Goal: Task Accomplishment & Management: Use online tool/utility

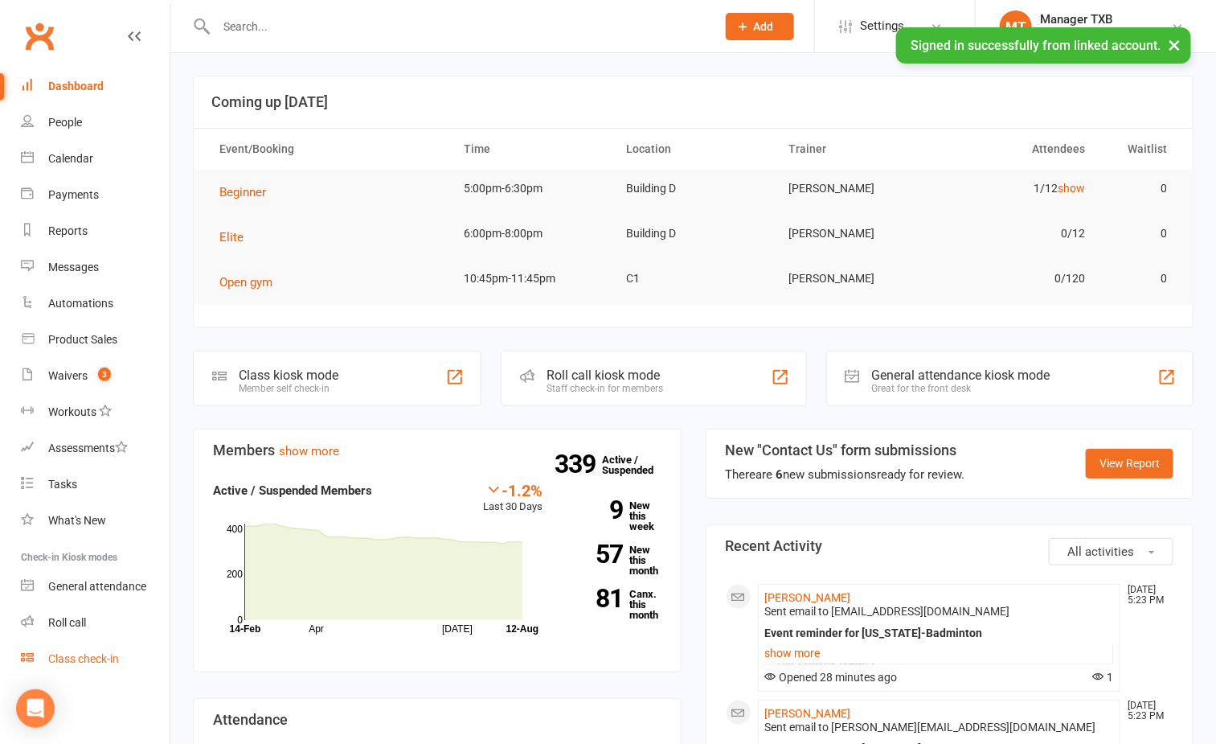
click at [87, 656] on div "Class check-in" at bounding box center [83, 658] width 71 height 13
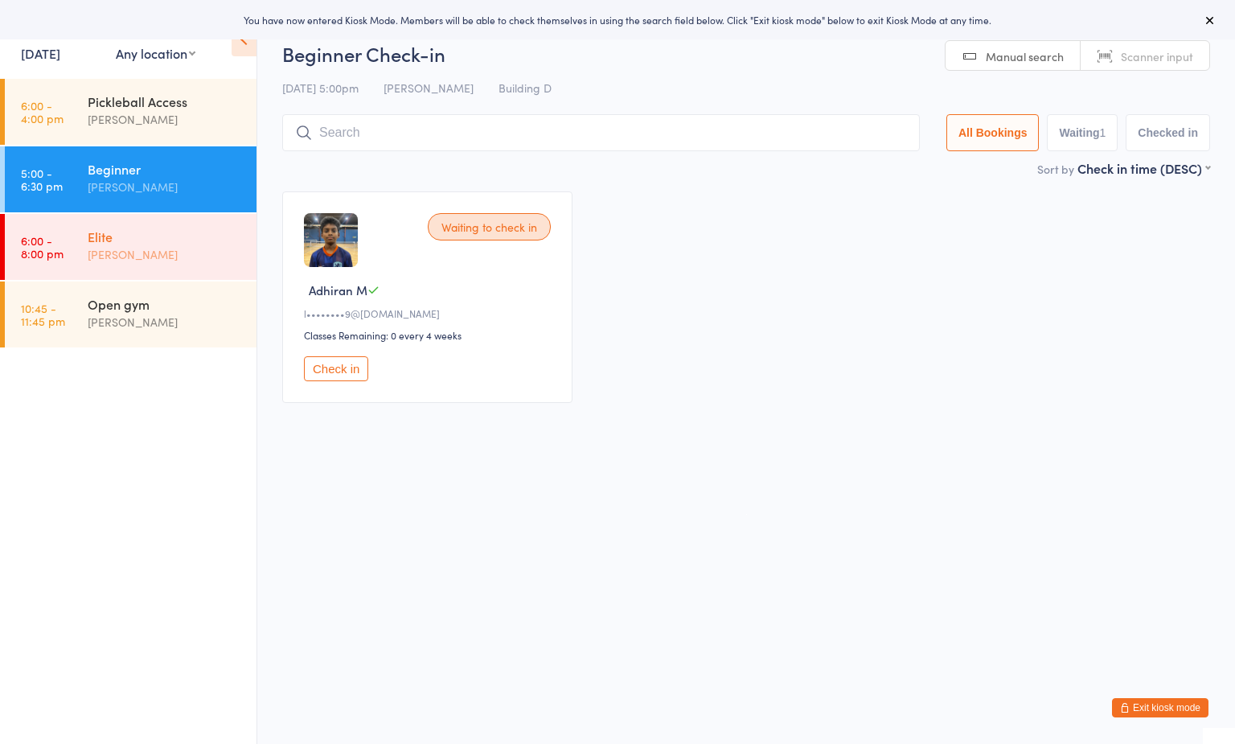
click at [166, 235] on div "Elite" at bounding box center [165, 236] width 155 height 18
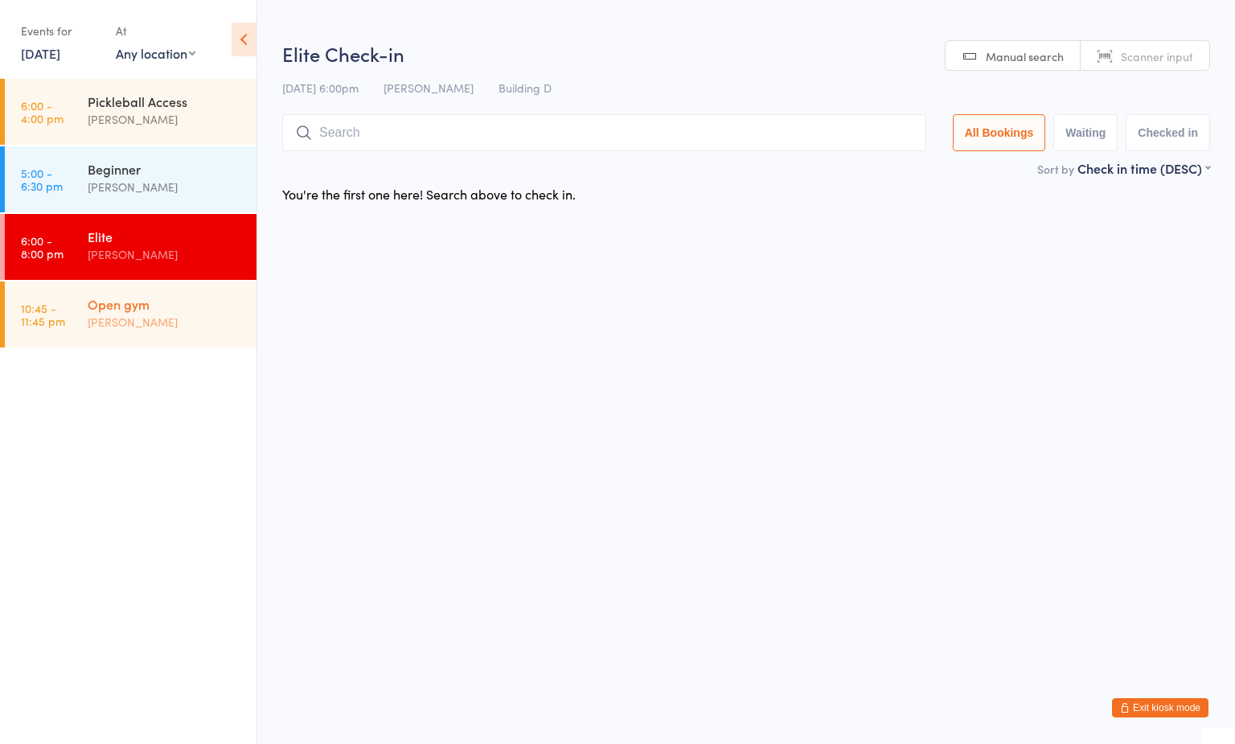
click at [177, 335] on div "Open gym Boyd Tahtat" at bounding box center [172, 313] width 169 height 64
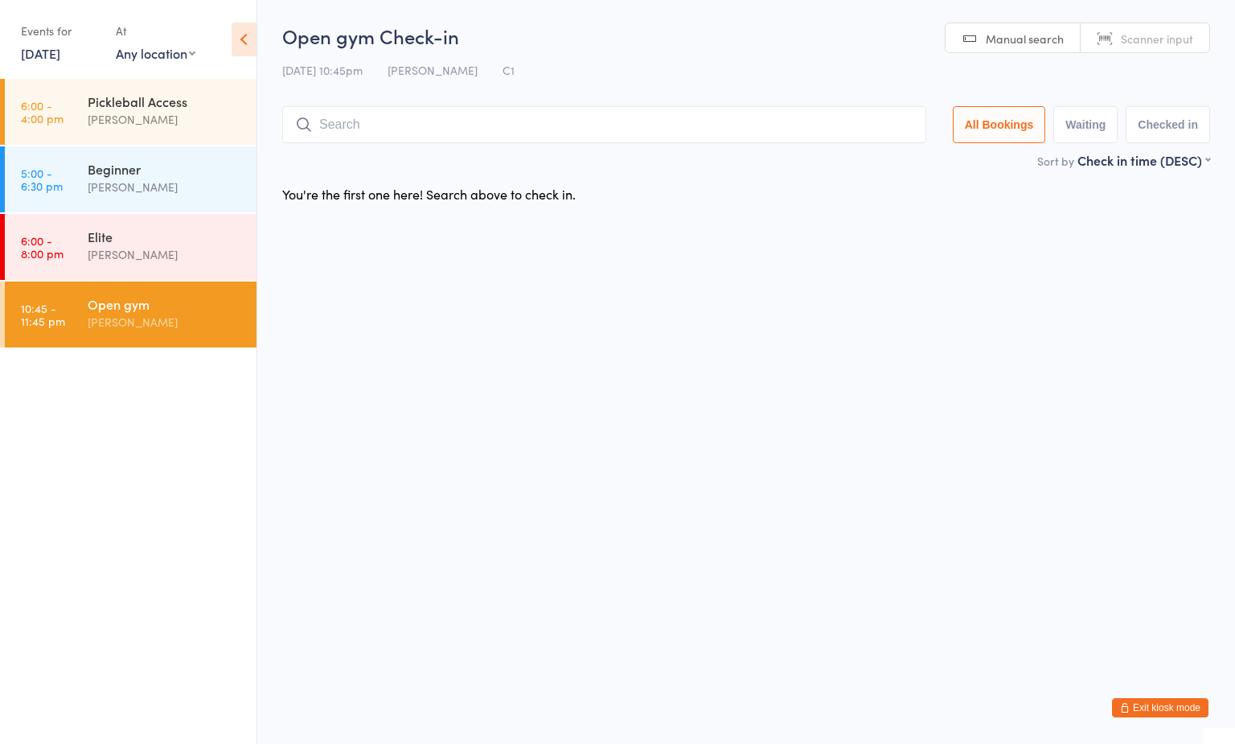
click at [1160, 707] on button "Exit kiosk mode" at bounding box center [1160, 707] width 96 height 19
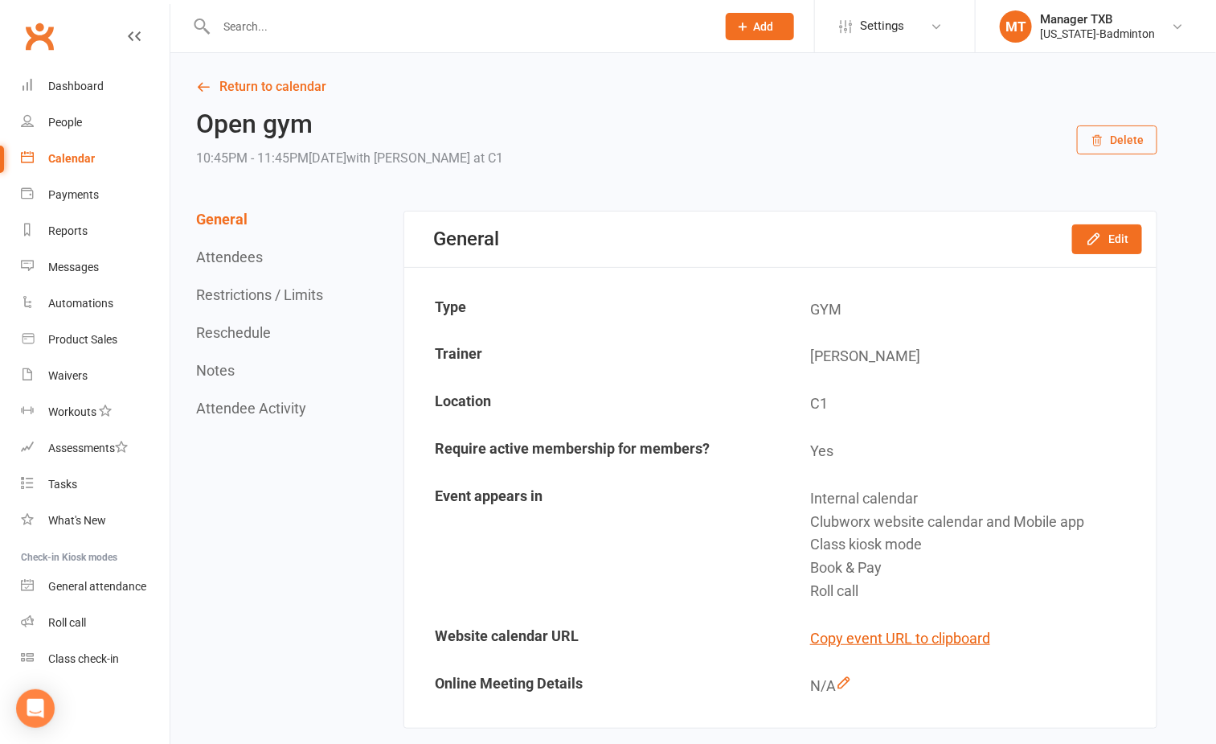
click at [301, 18] on input "text" at bounding box center [458, 26] width 494 height 23
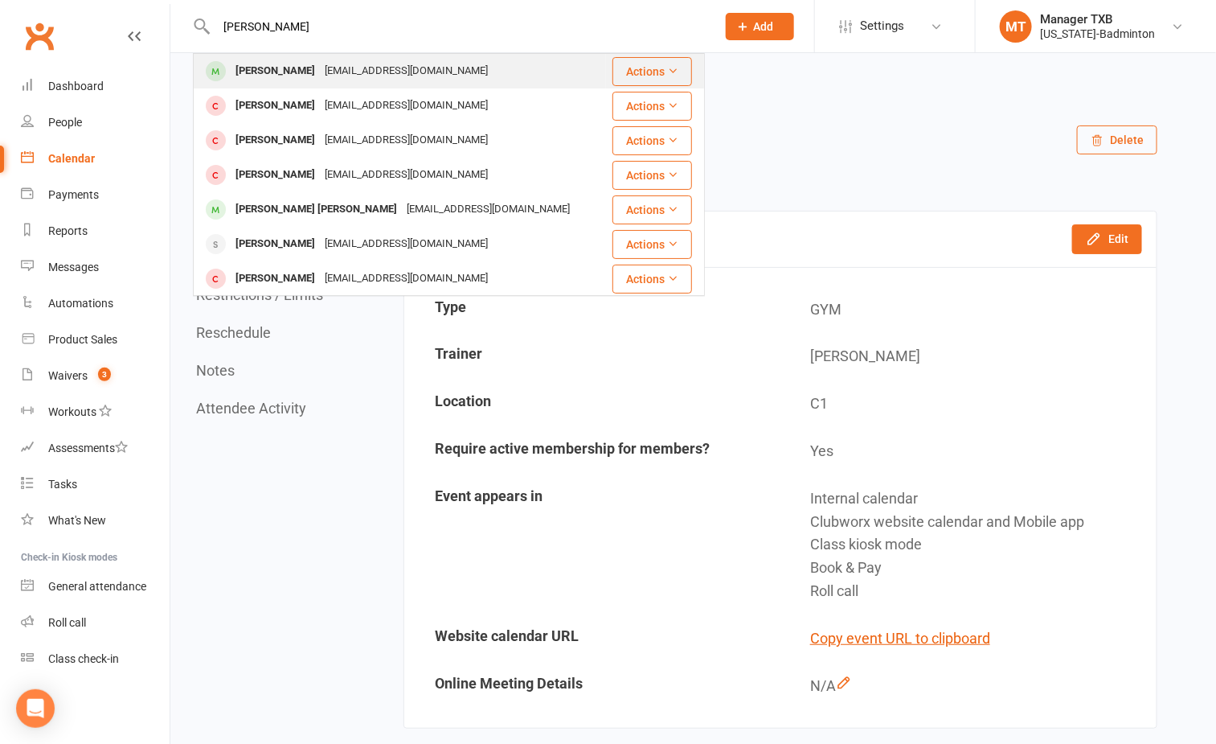
type input "huy"
click at [320, 63] on div "Vohuy0513@gmail.com" at bounding box center [406, 70] width 173 height 23
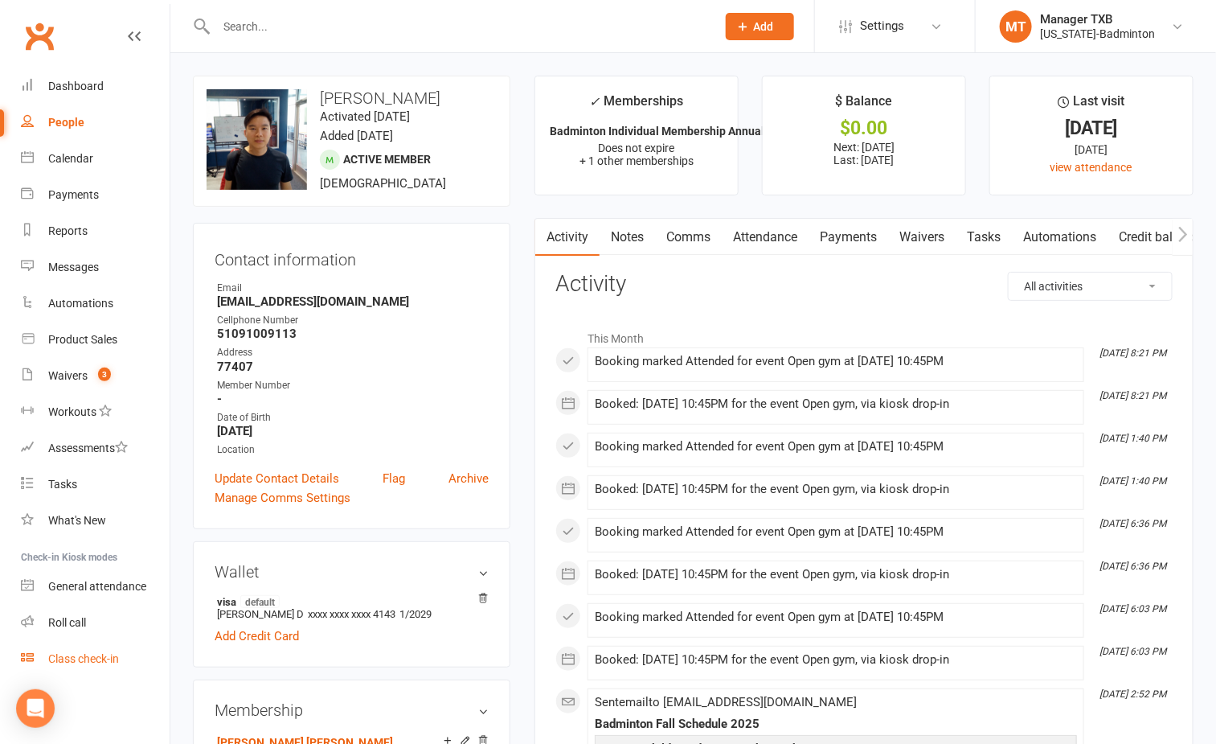
click at [92, 662] on div "Class check-in" at bounding box center [83, 658] width 71 height 13
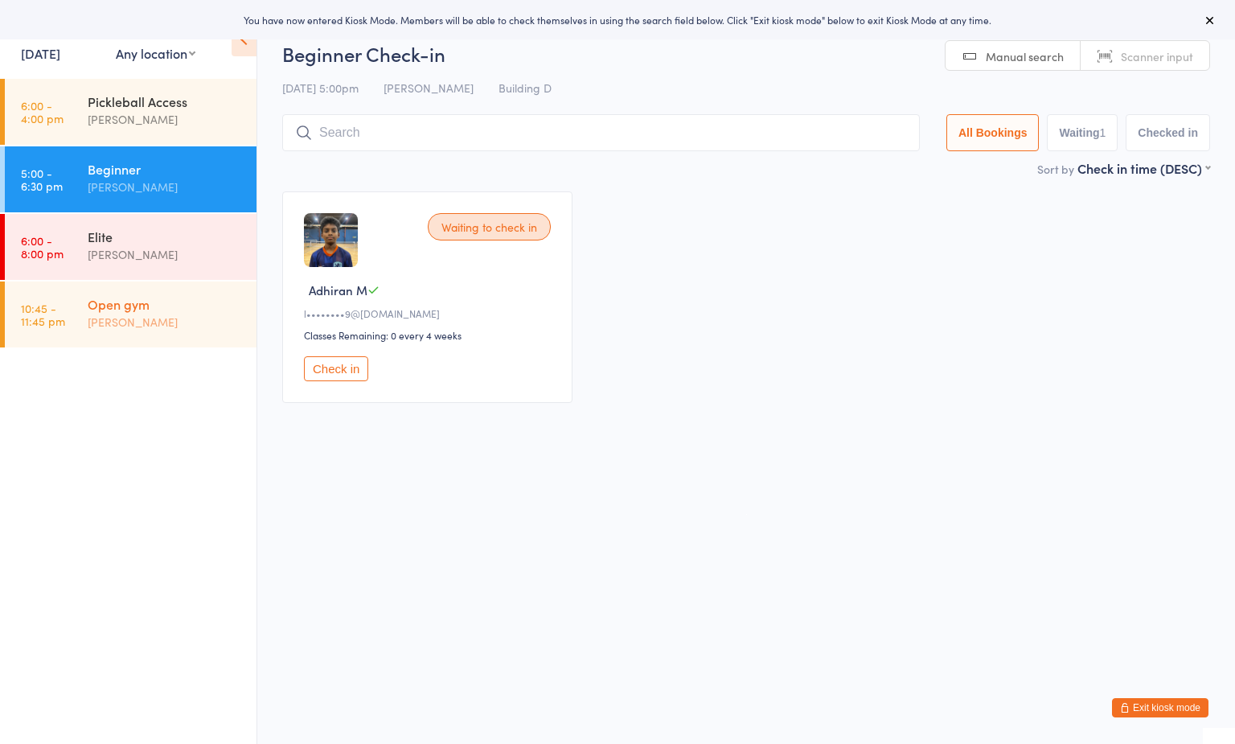
click at [133, 326] on div "[PERSON_NAME]" at bounding box center [165, 322] width 155 height 18
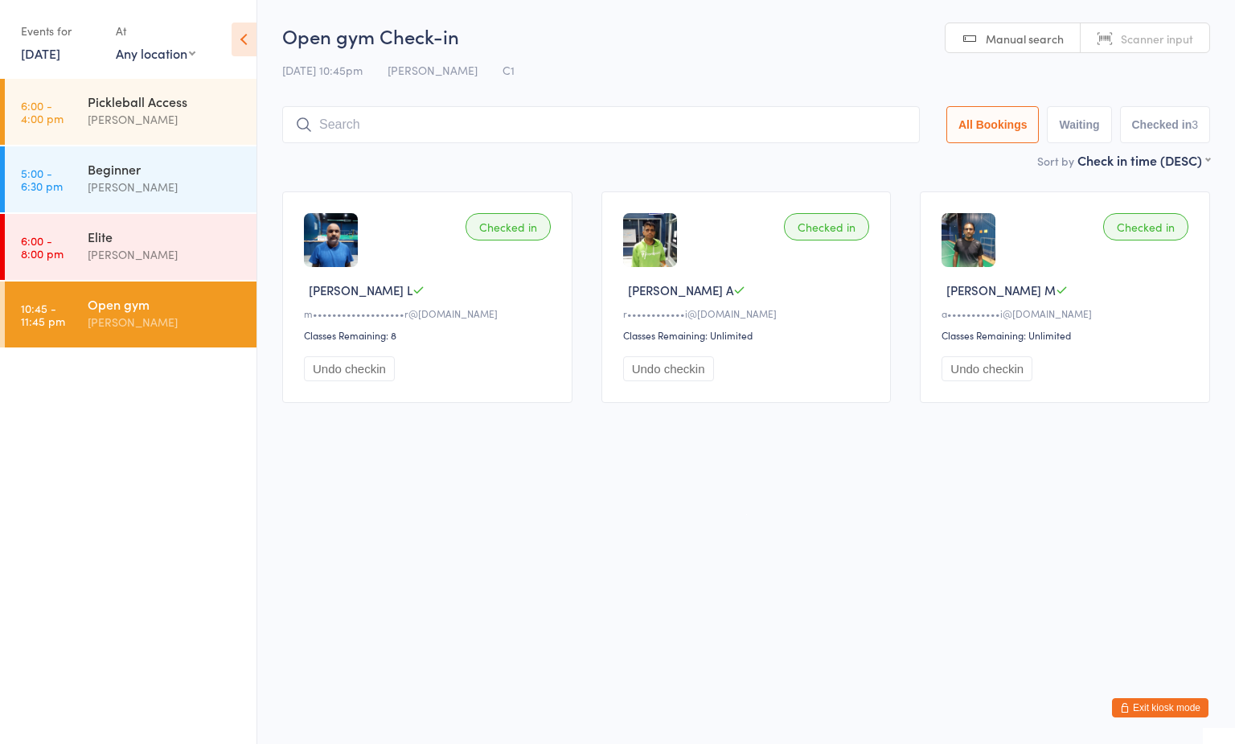
click at [47, 56] on link "12 Aug, 2025" at bounding box center [40, 53] width 39 height 18
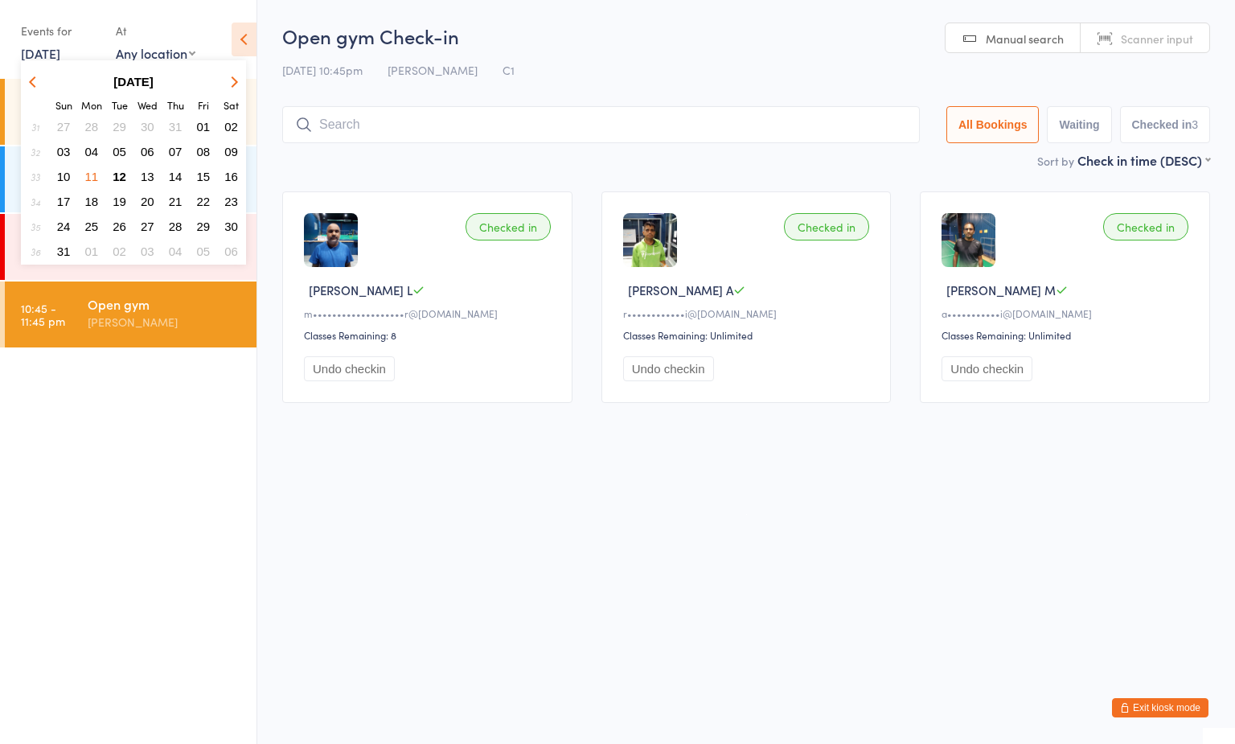
click at [92, 179] on span "11" at bounding box center [92, 177] width 14 height 14
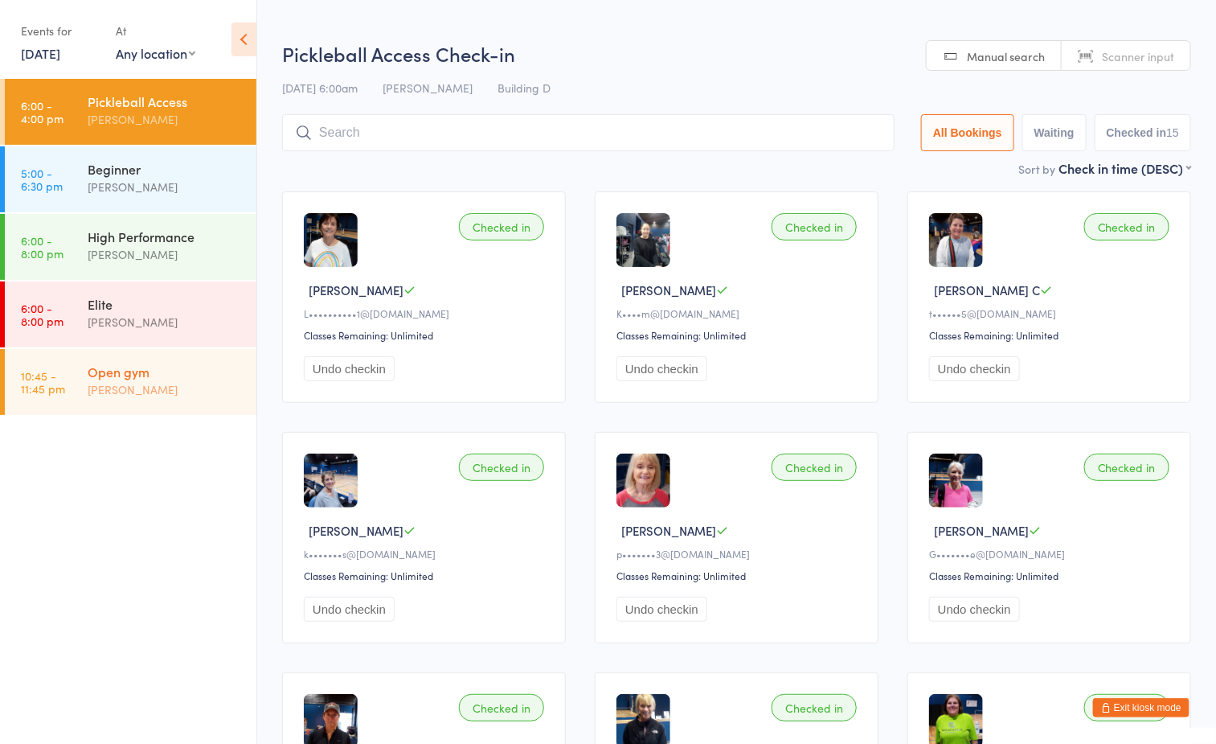
click at [191, 382] on div "[PERSON_NAME]" at bounding box center [165, 389] width 155 height 18
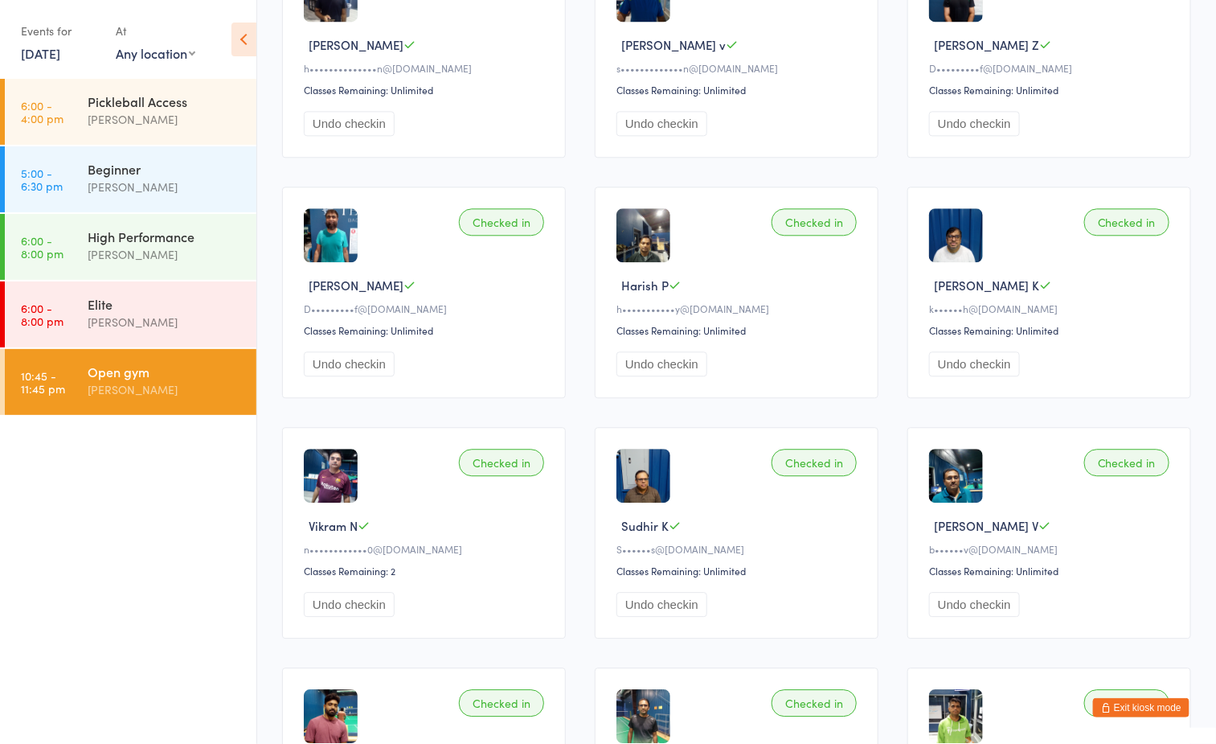
scroll to position [1326, 0]
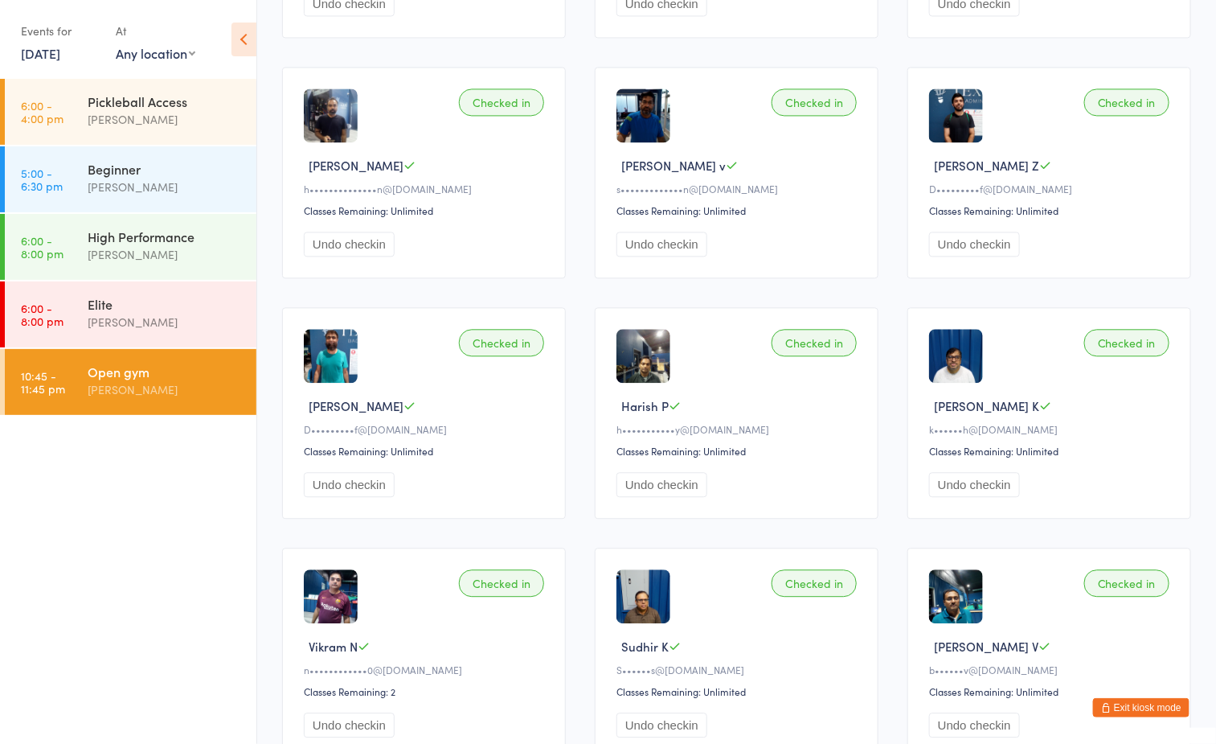
click at [1177, 698] on button "Exit kiosk mode" at bounding box center [1141, 707] width 96 height 19
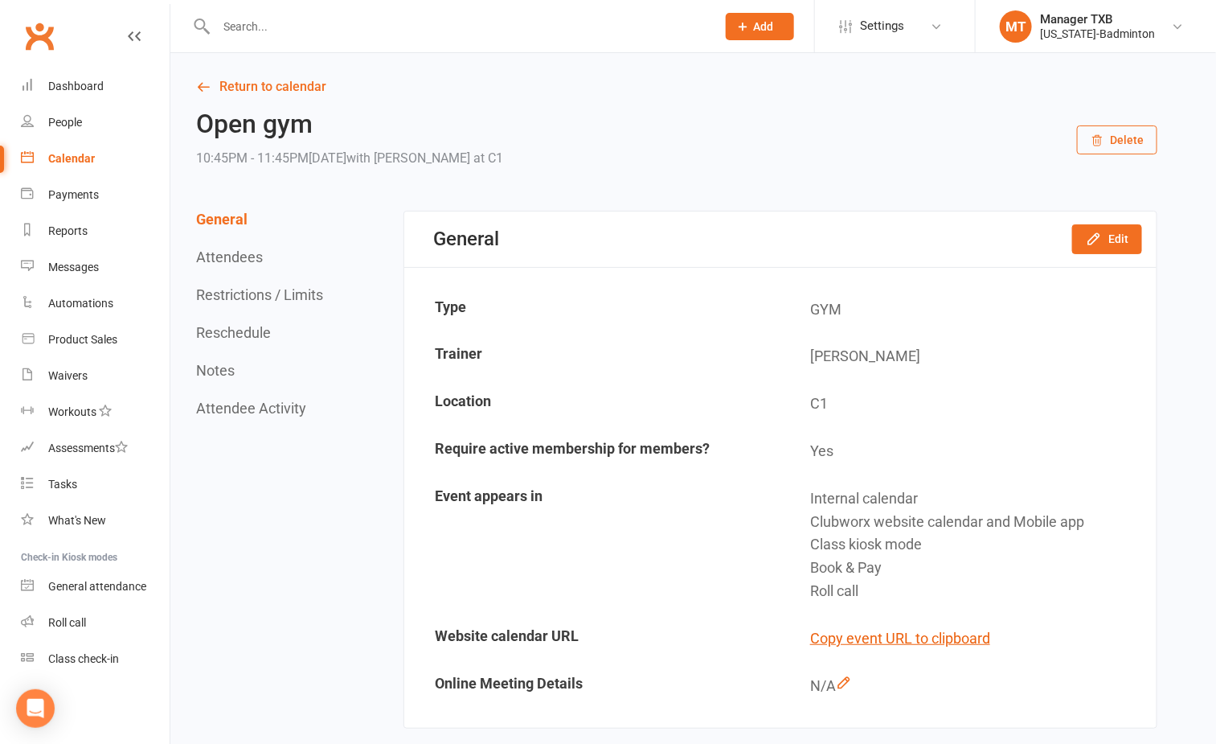
click at [372, 32] on input "text" at bounding box center [458, 26] width 494 height 23
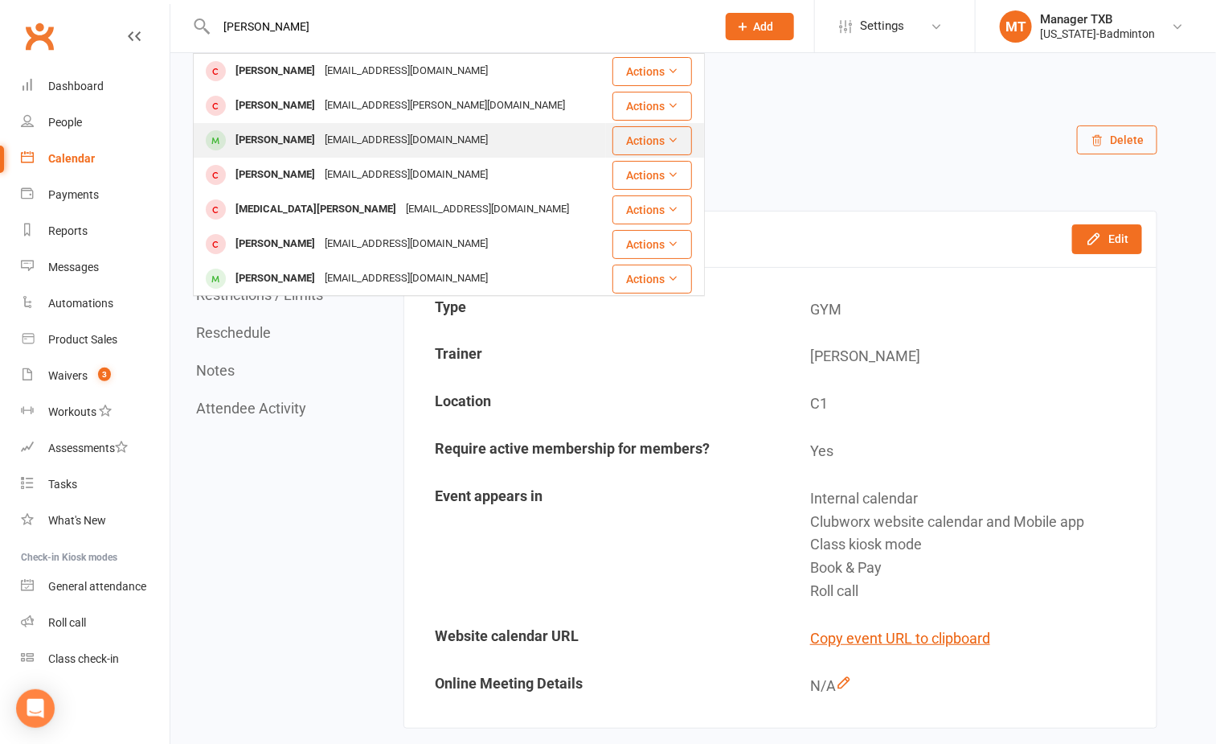
type input "hassan"
click at [320, 143] on div "muhammad hassan khan" at bounding box center [275, 140] width 89 height 23
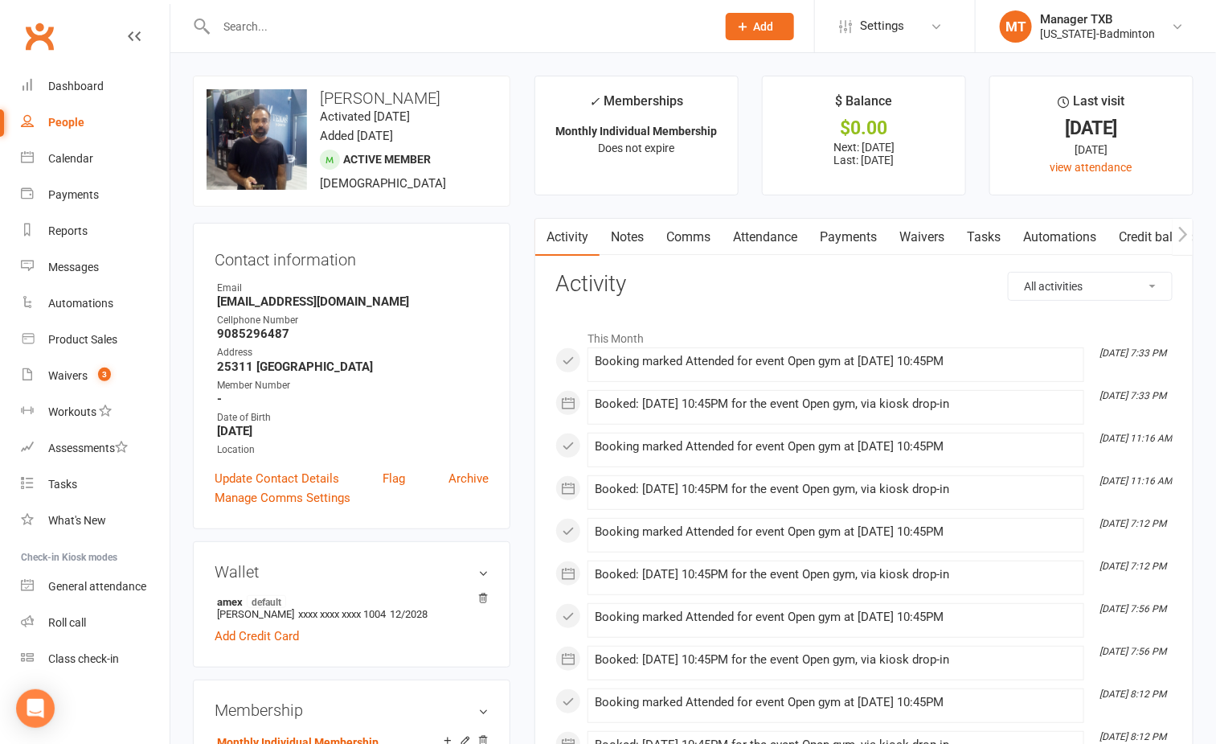
click at [384, 13] on div at bounding box center [449, 26] width 512 height 52
click at [377, 31] on input "text" at bounding box center [458, 26] width 494 height 23
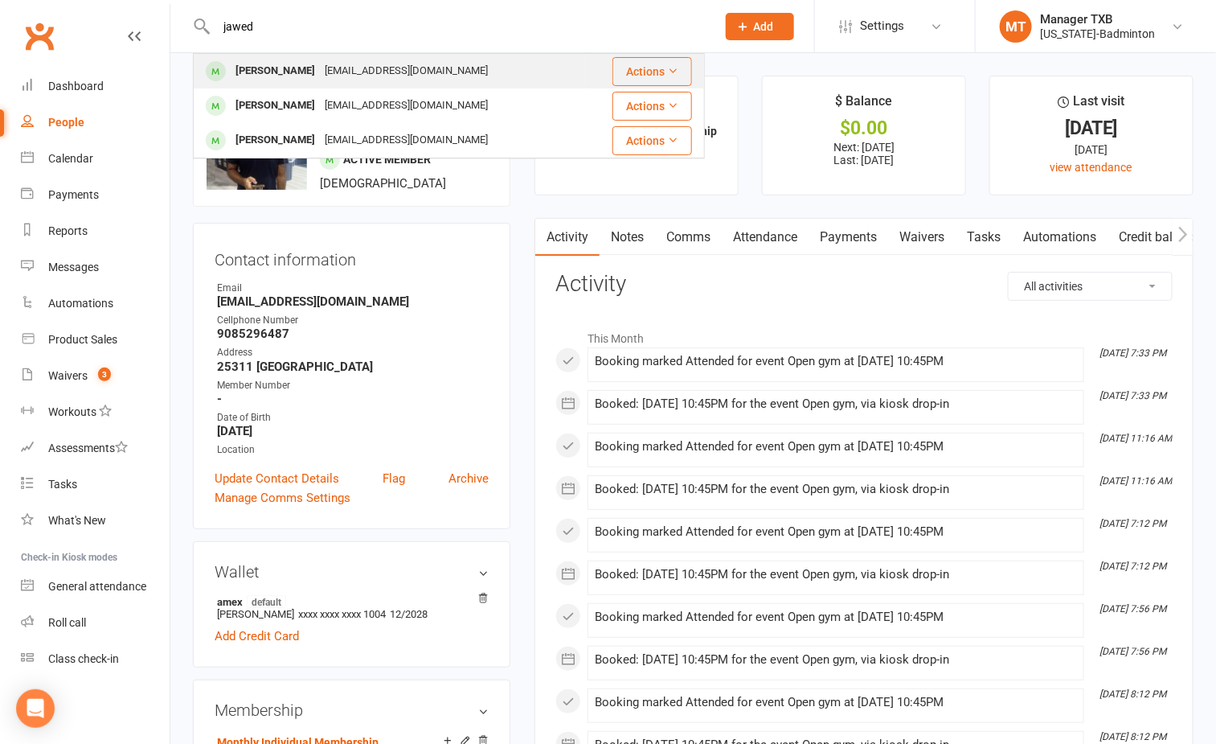
type input "jawed"
click at [447, 68] on div "Drjawedrauf@yahoo.com" at bounding box center [406, 70] width 173 height 23
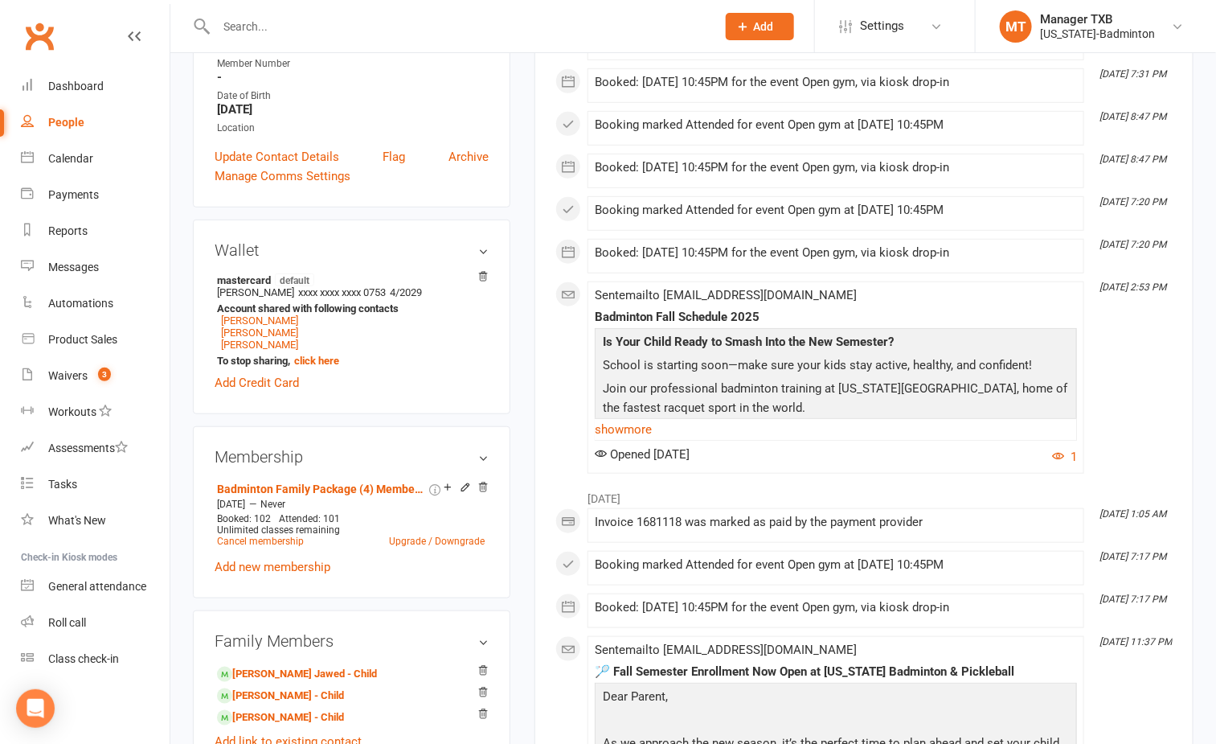
scroll to position [362, 0]
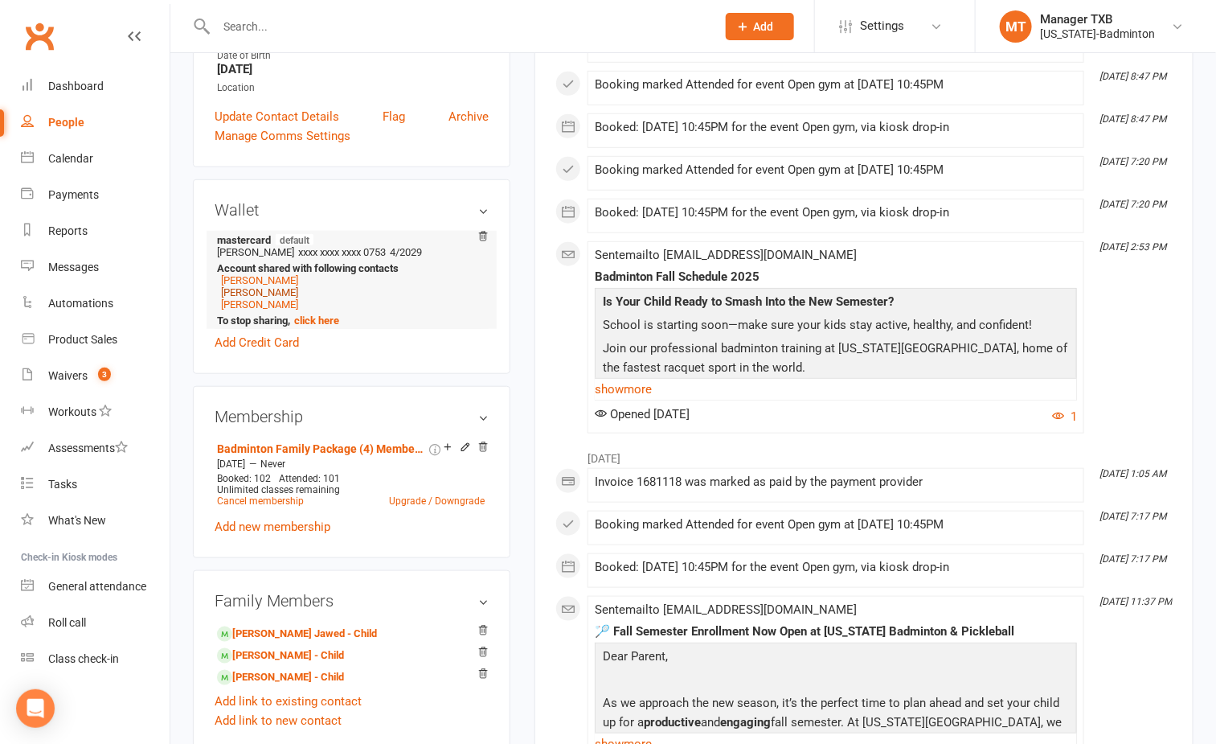
click at [280, 298] on link "Nauman Zubair" at bounding box center [259, 292] width 77 height 12
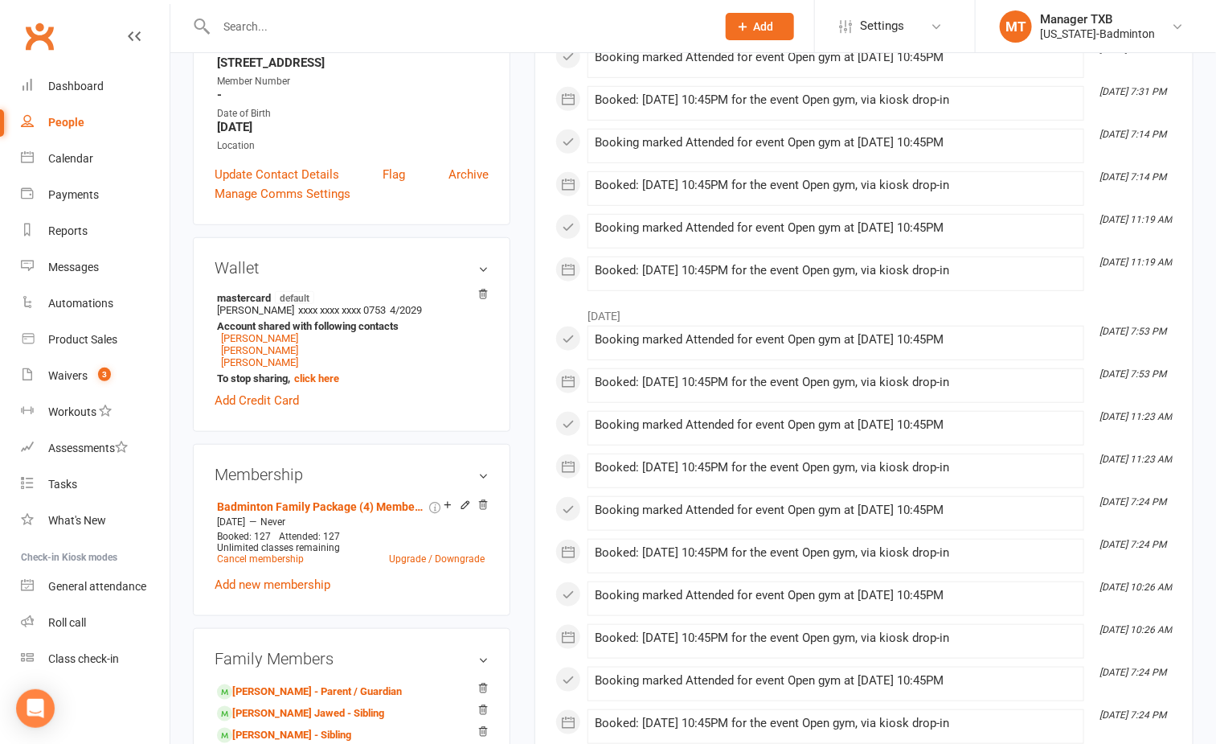
scroll to position [362, 0]
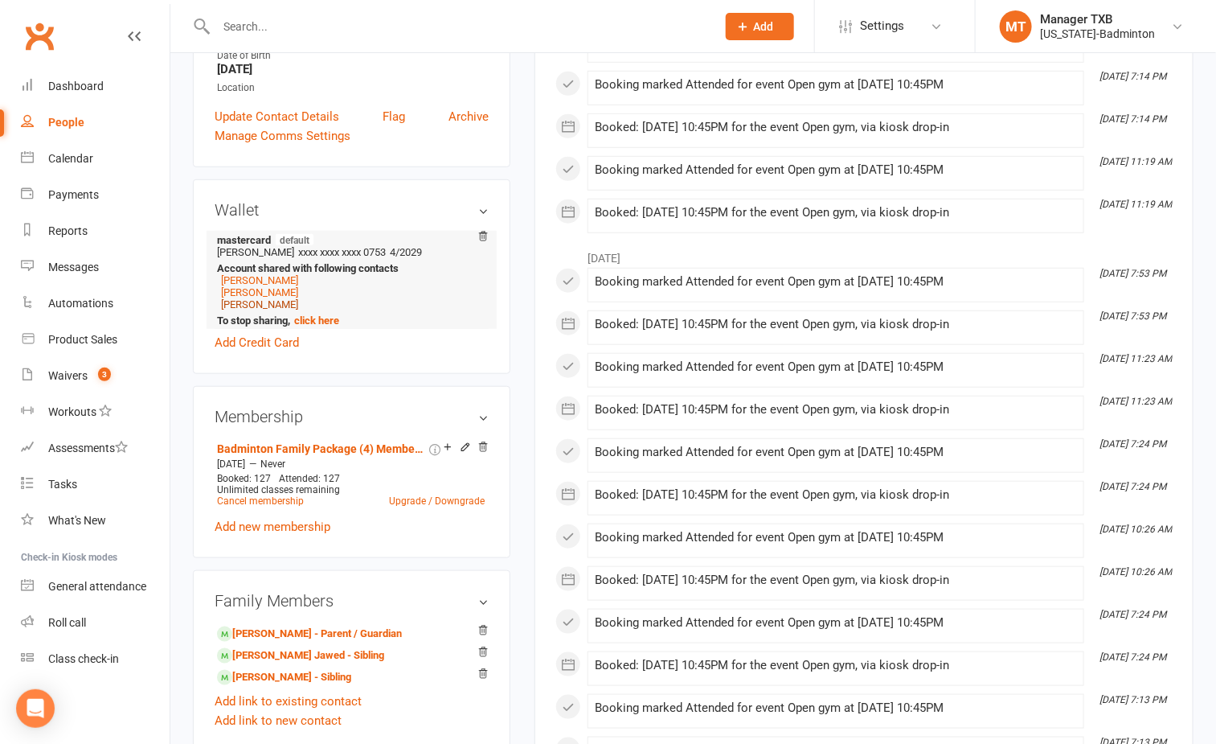
click at [297, 310] on link "Mohammed Memon" at bounding box center [259, 304] width 77 height 12
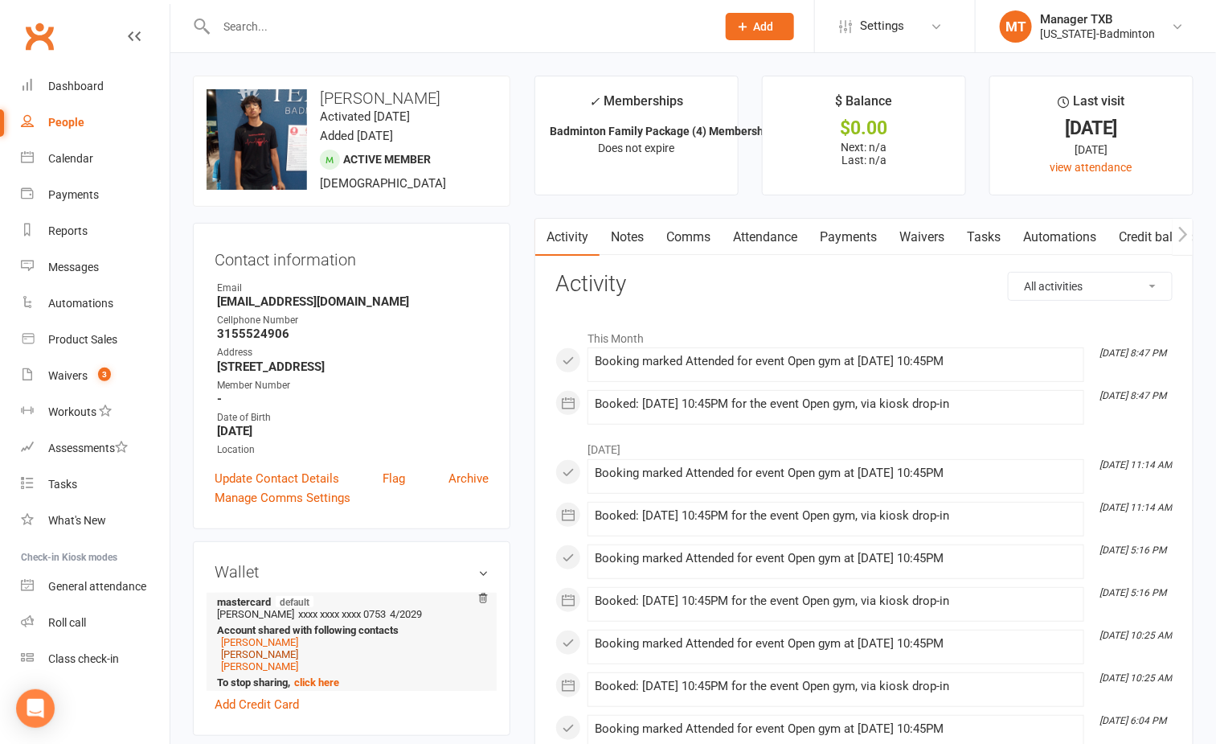
click at [298, 660] on link "Mohammed Hanzala Jawed" at bounding box center [259, 654] width 77 height 12
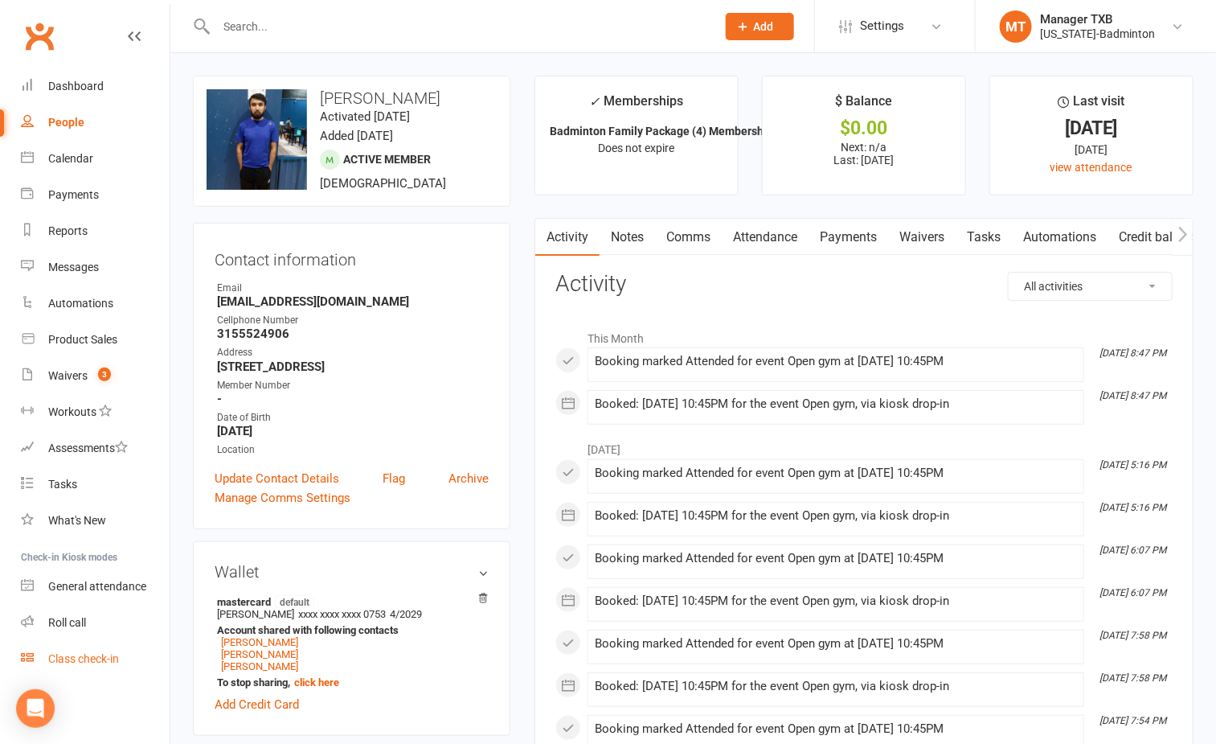
click at [80, 664] on link "Class check-in" at bounding box center [95, 659] width 149 height 36
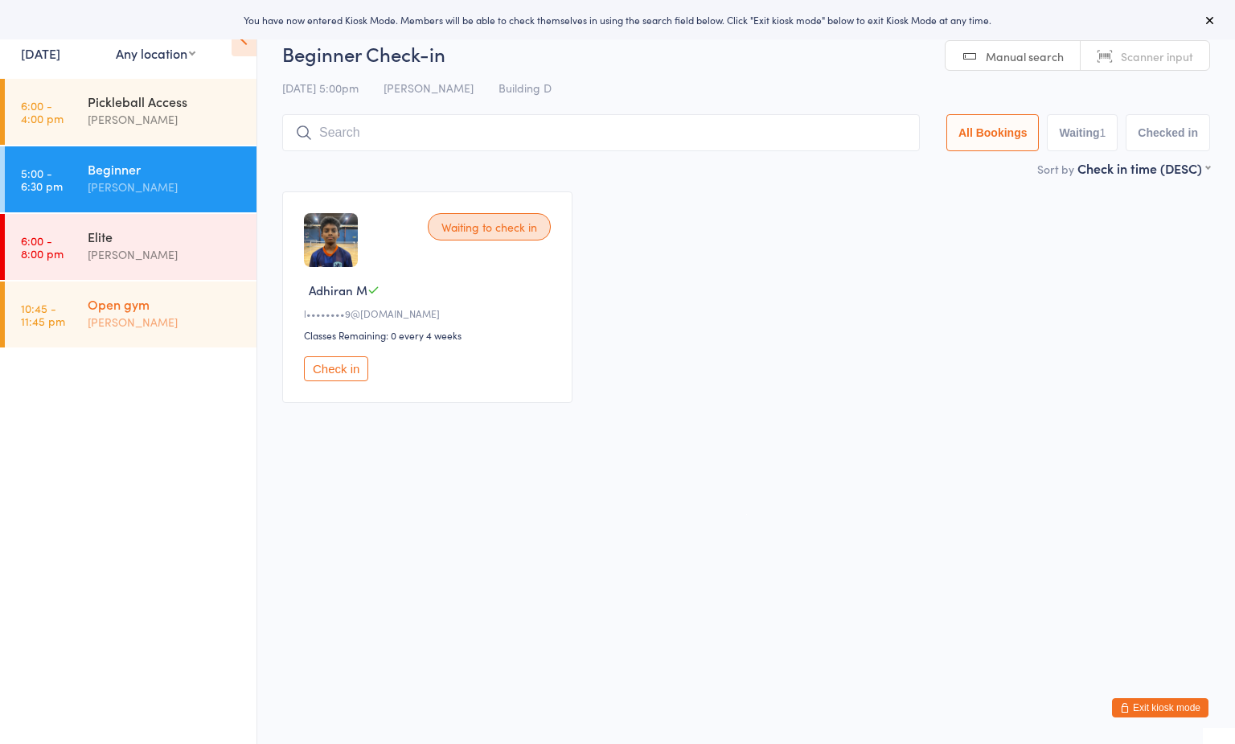
click at [176, 326] on div "[PERSON_NAME]" at bounding box center [165, 322] width 155 height 18
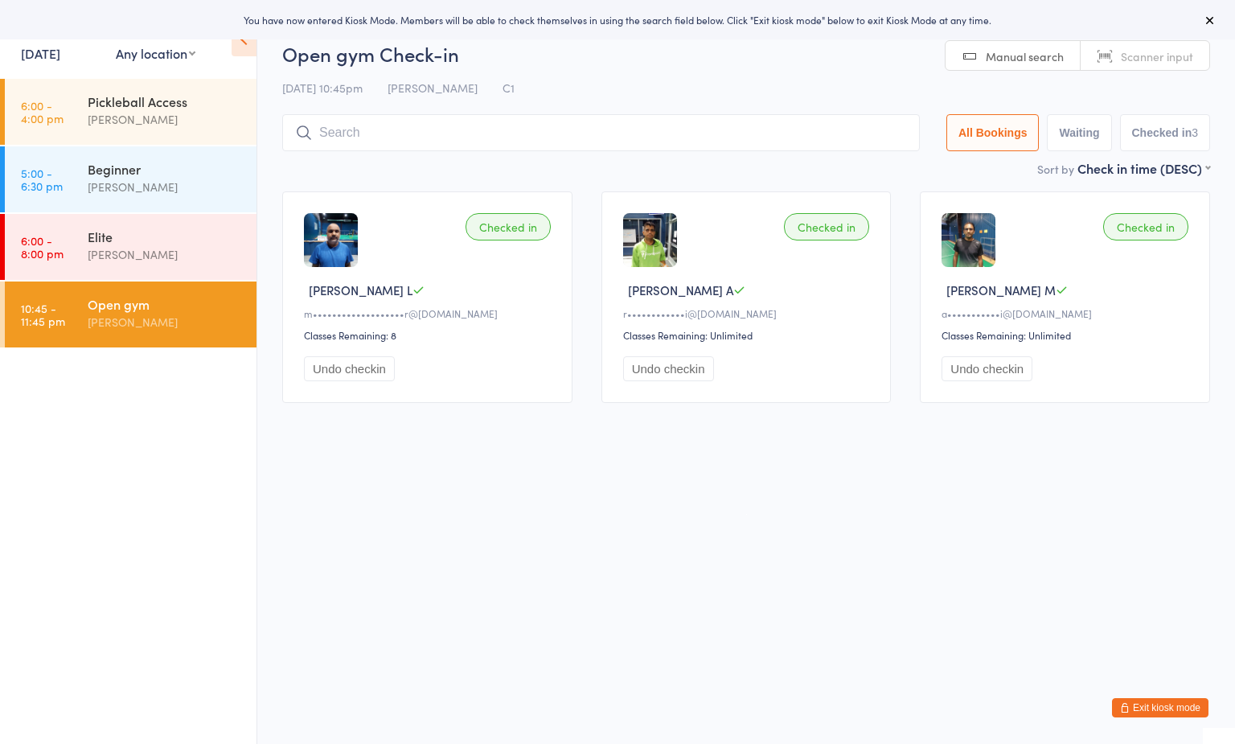
click at [576, 78] on div "[DATE] 10:45pm [PERSON_NAME] C1" at bounding box center [746, 88] width 928 height 27
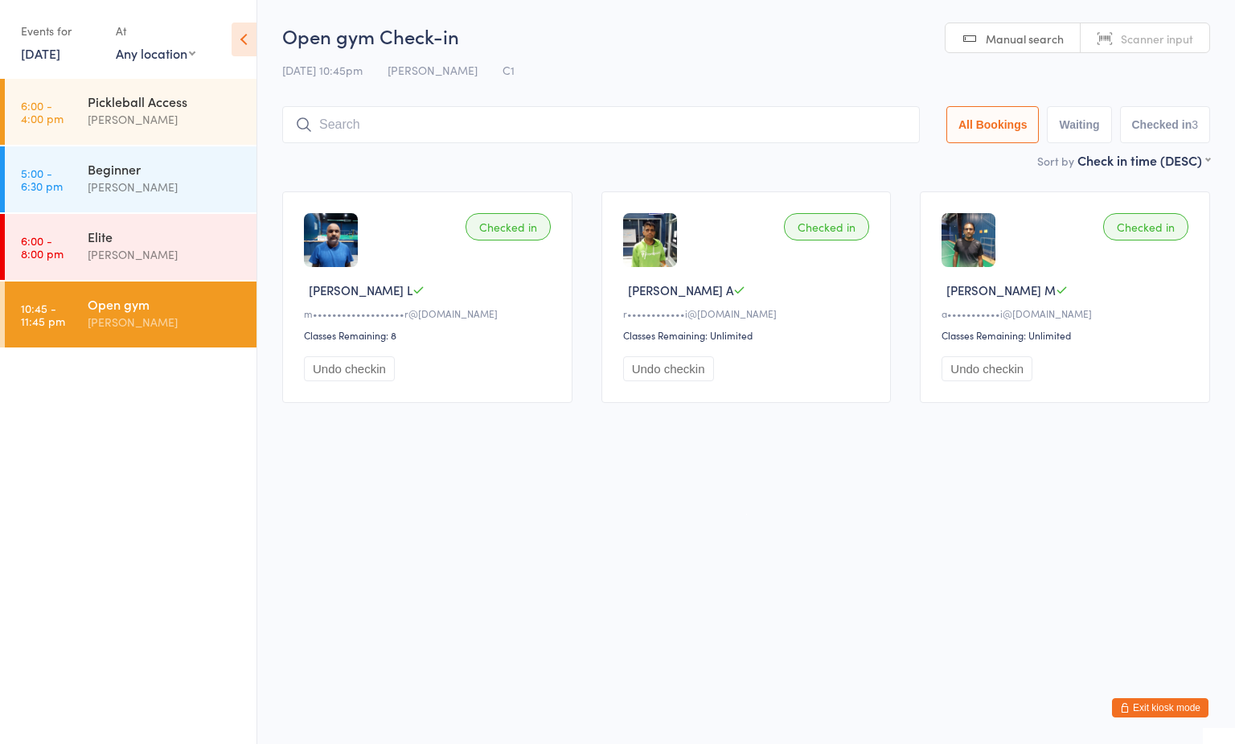
click at [145, 304] on div "Open gym" at bounding box center [165, 304] width 155 height 18
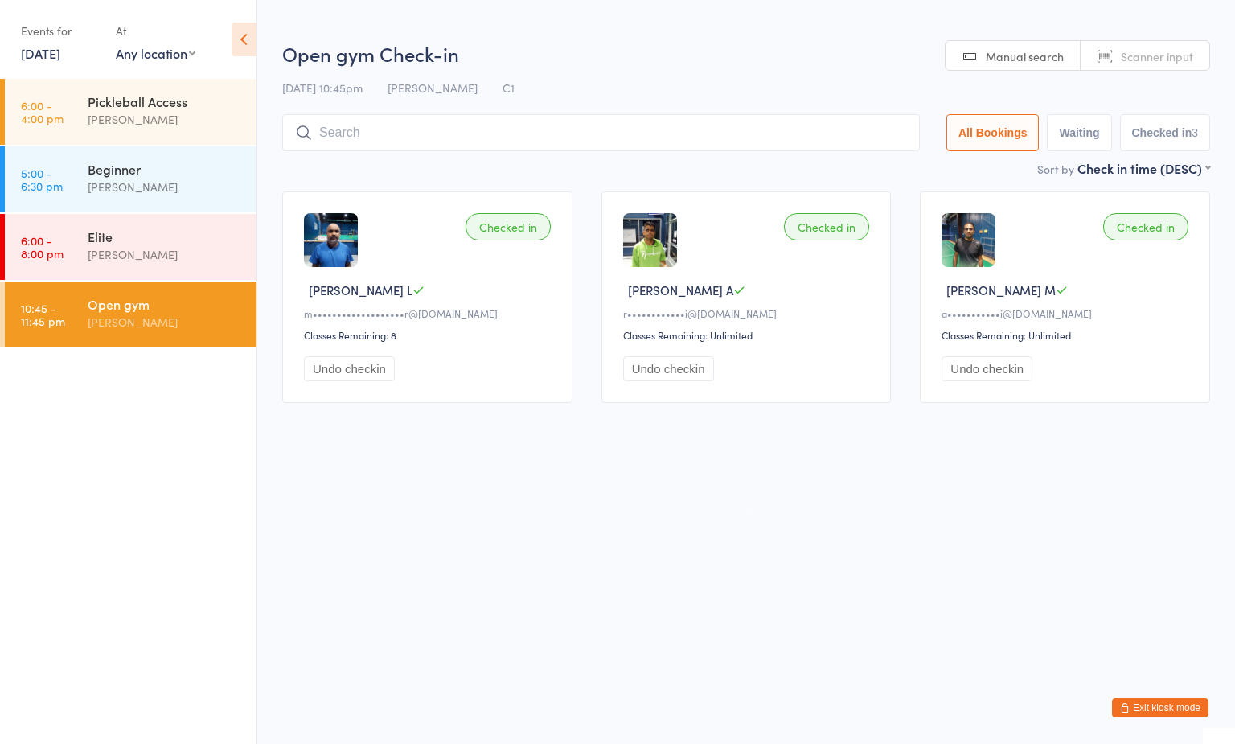
click at [560, 129] on input "search" at bounding box center [600, 132] width 637 height 37
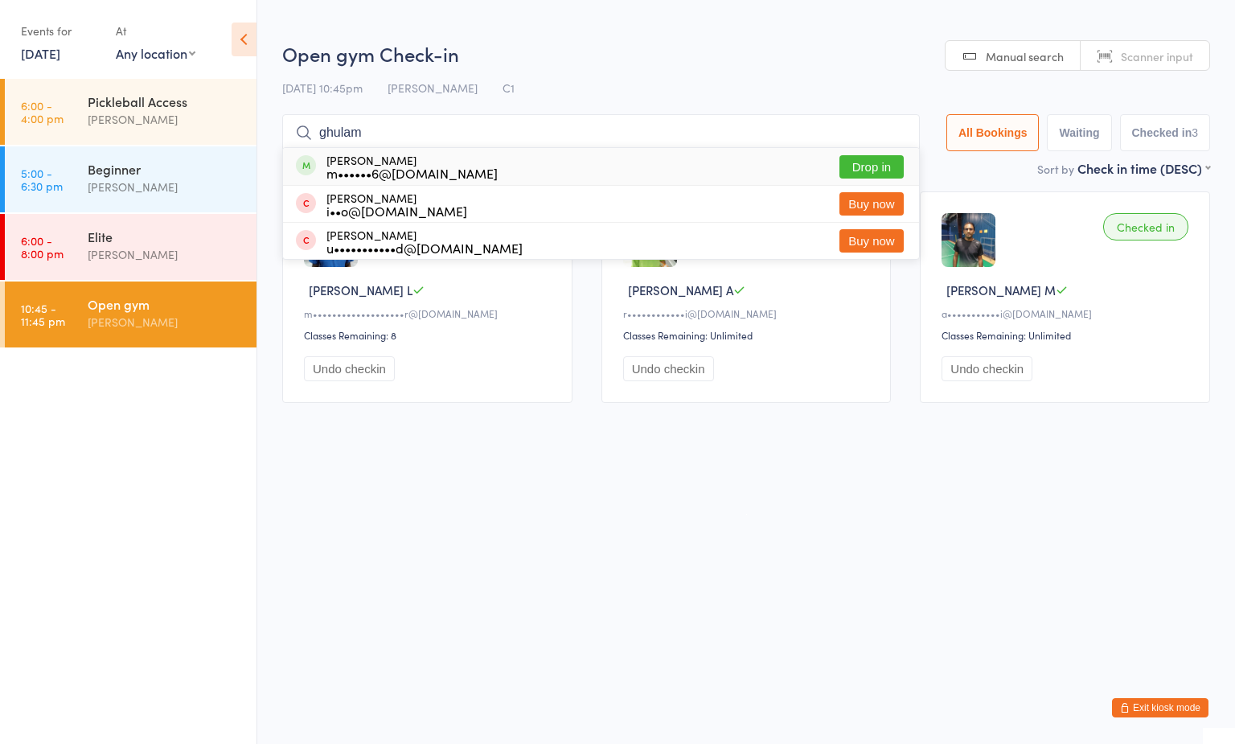
type input "ghulam"
click at [854, 165] on button "Drop in" at bounding box center [871, 166] width 64 height 23
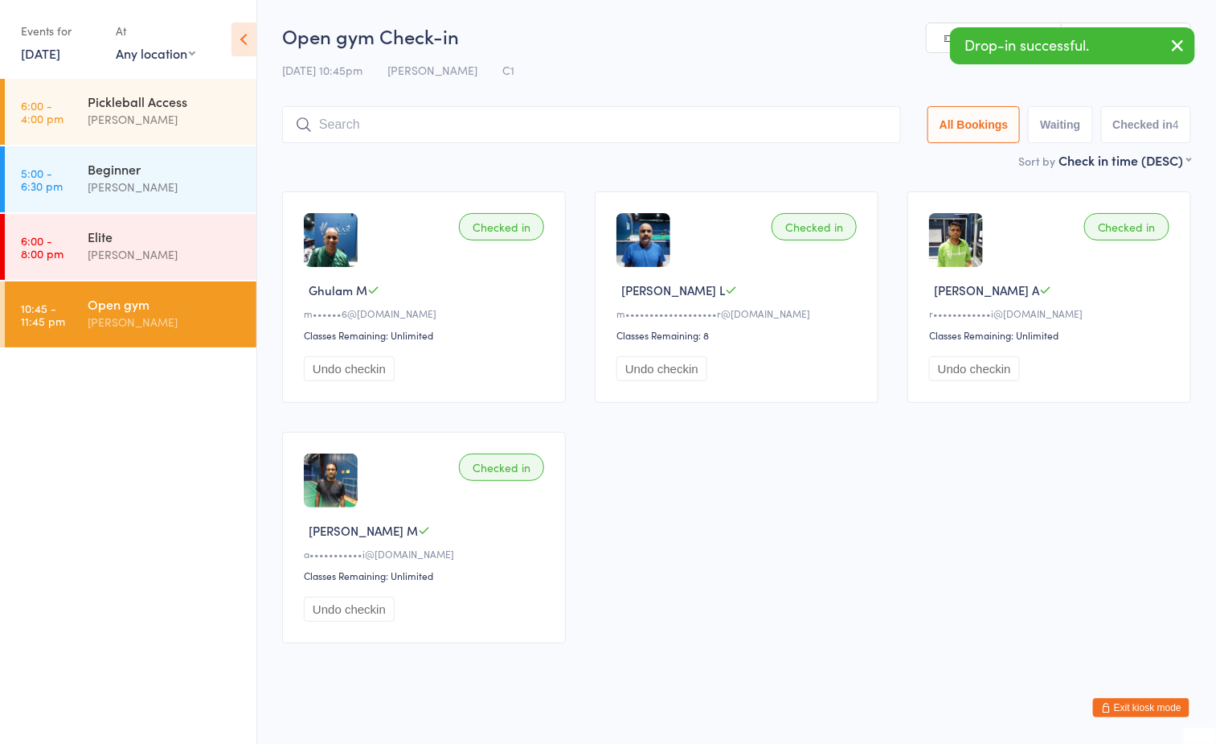
click at [574, 37] on h2 "Open gym Check-in" at bounding box center [736, 36] width 909 height 27
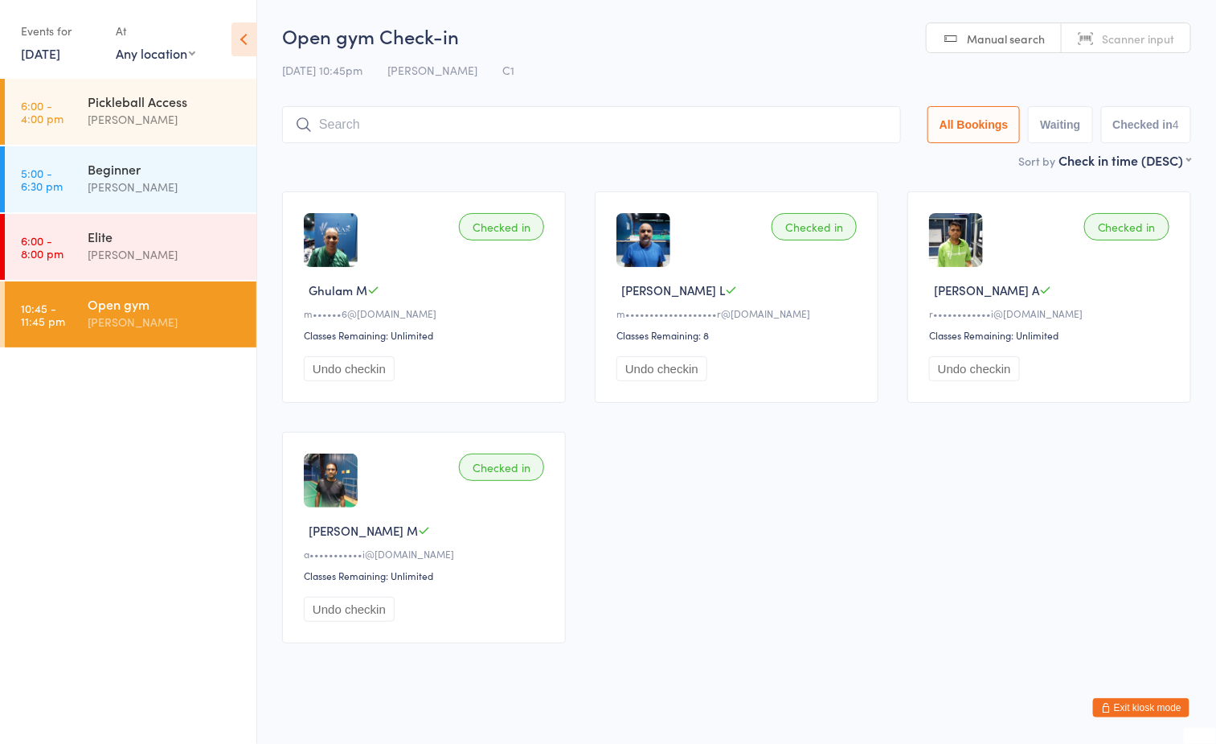
click at [647, 41] on h2 "Open gym Check-in" at bounding box center [736, 36] width 909 height 27
click at [191, 301] on div "Open gym" at bounding box center [165, 304] width 155 height 18
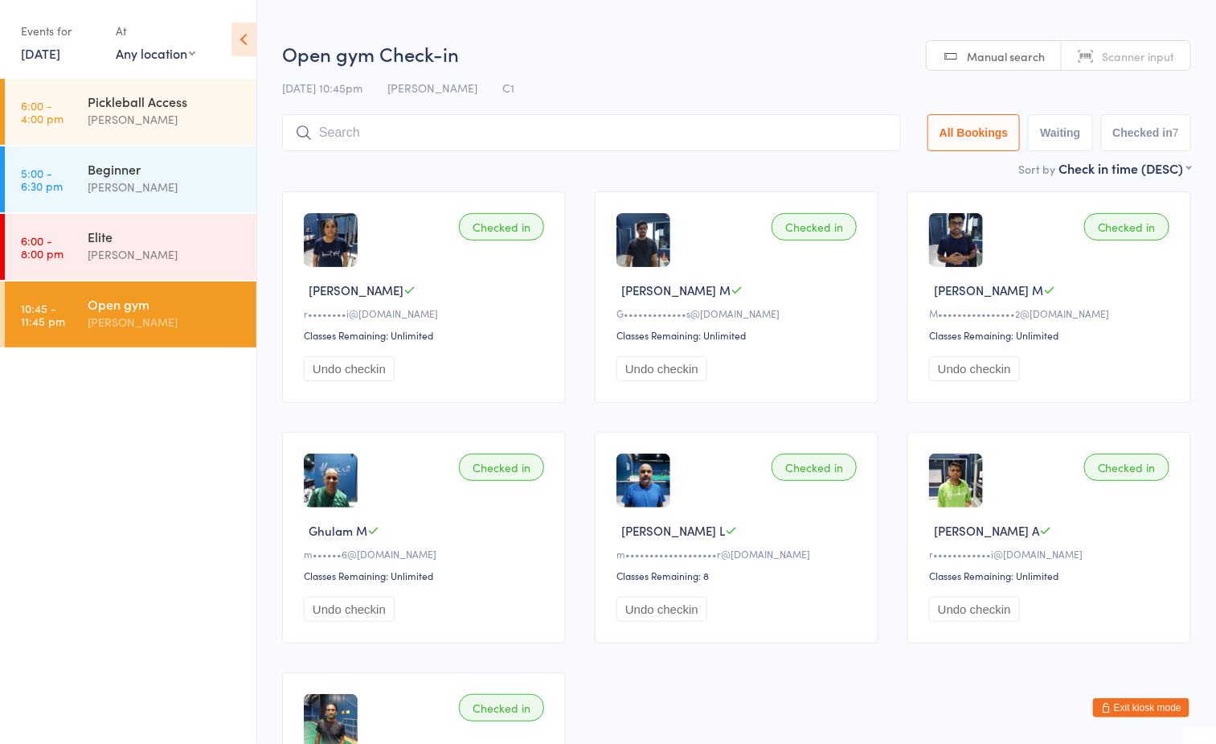
click at [182, 334] on div "Open gym [PERSON_NAME]" at bounding box center [172, 313] width 169 height 64
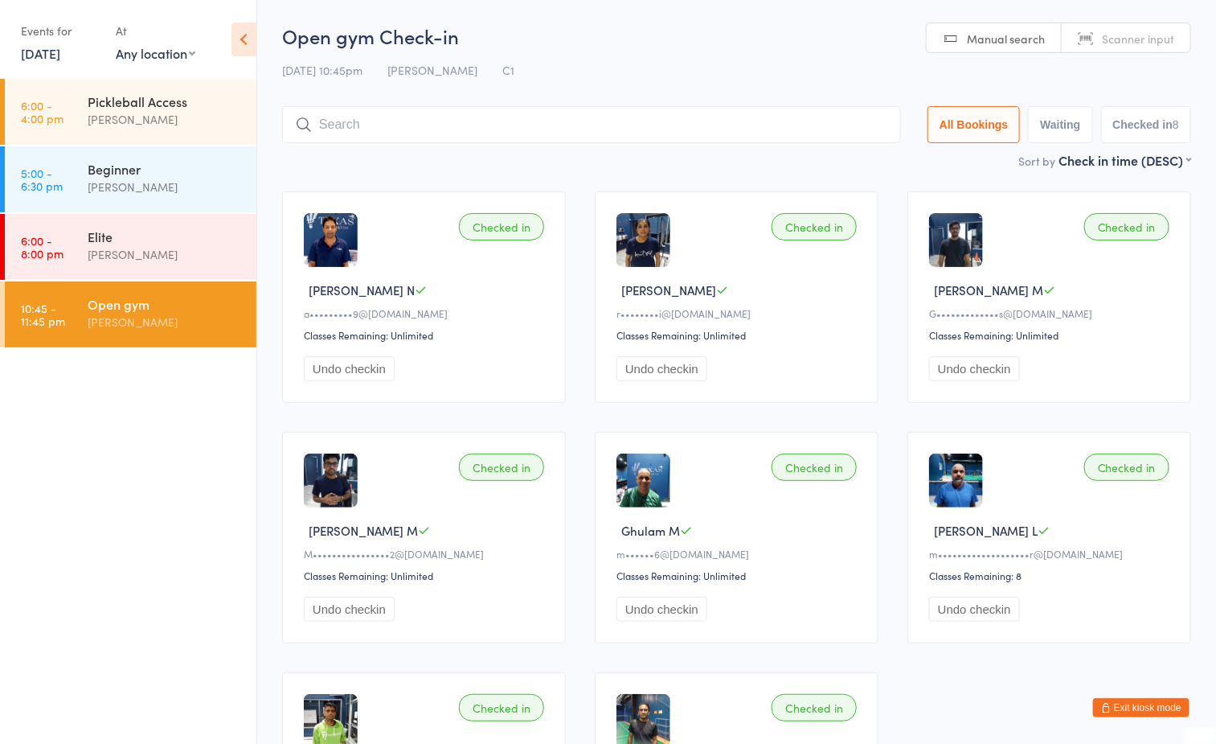
click at [634, 136] on input "search" at bounding box center [591, 124] width 619 height 37
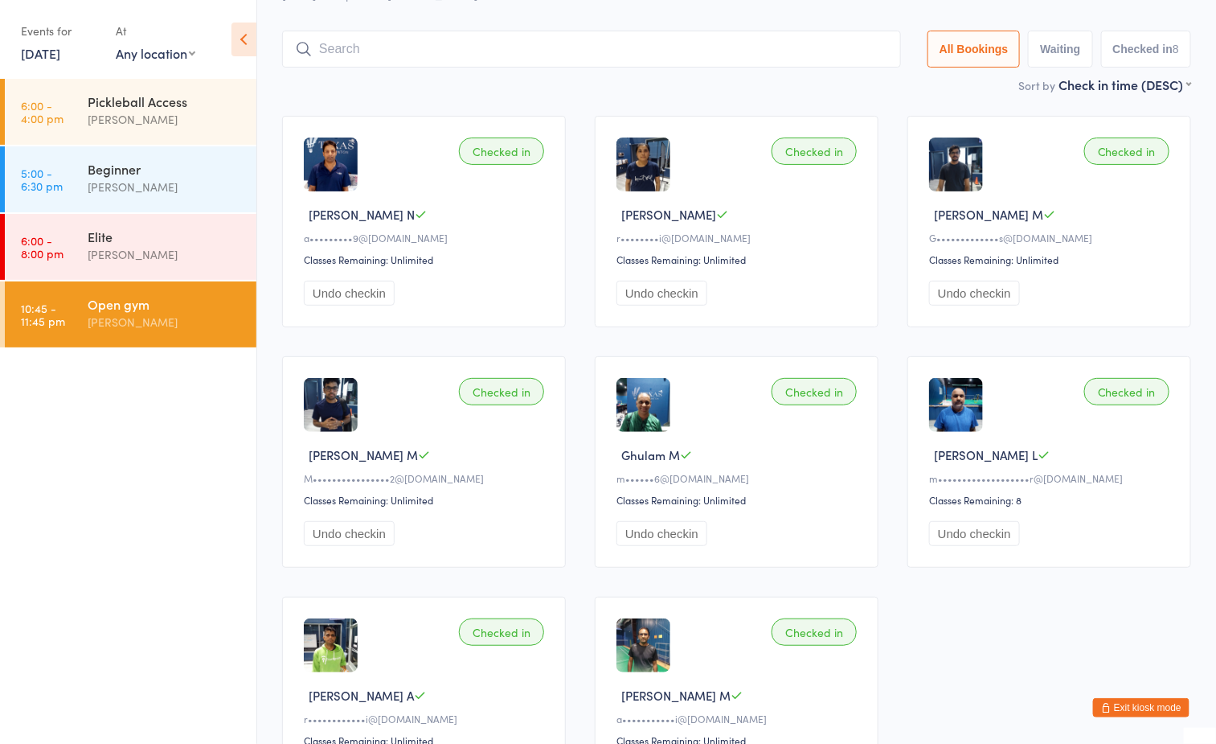
scroll to position [106, 0]
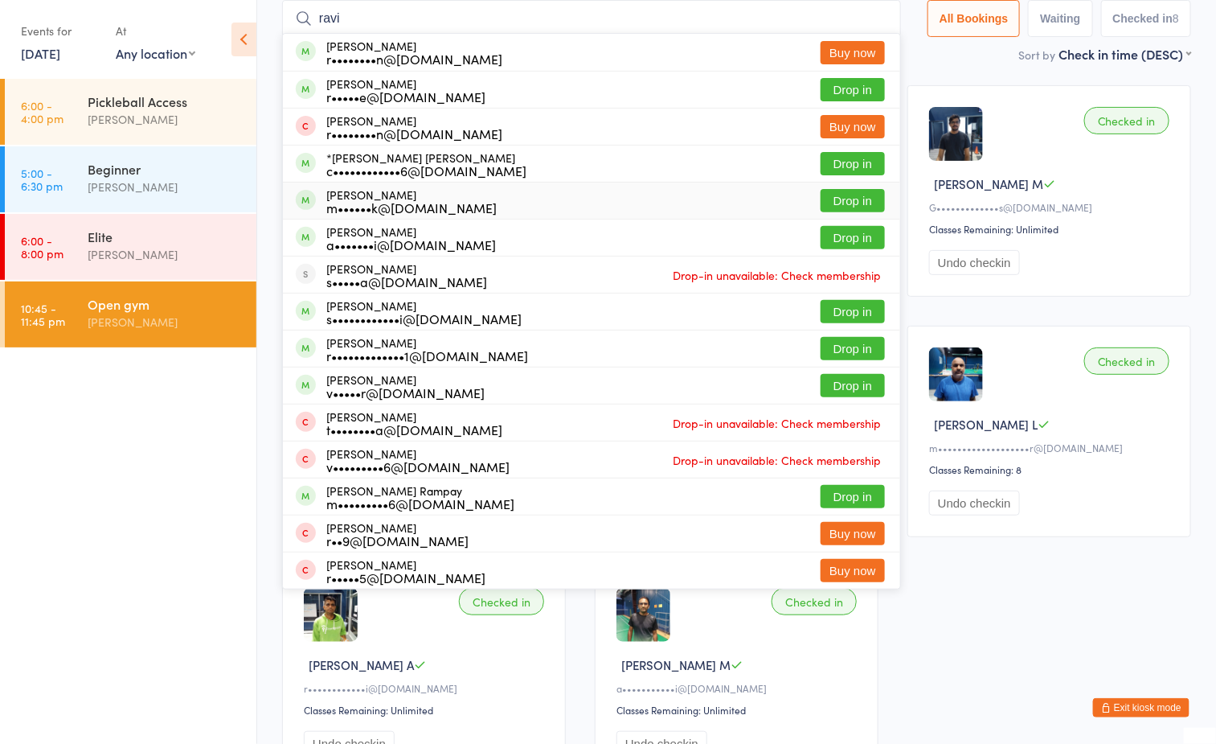
type input "ravi"
click at [844, 194] on button "Drop in" at bounding box center [853, 200] width 64 height 23
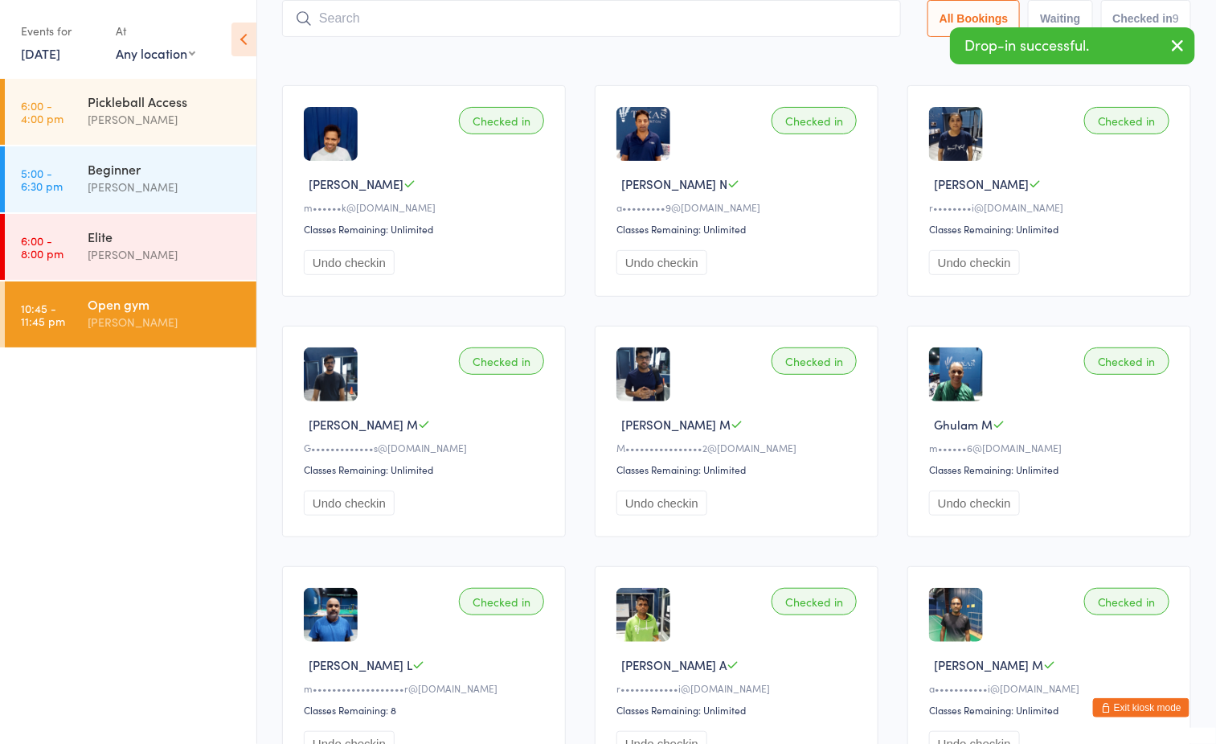
click at [579, 66] on main "Open gym Check-in [DATE] 10:45pm [PERSON_NAME] C1 Manual search Scanner input A…" at bounding box center [736, 353] width 909 height 875
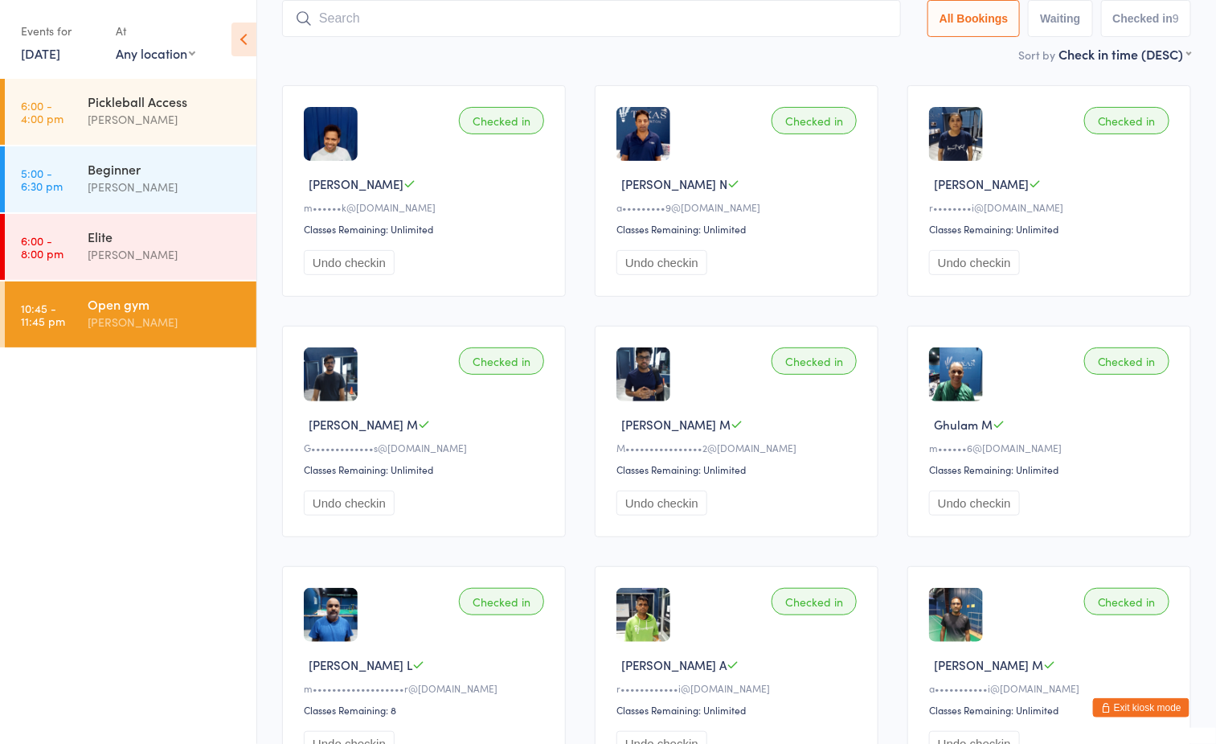
click at [555, 23] on input "search" at bounding box center [591, 18] width 619 height 37
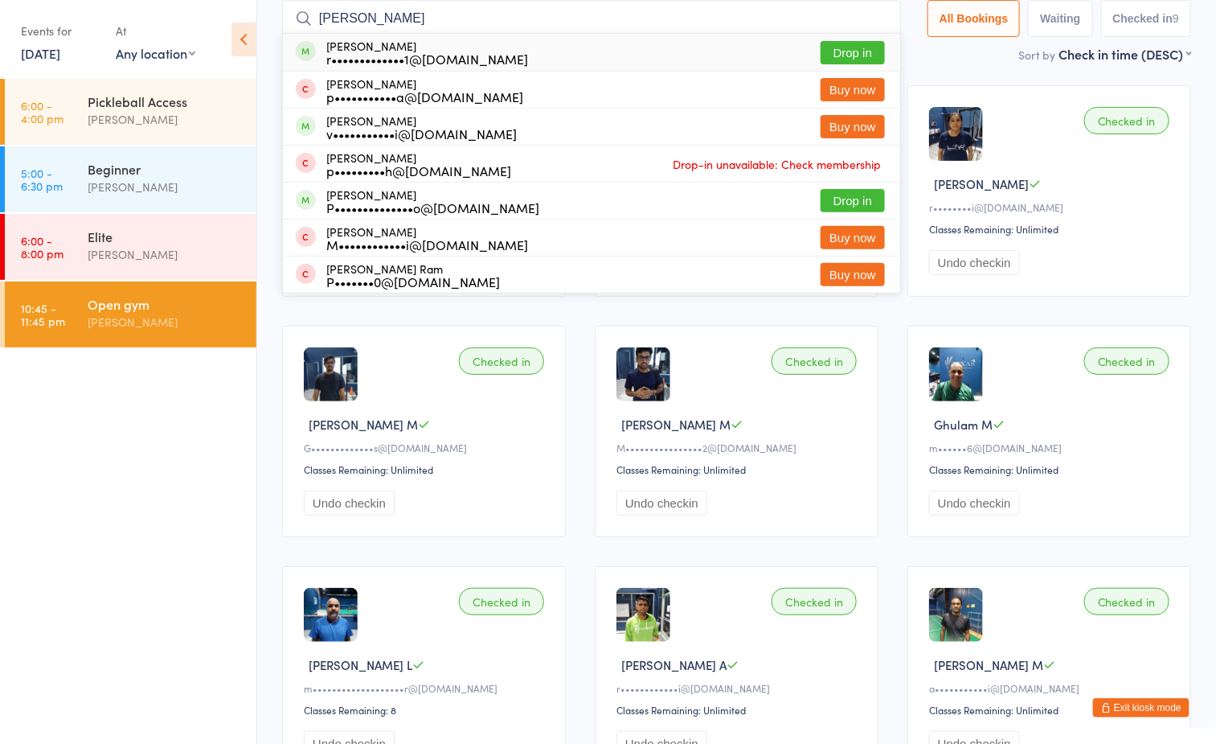
type input "praneetha"
click at [842, 51] on button "Drop in" at bounding box center [853, 52] width 64 height 23
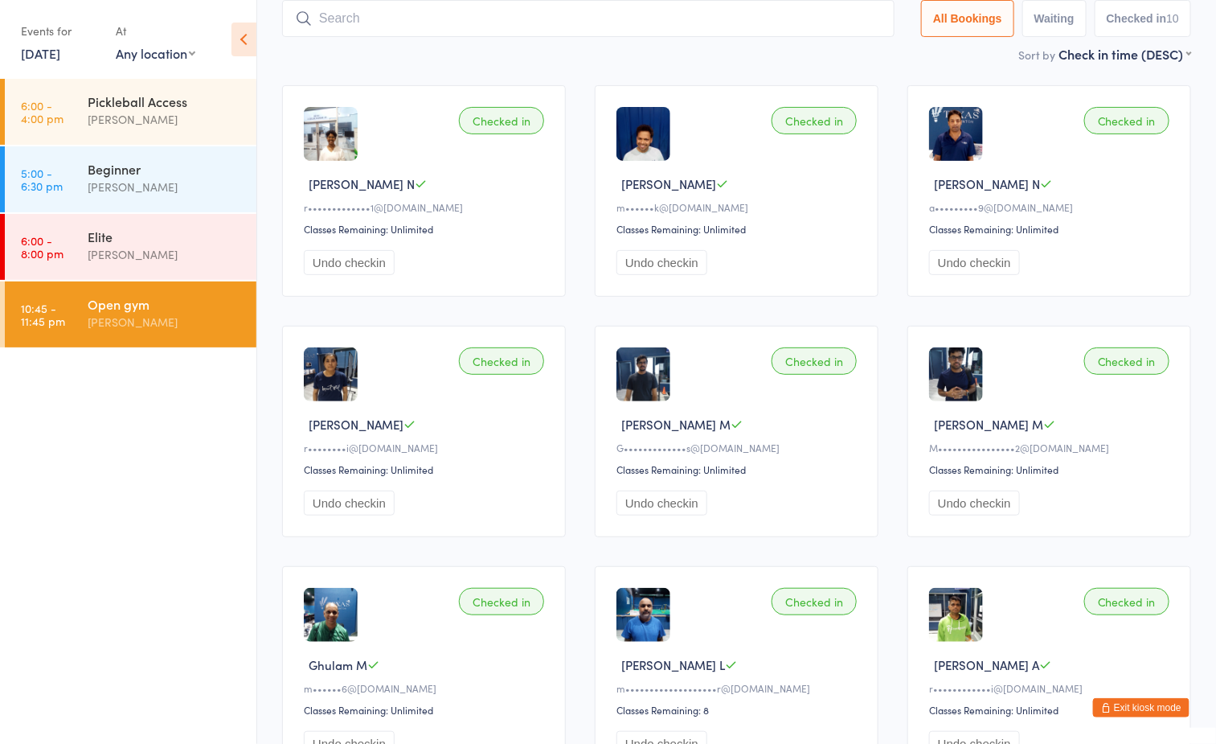
click at [195, 316] on div "[PERSON_NAME]" at bounding box center [165, 322] width 155 height 18
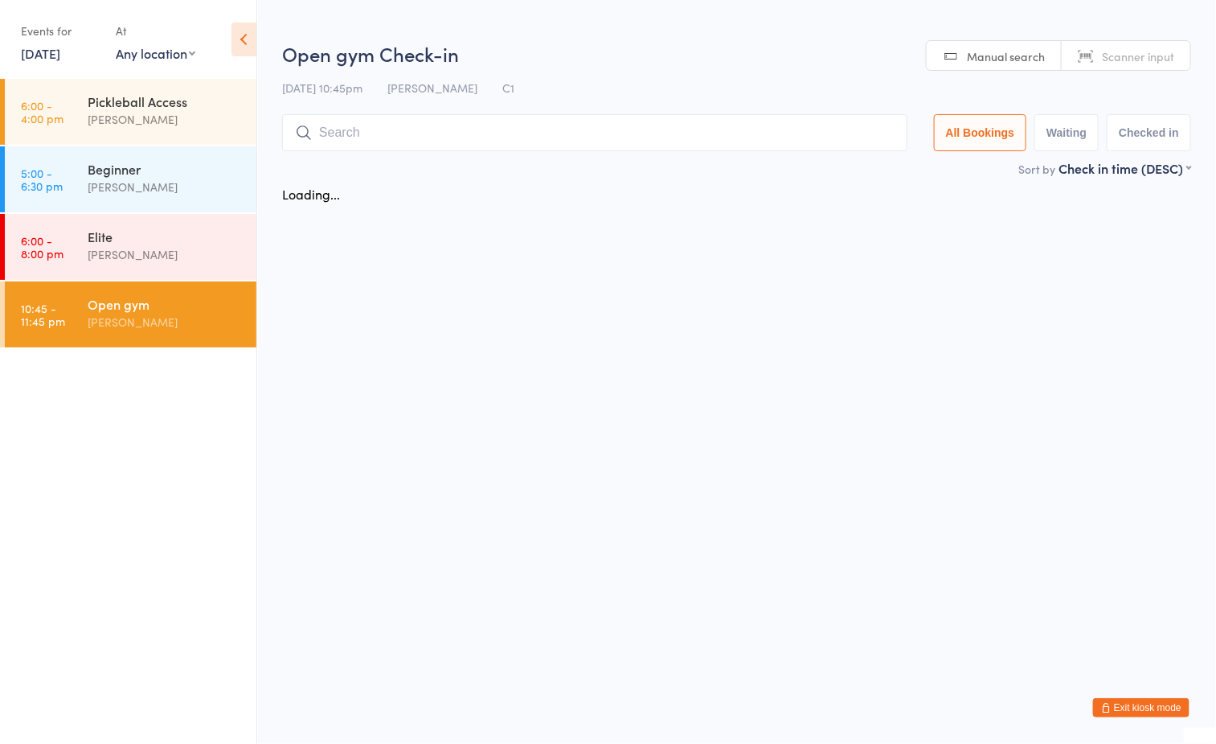
scroll to position [0, 0]
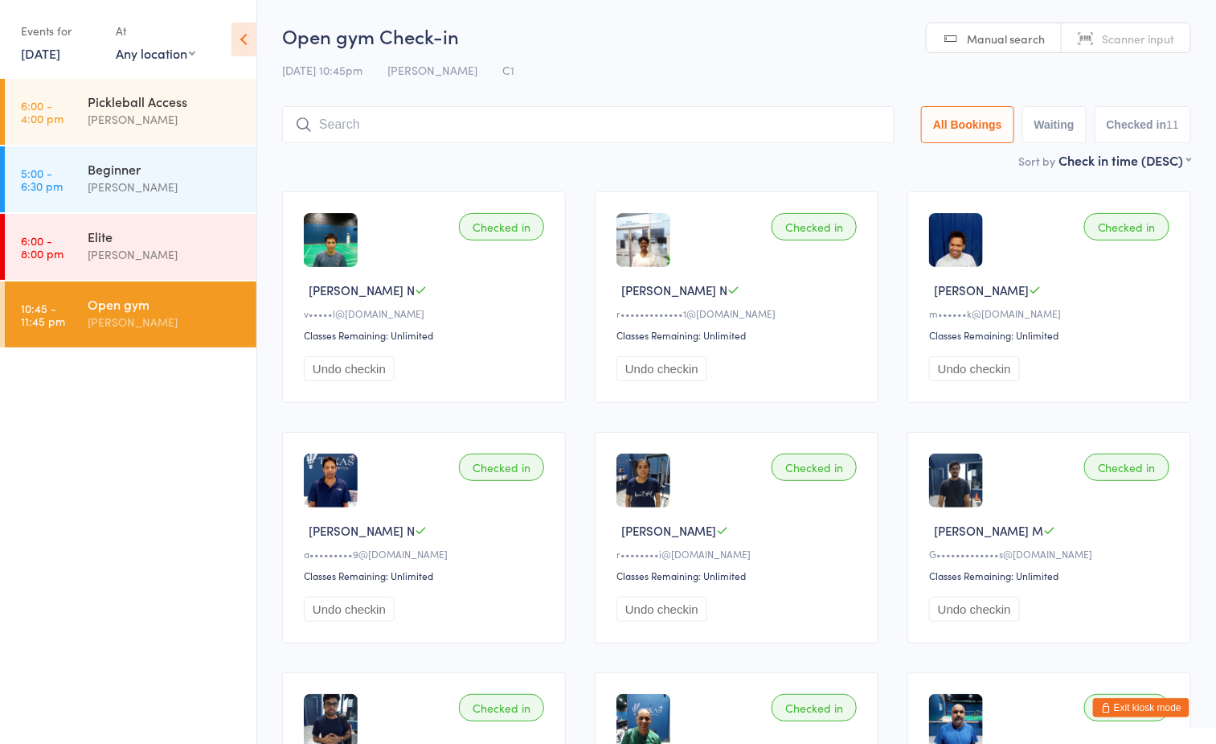
click at [685, 46] on h2 "Open gym Check-in" at bounding box center [736, 36] width 909 height 27
click at [584, 130] on input "search" at bounding box center [588, 124] width 613 height 37
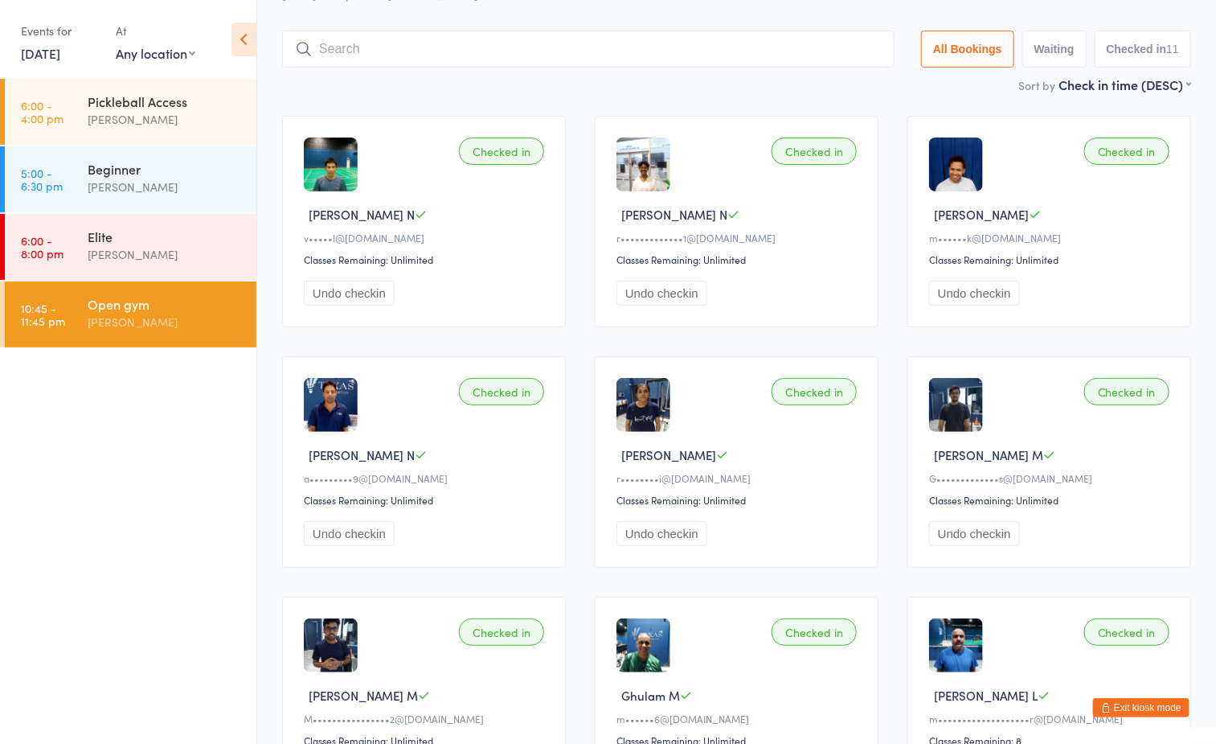
scroll to position [106, 0]
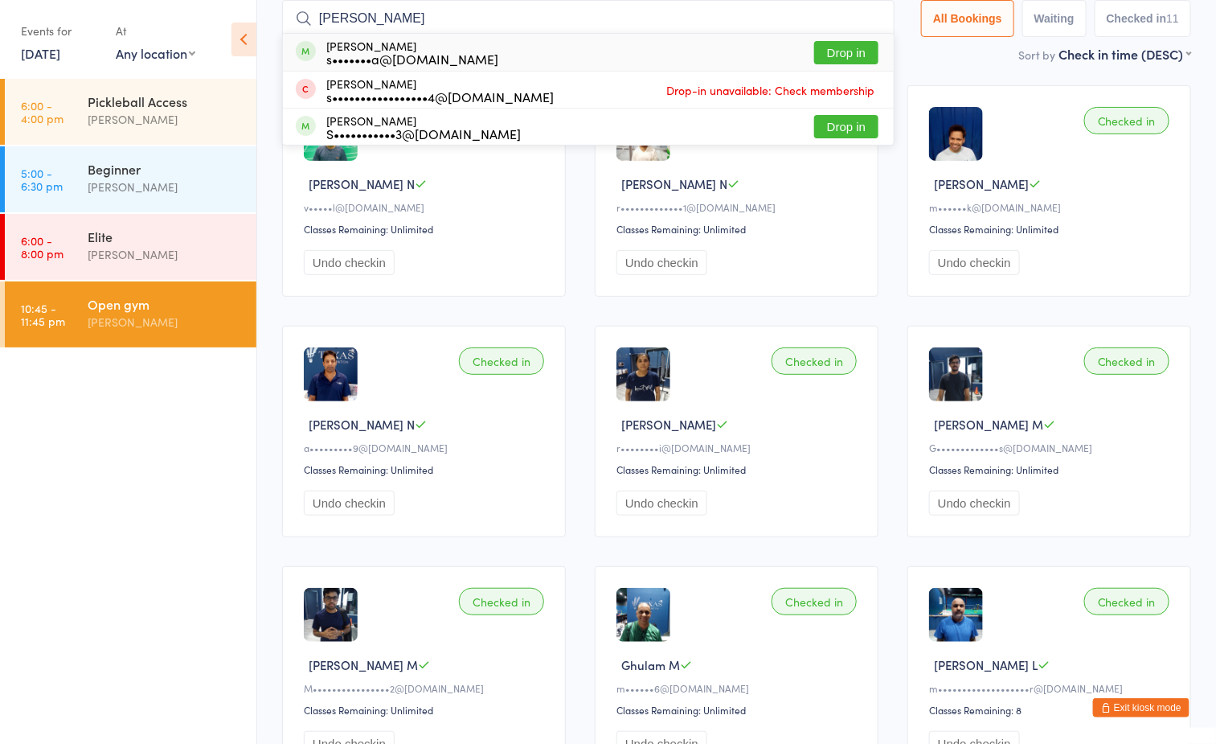
type input "sohail"
click at [827, 51] on button "Drop in" at bounding box center [846, 52] width 64 height 23
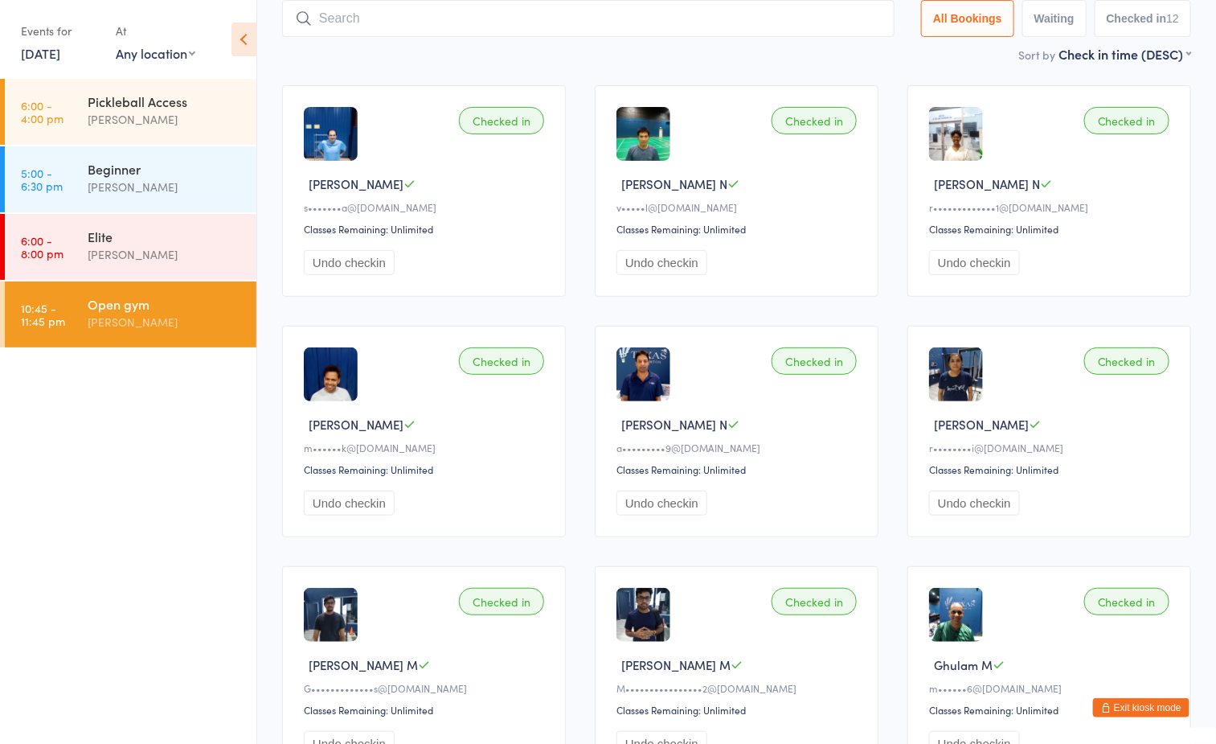
click at [222, 488] on ul "6:00 - 4:00 pm Pickleball Access Boyd Tahtat 5:00 - 6:30 pm Beginner Ayu Gary L…" at bounding box center [128, 411] width 256 height 665
click at [160, 559] on ul "6:00 - 4:00 pm Pickleball Access Boyd Tahtat 5:00 - 6:30 pm Beginner Ayu Gary L…" at bounding box center [128, 411] width 256 height 665
click at [545, 22] on input "search" at bounding box center [588, 18] width 613 height 37
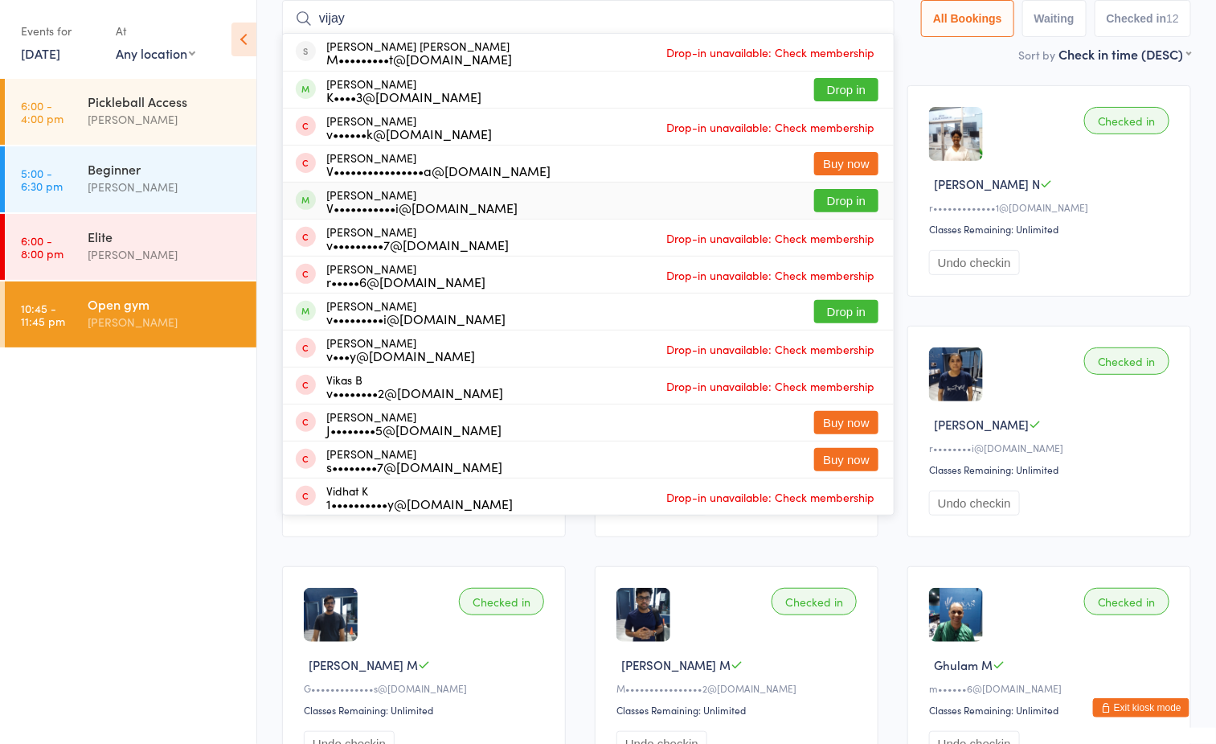
type input "vijay"
click at [852, 199] on button "Drop in" at bounding box center [846, 200] width 64 height 23
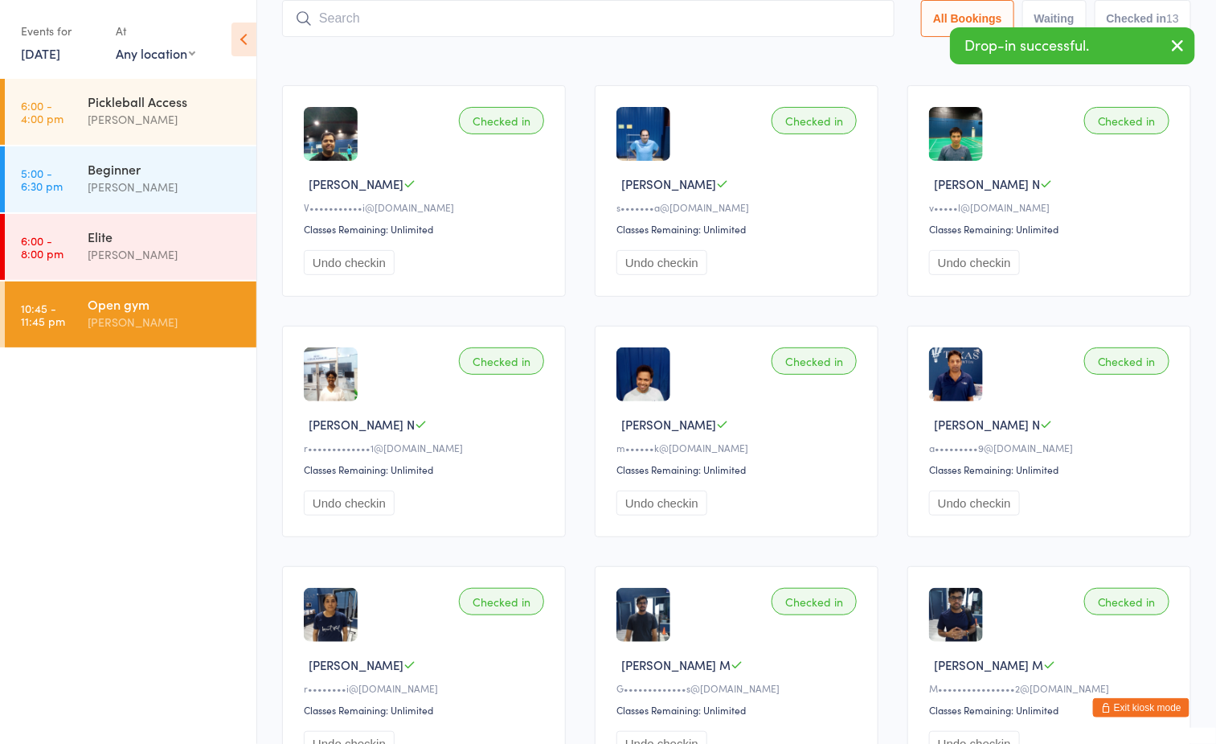
click at [440, 20] on input "search" at bounding box center [588, 18] width 613 height 37
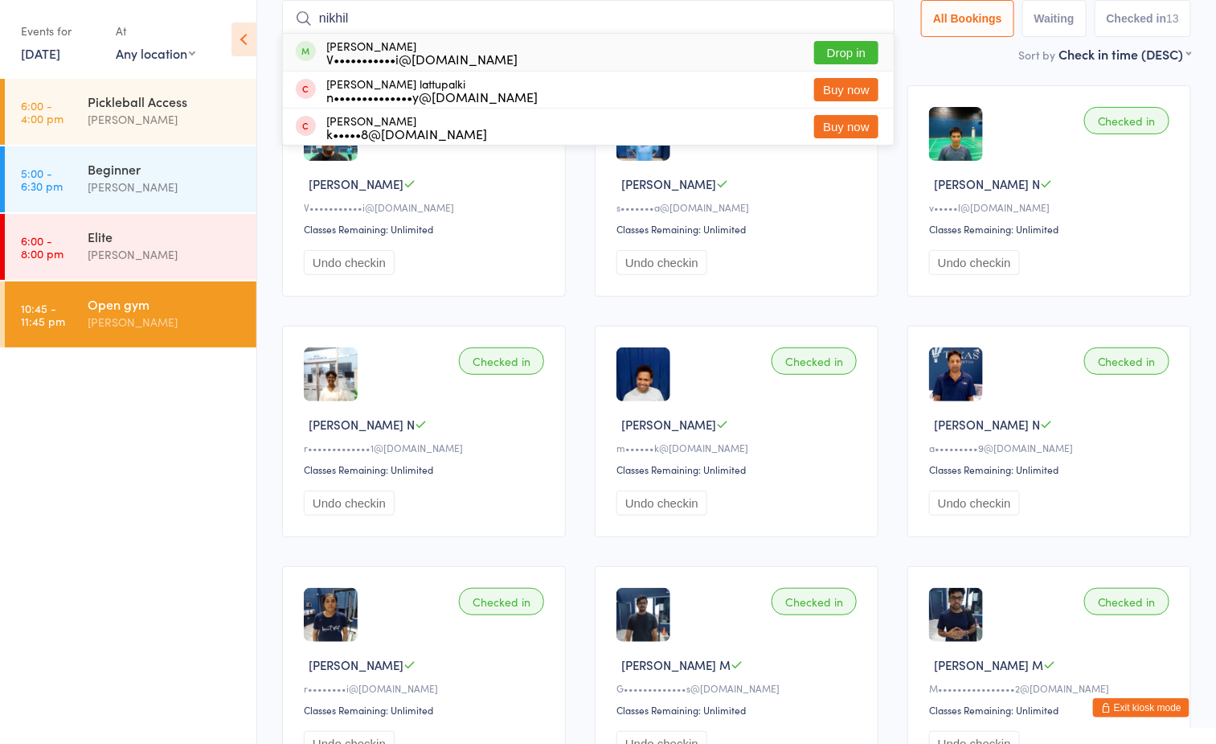
type input "nikhil"
click at [833, 51] on button "Drop in" at bounding box center [846, 52] width 64 height 23
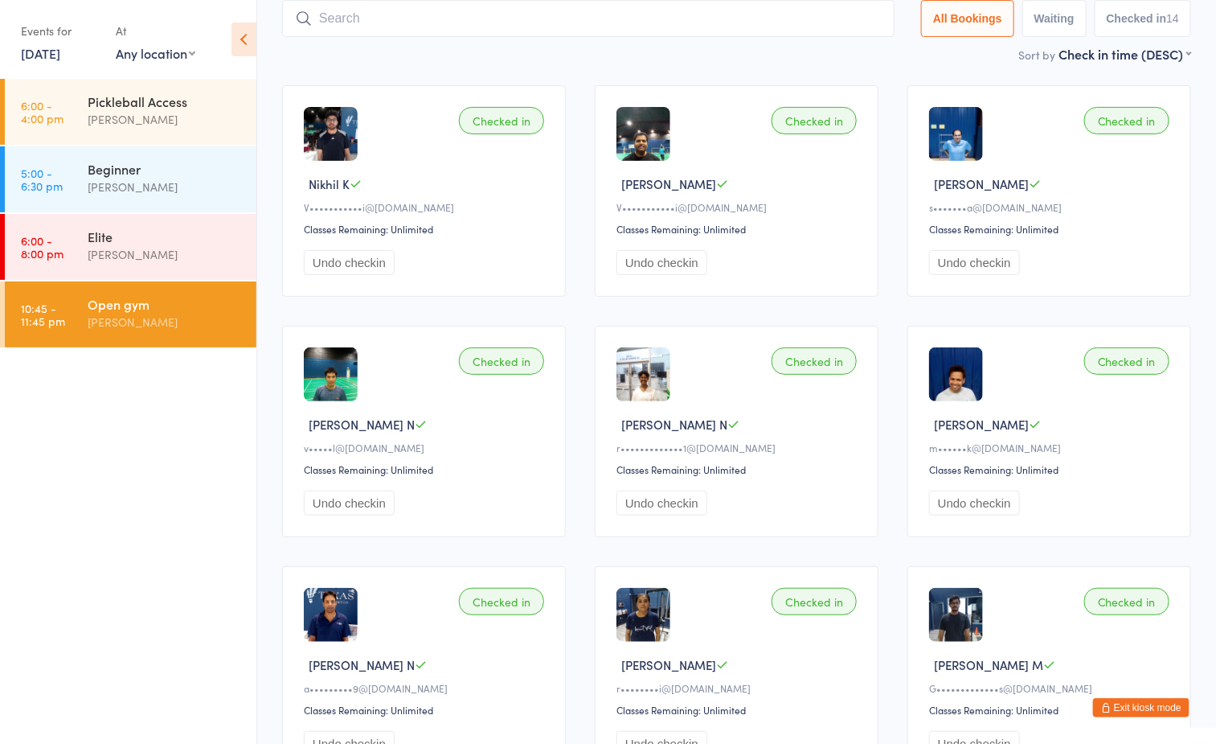
click at [1151, 703] on button "Exit kiosk mode" at bounding box center [1141, 707] width 96 height 19
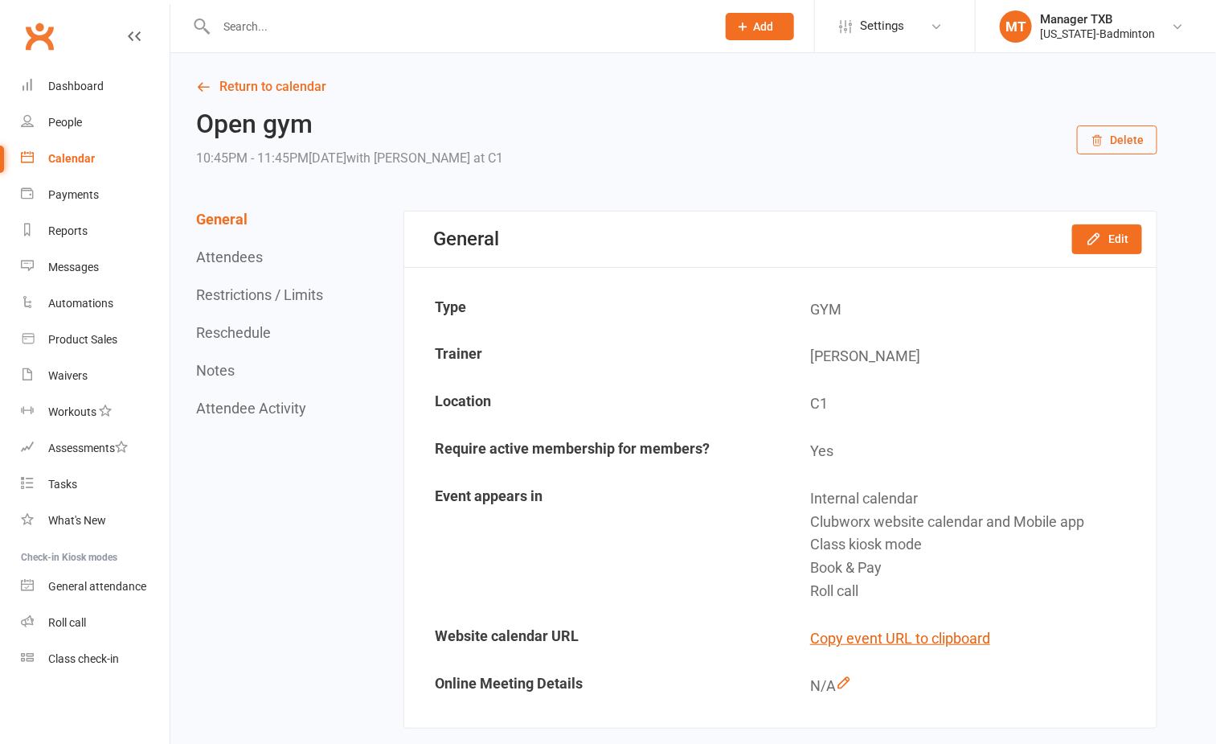
click at [456, 25] on input "text" at bounding box center [458, 26] width 494 height 23
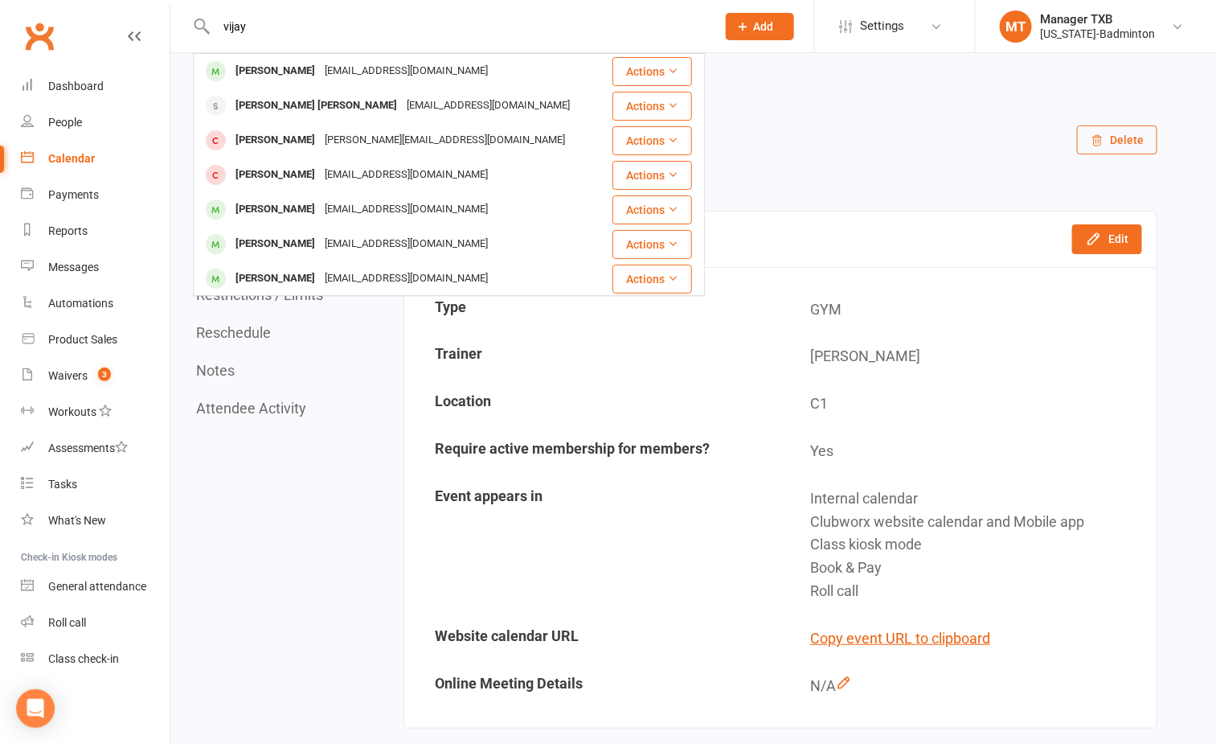
type input "vijay"
click at [82, 663] on div "Class check-in" at bounding box center [83, 658] width 71 height 13
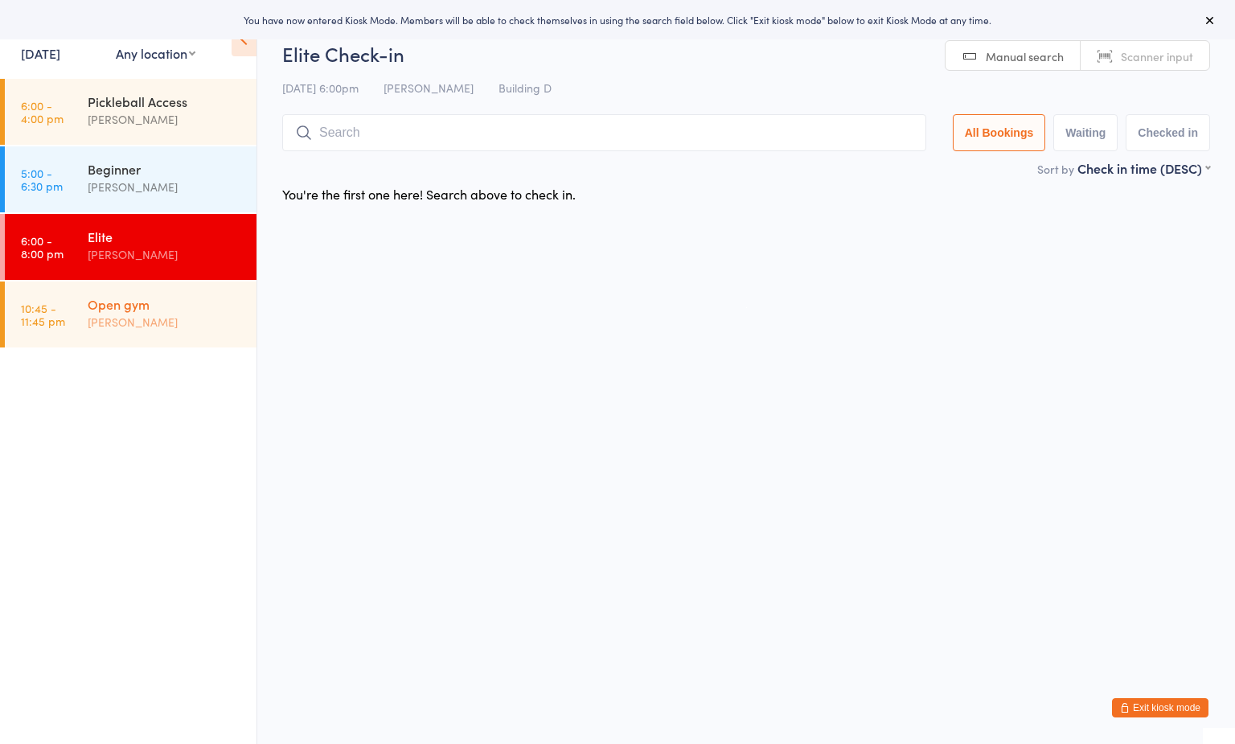
click at [145, 305] on div "Open gym" at bounding box center [165, 304] width 155 height 18
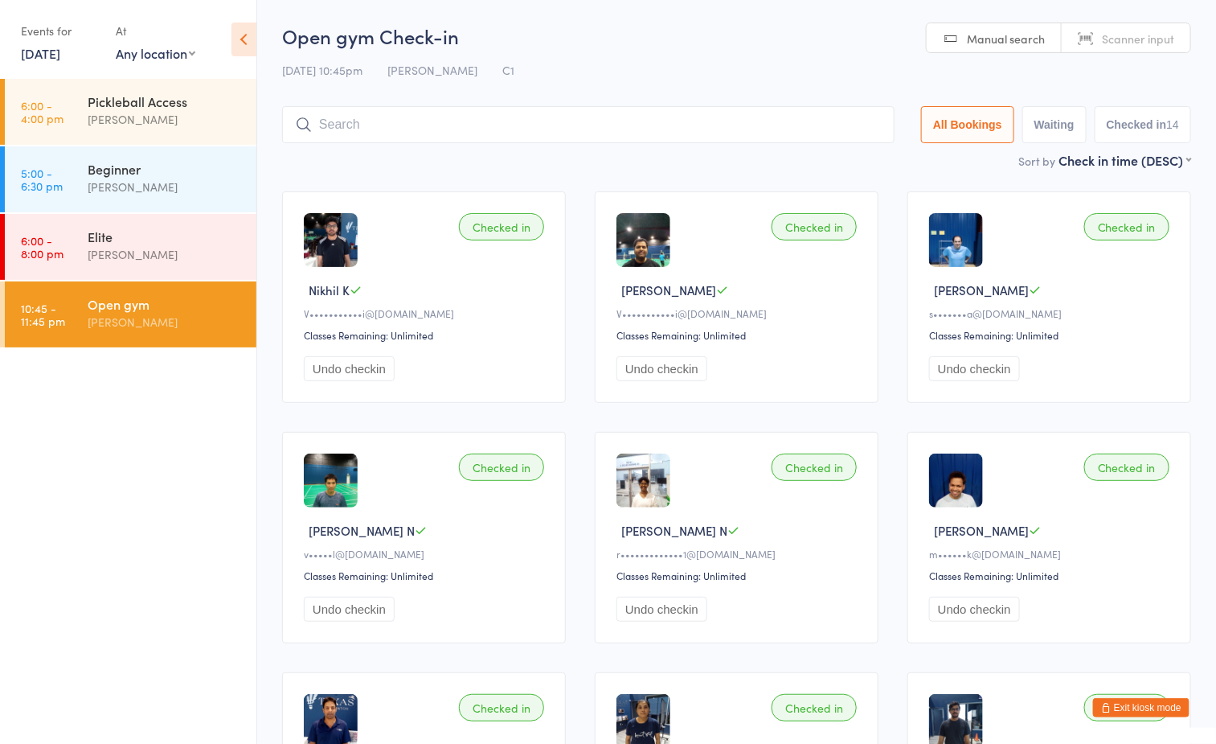
click at [201, 307] on div "Open gym" at bounding box center [165, 304] width 155 height 18
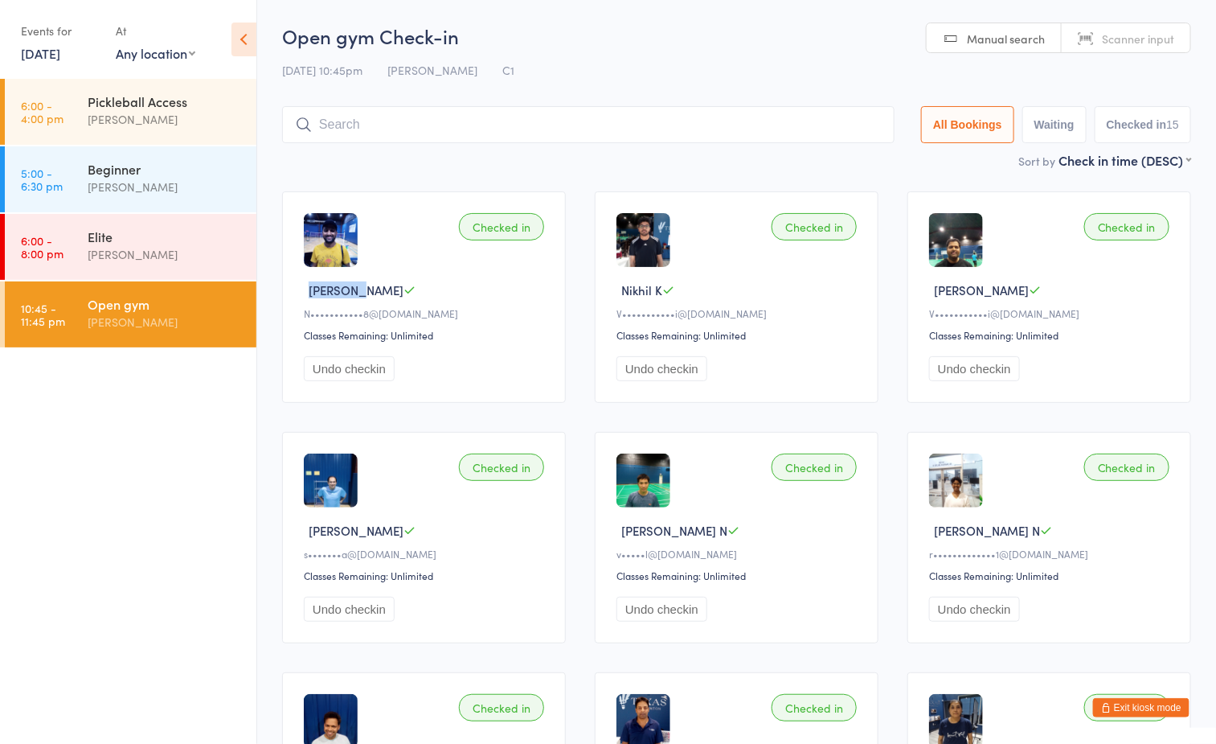
drag, startPoint x: 360, startPoint y: 290, endPoint x: 297, endPoint y: 293, distance: 62.7
click at [297, 293] on div "Checked in Naveen G N•••••••••••8@[DOMAIN_NAME] Classes Remaining: Unlimited Un…" at bounding box center [424, 296] width 284 height 211
drag, startPoint x: 297, startPoint y: 293, endPoint x: 584, endPoint y: 51, distance: 375.4
click at [584, 51] on div "Open gym Check-in 12 Aug 10:45pm Boyd Tahtat C1 Manual search Scanner input All…" at bounding box center [736, 87] width 909 height 129
click at [692, 51] on div "Open gym Check-in 12 Aug 10:45pm Boyd Tahtat C1 Manual search Scanner input All…" at bounding box center [736, 87] width 909 height 129
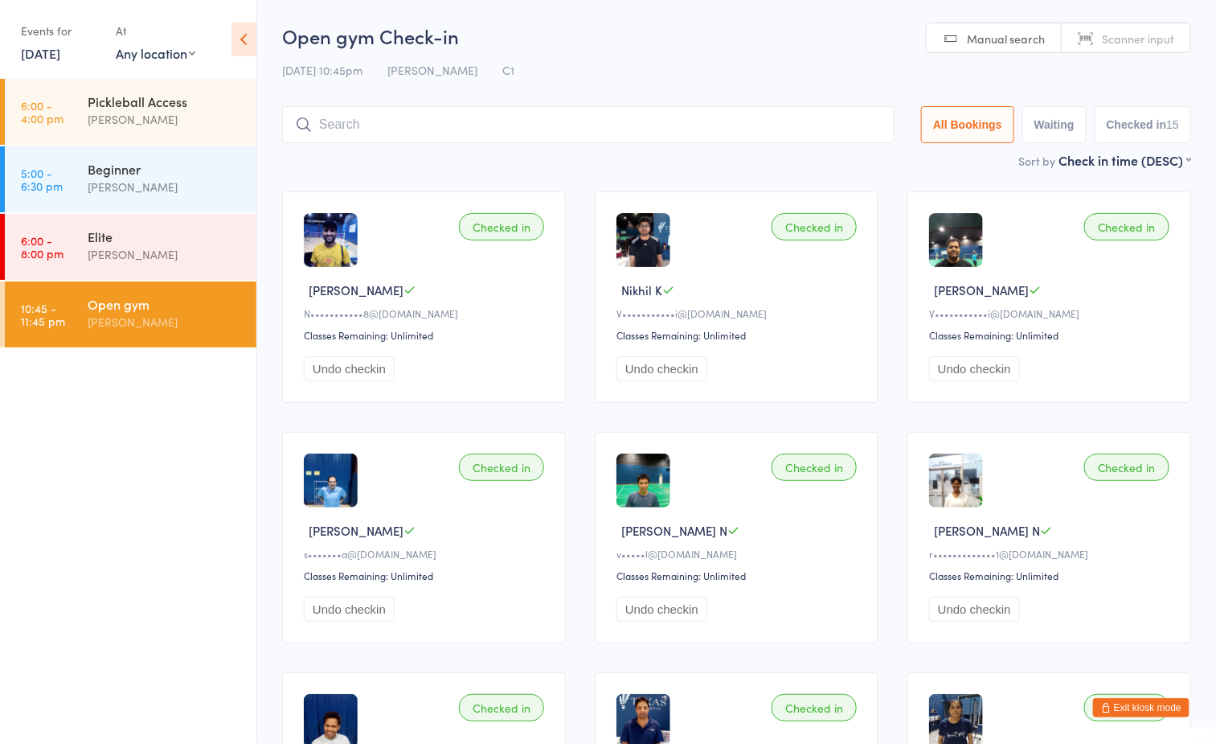
click at [1146, 698] on button "Exit kiosk mode" at bounding box center [1141, 707] width 96 height 19
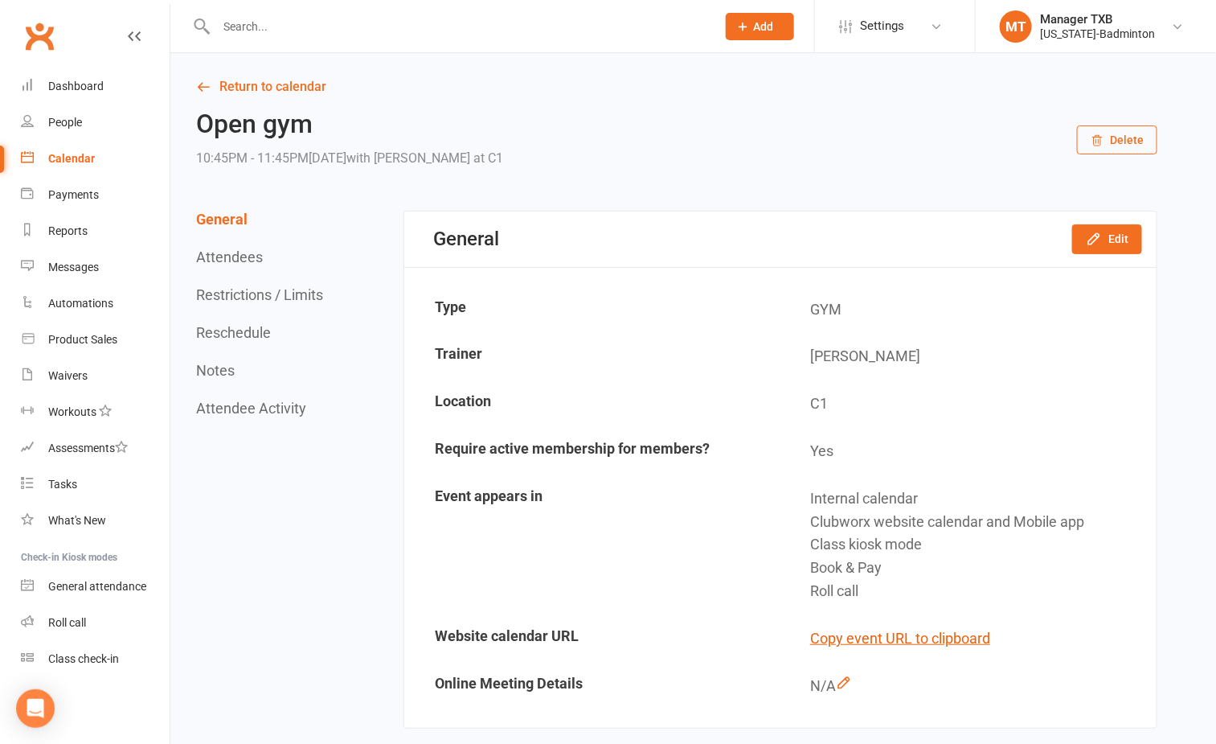
click at [451, 22] on input "text" at bounding box center [458, 26] width 494 height 23
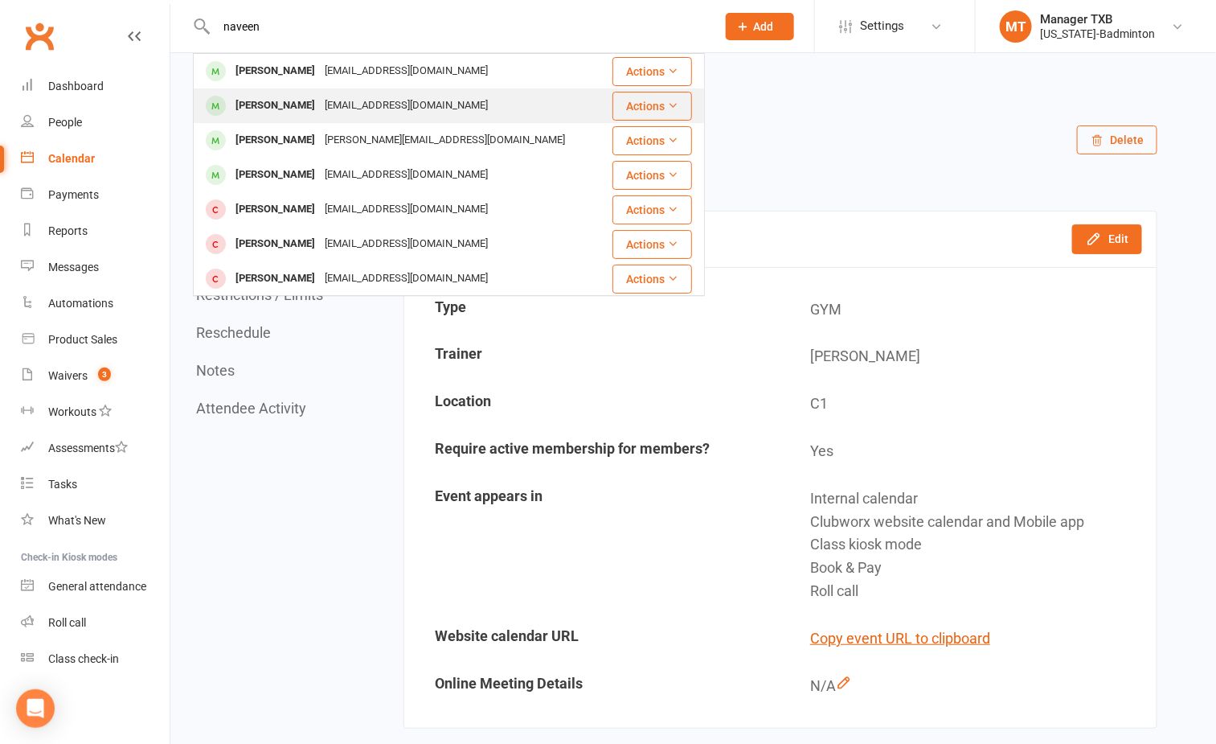
type input "naveen"
click at [395, 113] on div "[EMAIL_ADDRESS][DOMAIN_NAME]" at bounding box center [406, 105] width 173 height 23
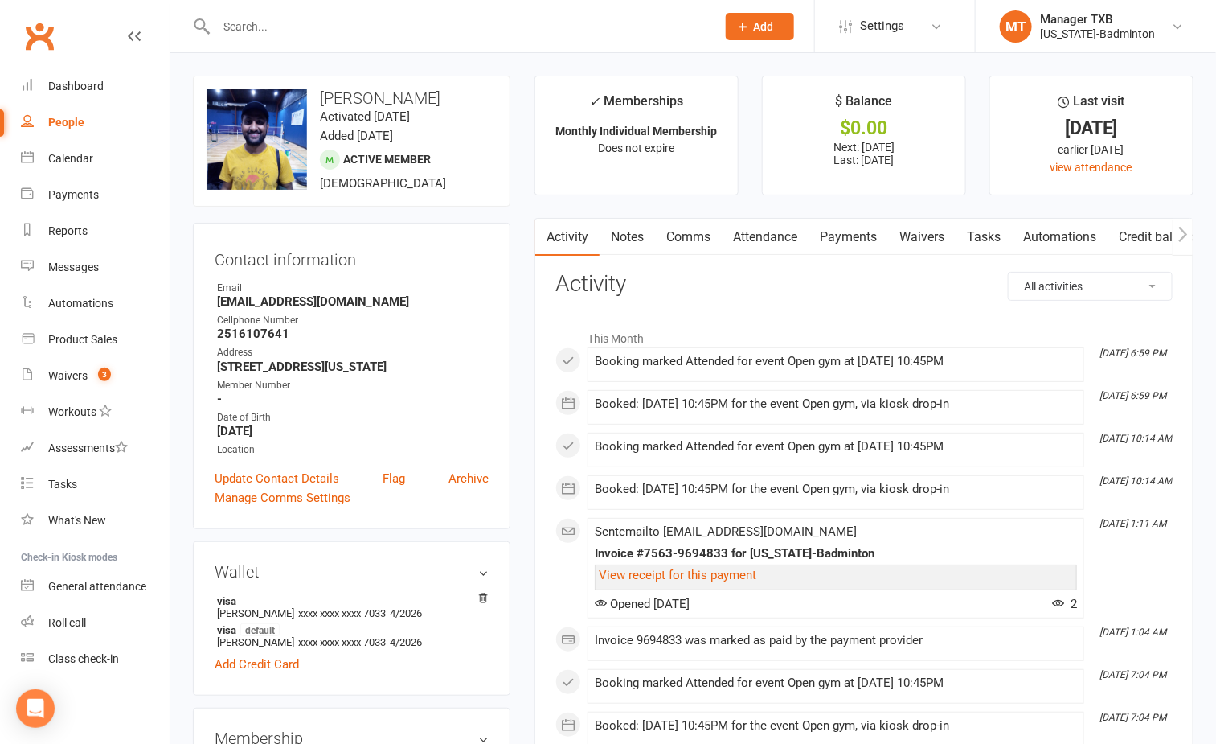
click at [358, 27] on input "text" at bounding box center [458, 26] width 494 height 23
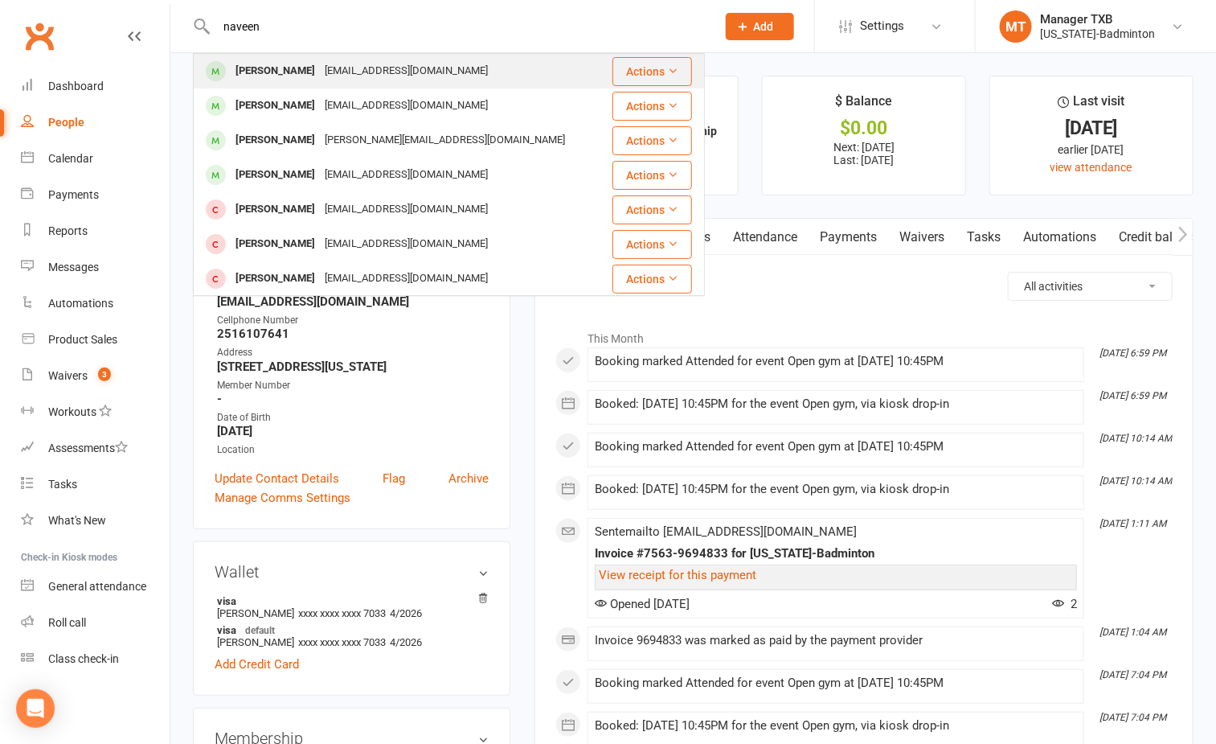
type input "naveen"
click at [350, 82] on div "Naveen582@gmail.com" at bounding box center [406, 70] width 173 height 23
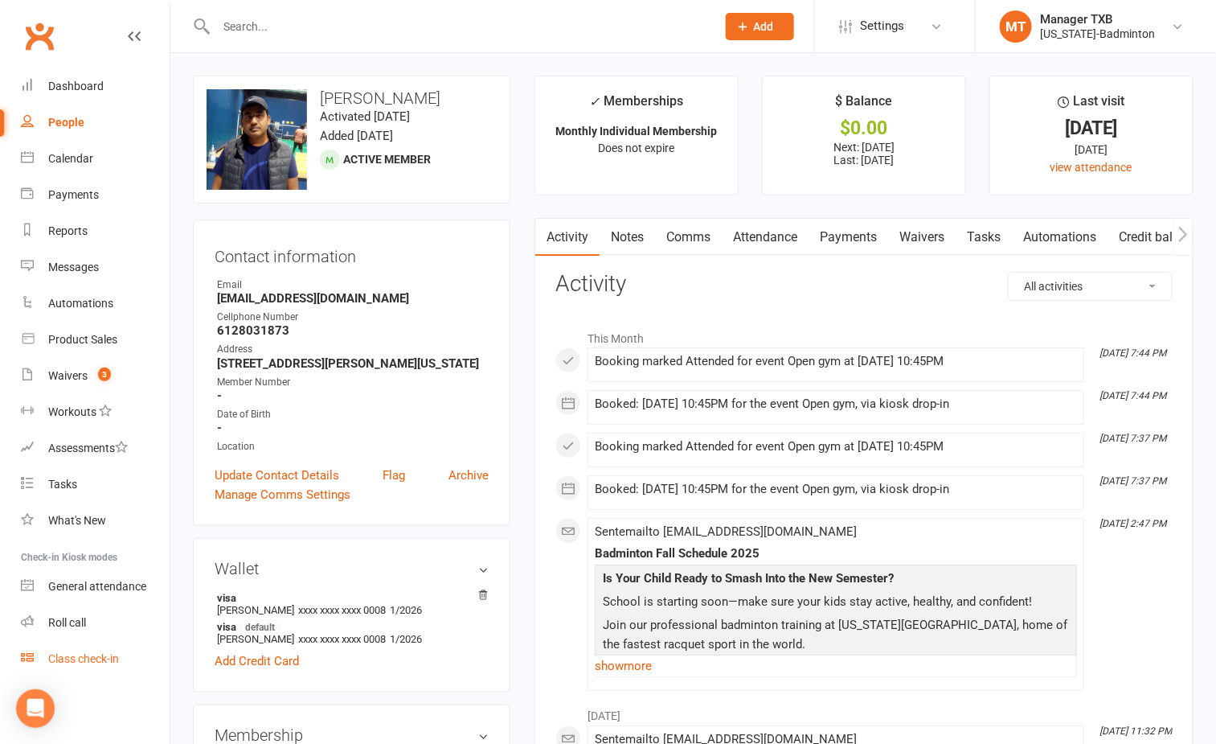
click at [95, 659] on div "Class check-in" at bounding box center [83, 658] width 71 height 13
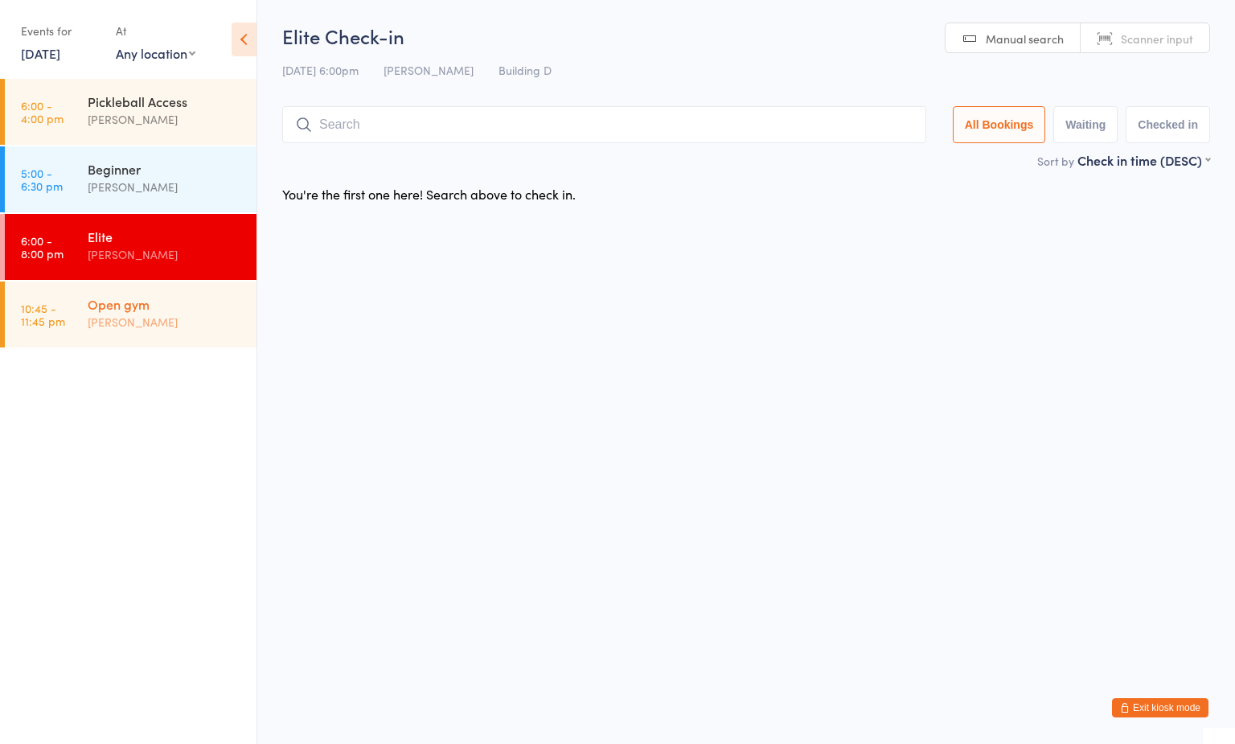
click at [201, 314] on div "[PERSON_NAME]" at bounding box center [165, 322] width 155 height 18
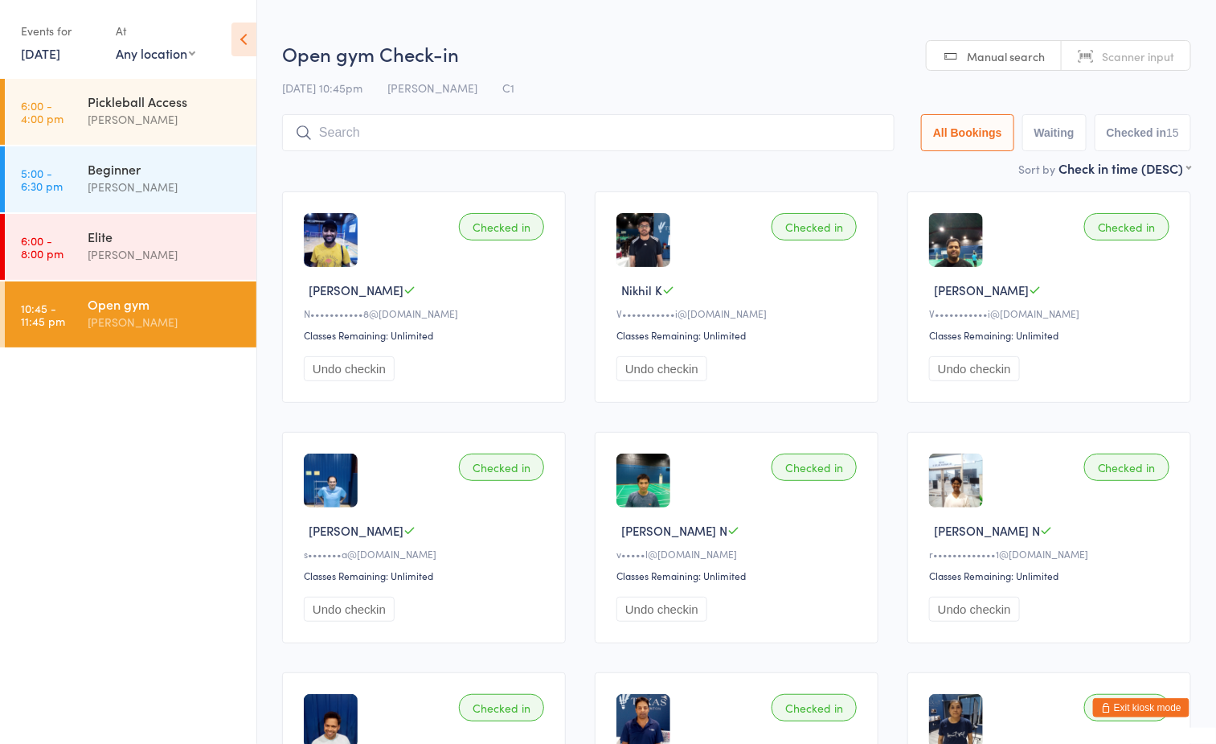
click at [186, 317] on div "[PERSON_NAME]" at bounding box center [165, 322] width 155 height 18
click at [683, 51] on h2 "Open gym Check-in" at bounding box center [736, 53] width 909 height 27
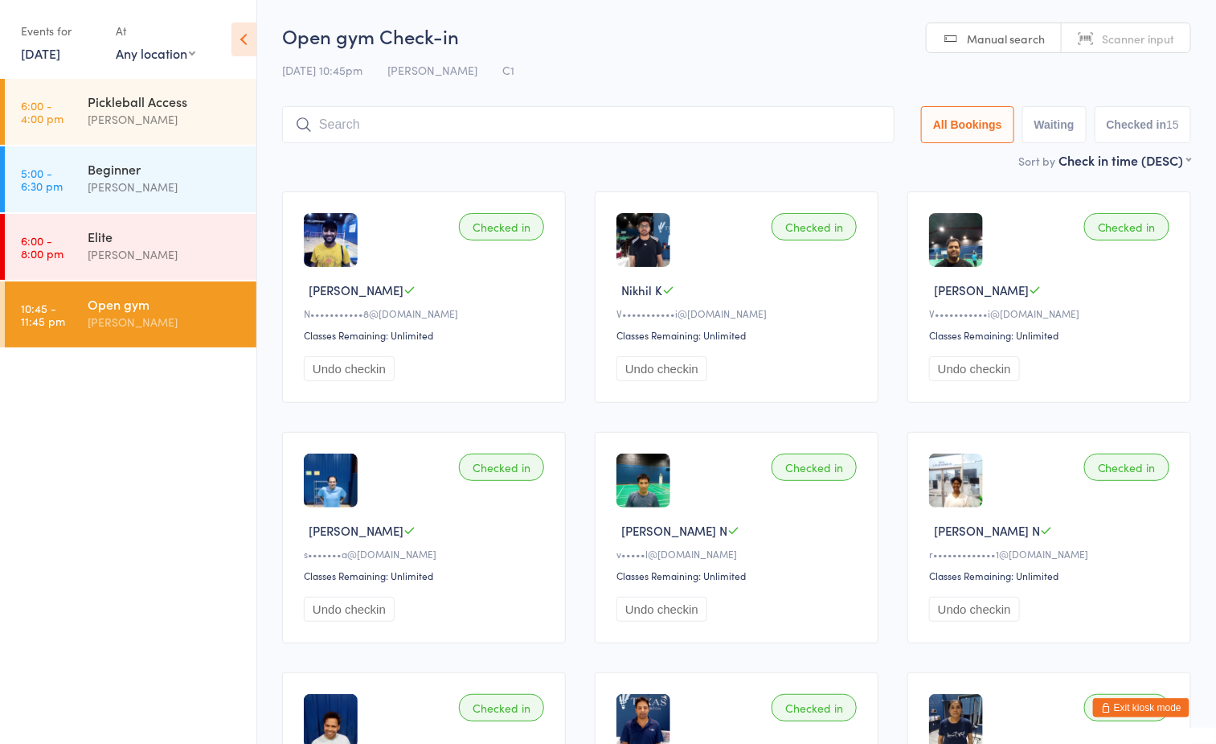
click at [743, 32] on h2 "Open gym Check-in" at bounding box center [736, 36] width 909 height 27
click at [129, 541] on ul "6:00 - 4:00 pm Pickleball Access Boyd Tahtat 5:00 - 6:30 pm Beginner Ayu Gary L…" at bounding box center [128, 411] width 256 height 665
click at [150, 317] on div "[PERSON_NAME]" at bounding box center [165, 322] width 155 height 18
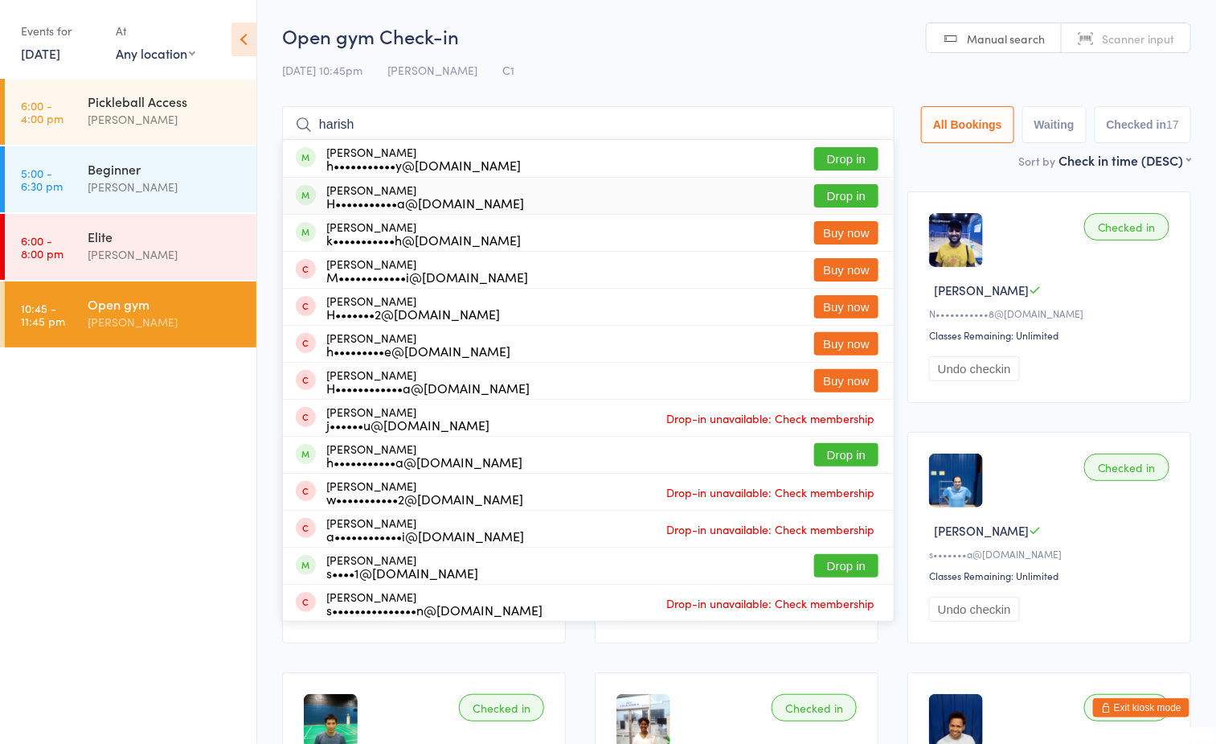
type input "harish"
click at [854, 193] on button "Drop in" at bounding box center [846, 195] width 64 height 23
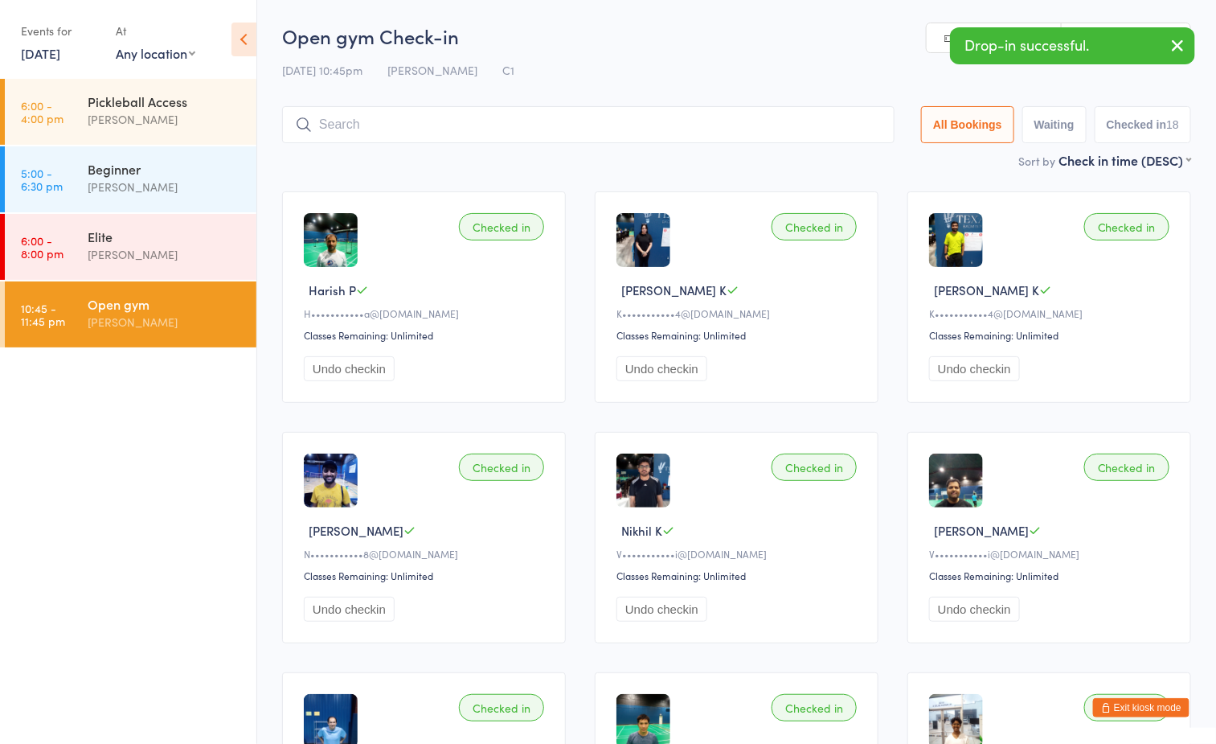
click at [551, 63] on div "12 Aug 10:45pm Boyd Tahtat C1" at bounding box center [736, 70] width 909 height 27
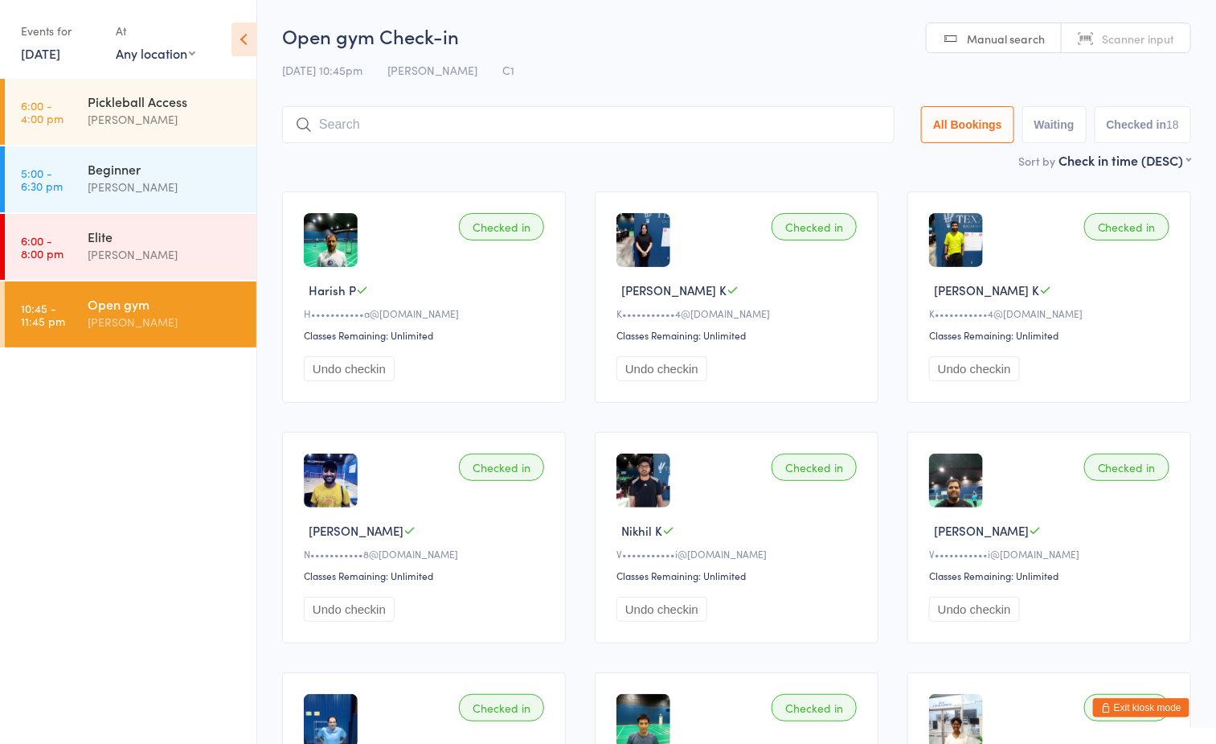
click at [728, 70] on div "12 Aug 10:45pm Boyd Tahtat C1" at bounding box center [736, 70] width 909 height 27
click at [673, 47] on h2 "Open gym Check-in" at bounding box center [736, 36] width 909 height 27
click at [764, 58] on div "12 Aug 10:45pm Boyd Tahtat C1" at bounding box center [736, 70] width 909 height 27
click at [179, 533] on ul "6:00 - 4:00 pm Pickleball Access Boyd Tahtat 5:00 - 6:30 pm Beginner Ayu Gary L…" at bounding box center [128, 411] width 256 height 665
click at [182, 314] on div "[PERSON_NAME]" at bounding box center [165, 322] width 155 height 18
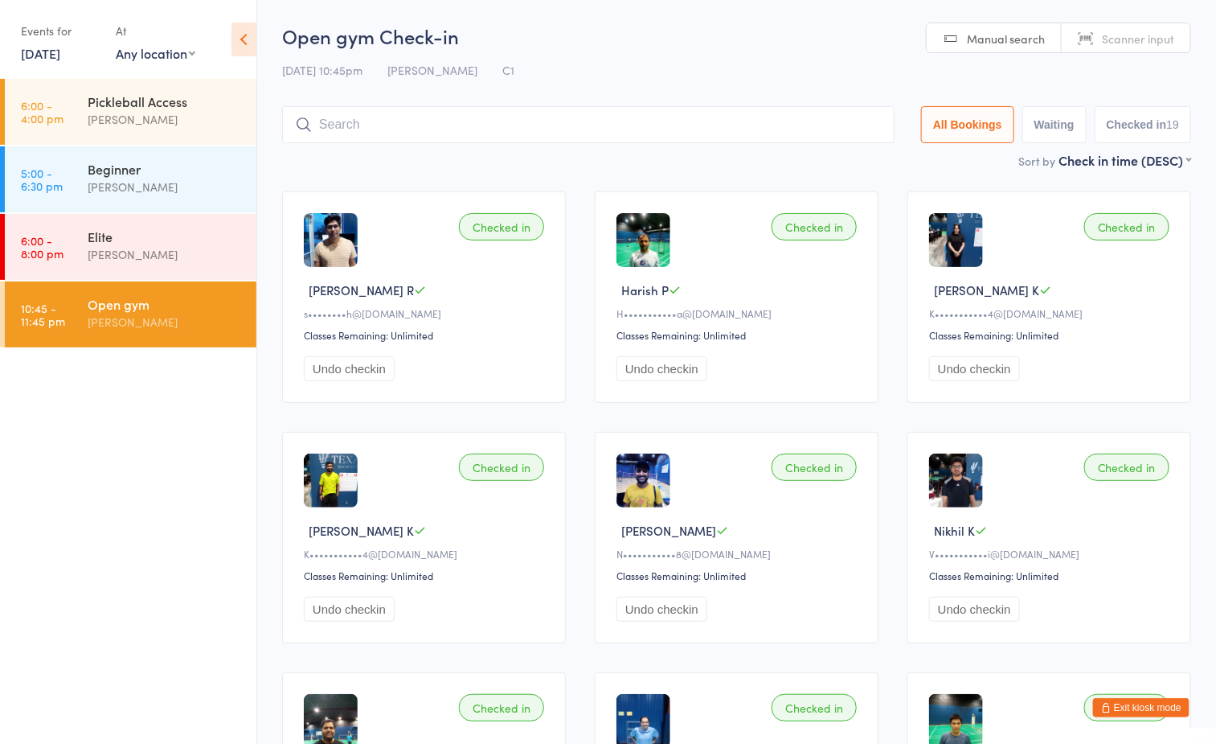
click at [584, 125] on input "search" at bounding box center [588, 124] width 613 height 37
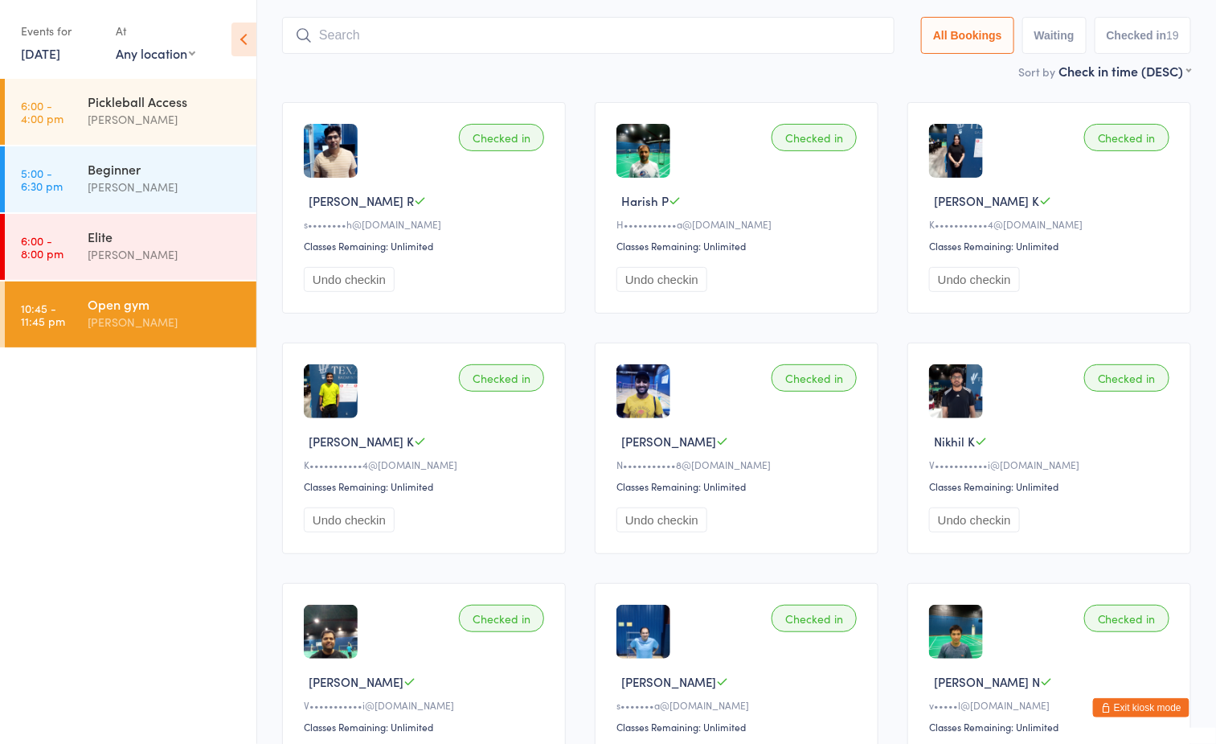
scroll to position [106, 0]
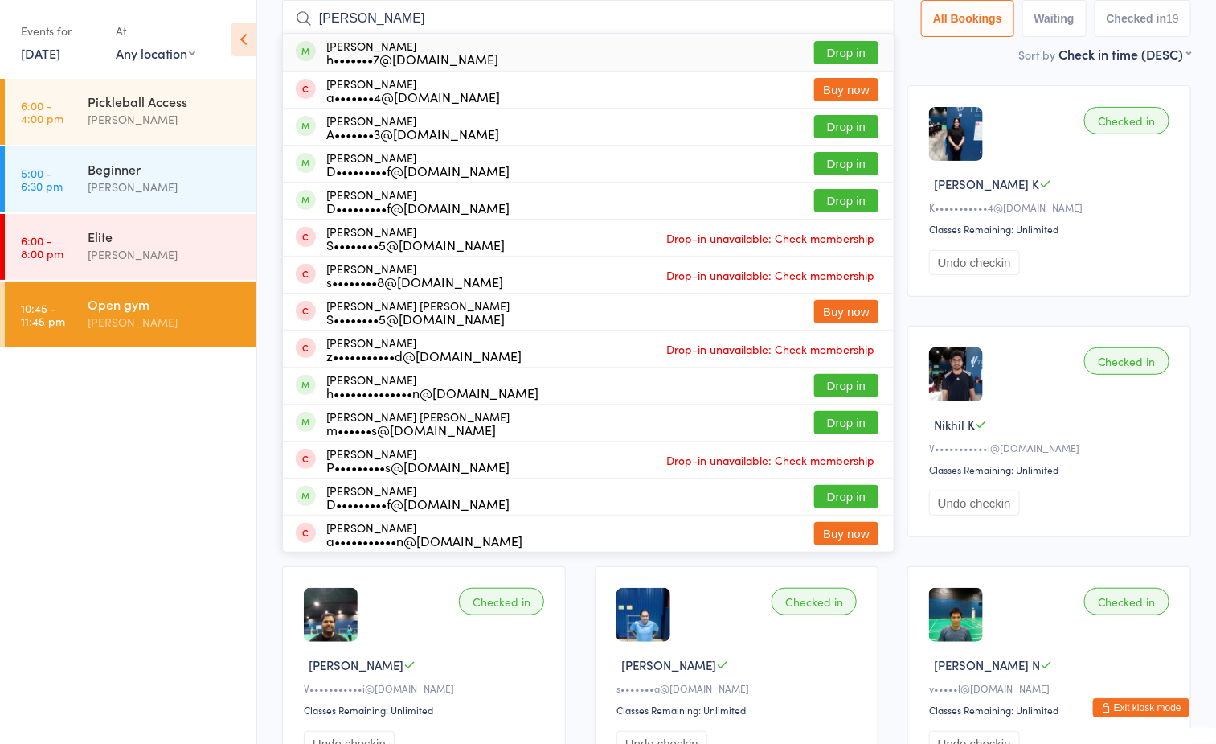
type input "mohammad"
click at [854, 47] on button "Drop in" at bounding box center [846, 52] width 64 height 23
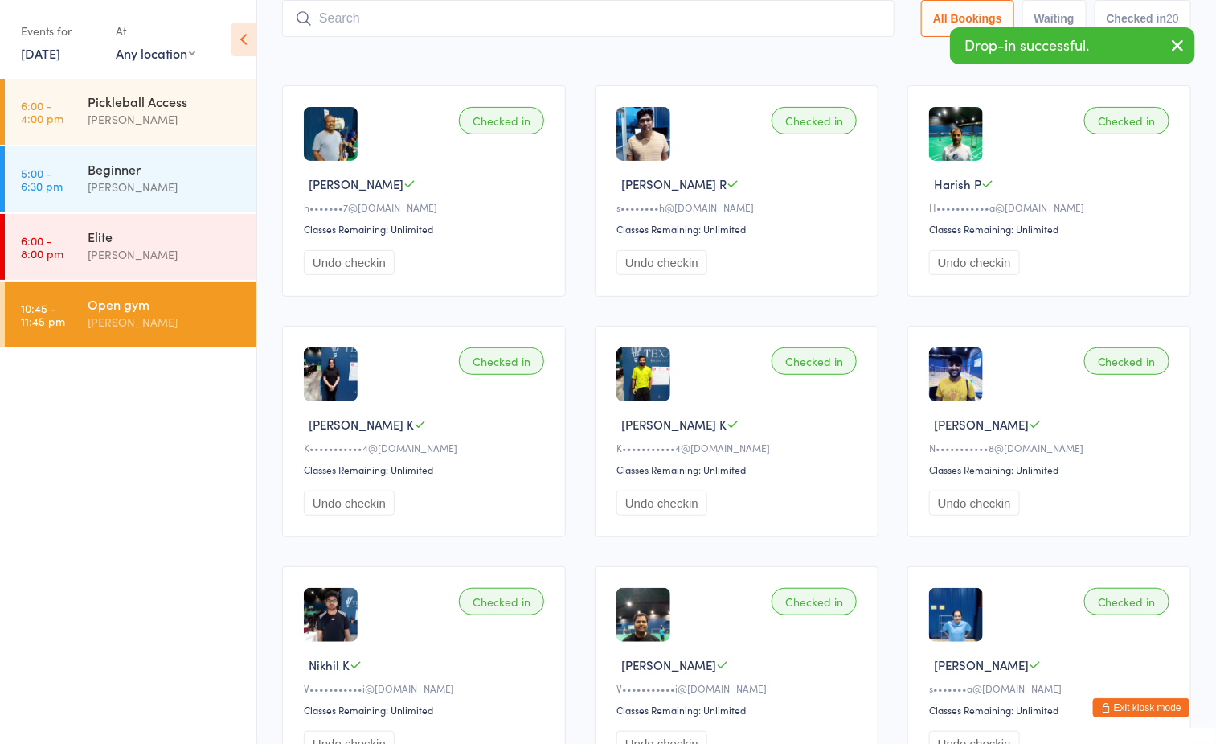
click at [712, 49] on div "Sort by Check in time (DESC) First name (ASC) First name (DESC) Last name (ASC)…" at bounding box center [736, 54] width 909 height 18
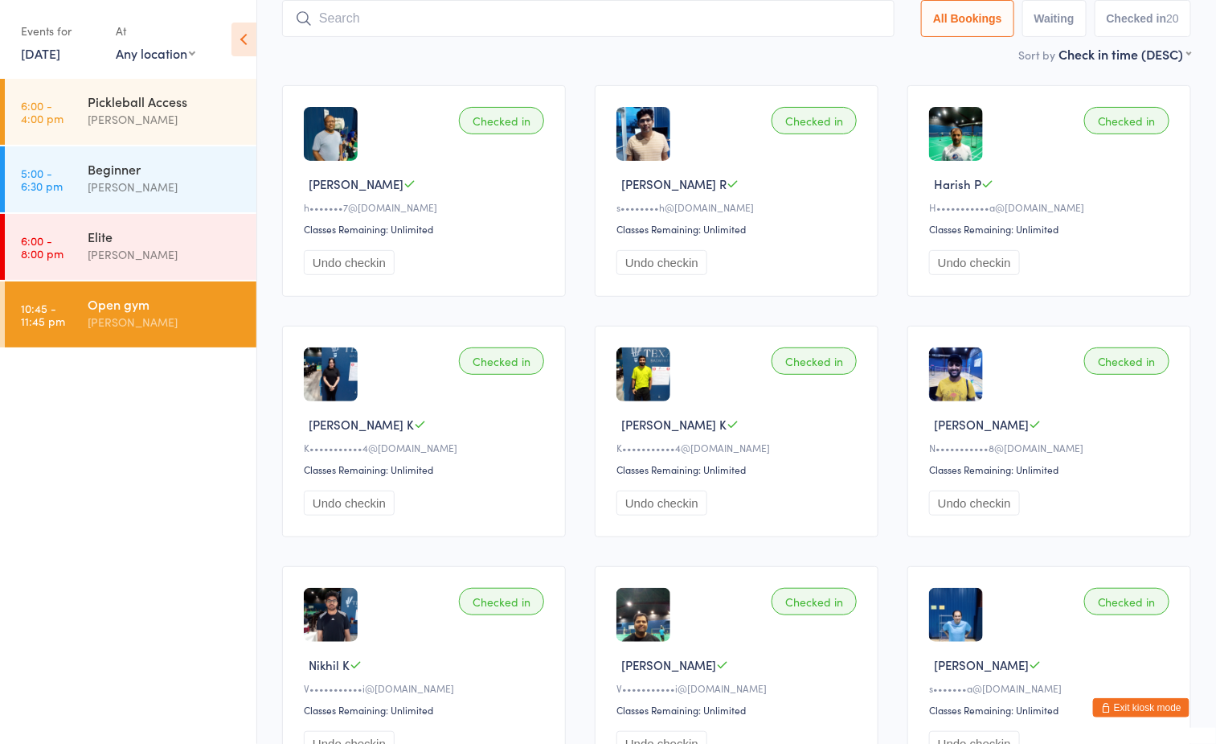
click at [726, 61] on div "Sort by Check in time (DESC) First name (ASC) First name (DESC) Last name (ASC)…" at bounding box center [736, 54] width 909 height 18
click at [188, 324] on div "[PERSON_NAME]" at bounding box center [165, 322] width 155 height 18
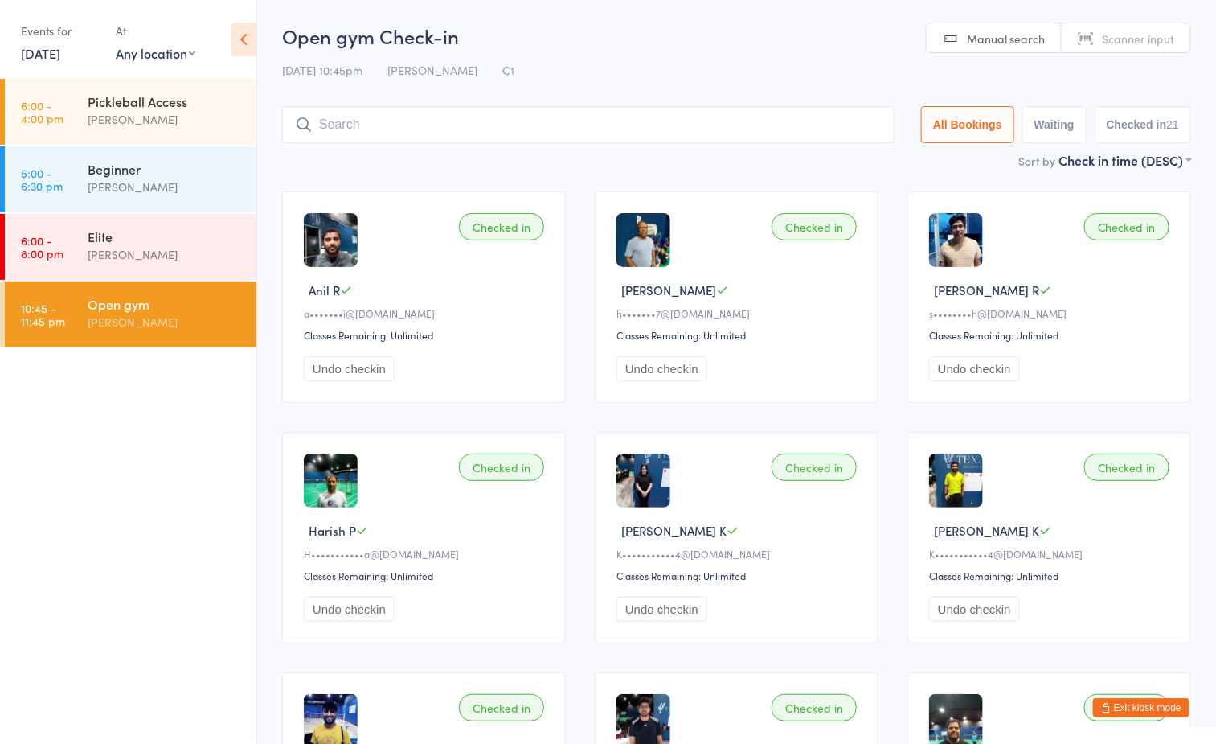
click at [785, 35] on h2 "Open gym Check-in" at bounding box center [736, 36] width 909 height 27
click at [593, 129] on input "search" at bounding box center [588, 124] width 613 height 37
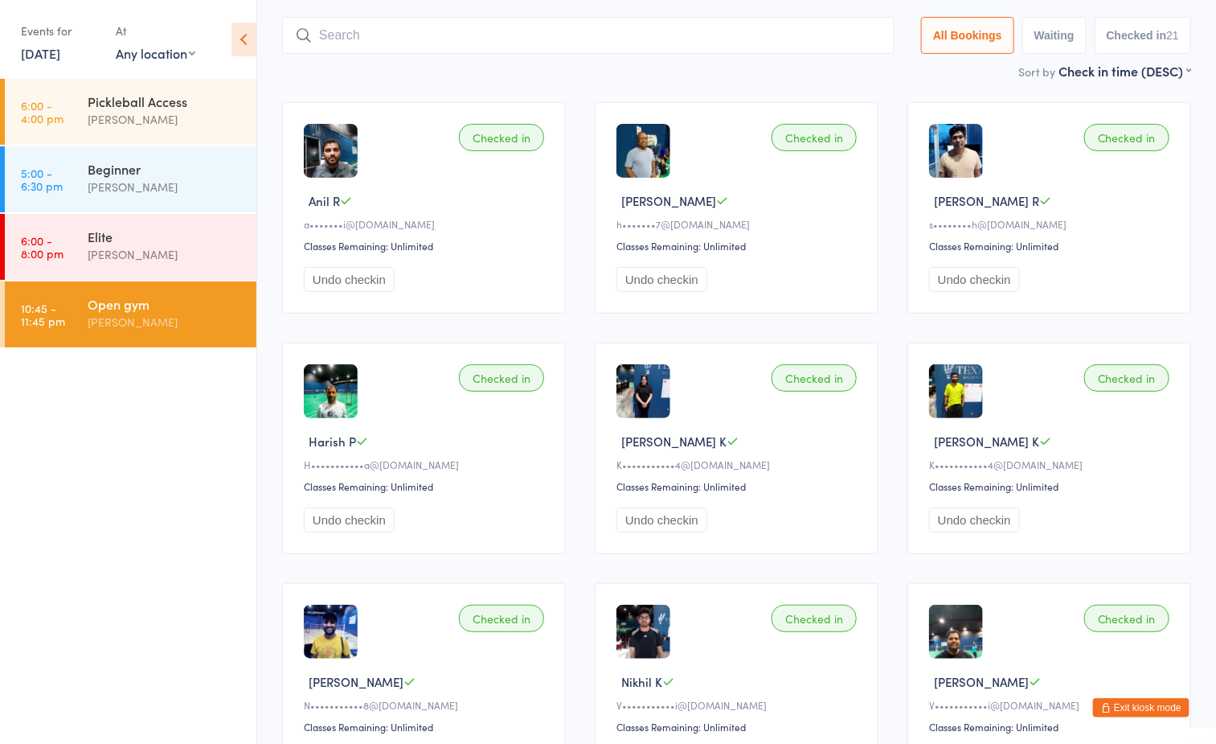
scroll to position [106, 0]
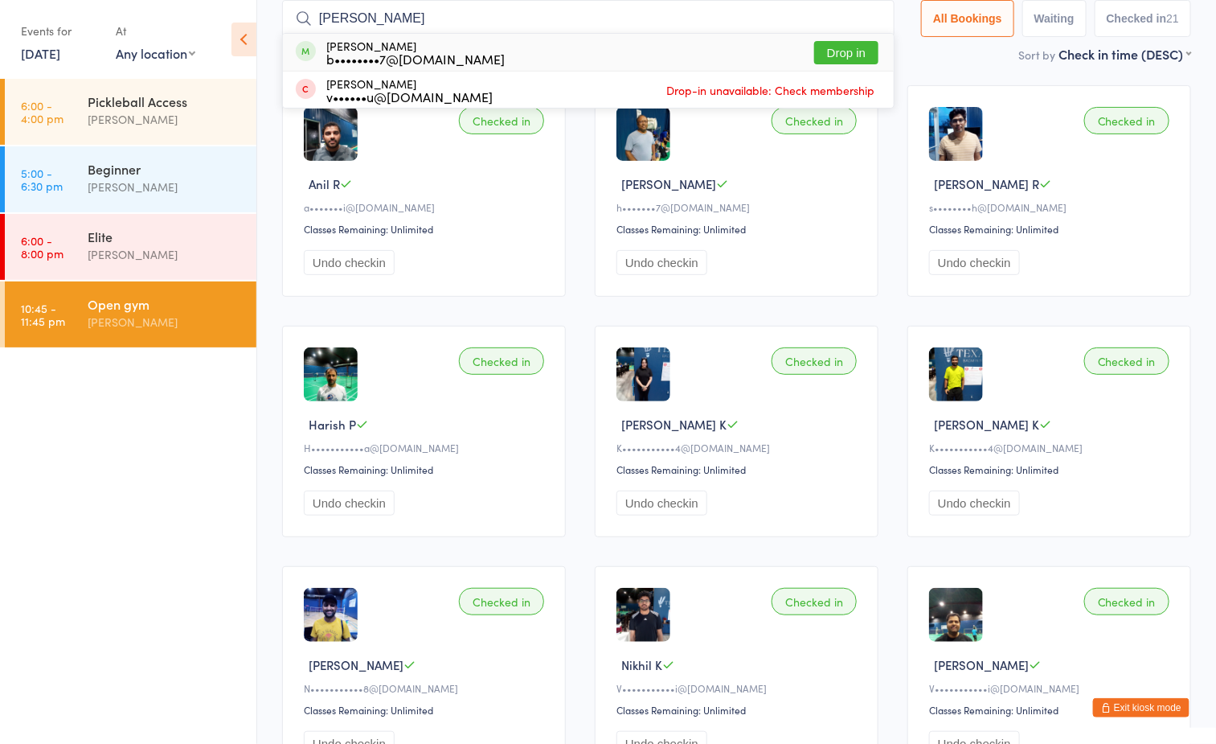
type input "vamsi"
click at [851, 54] on button "Drop in" at bounding box center [846, 52] width 64 height 23
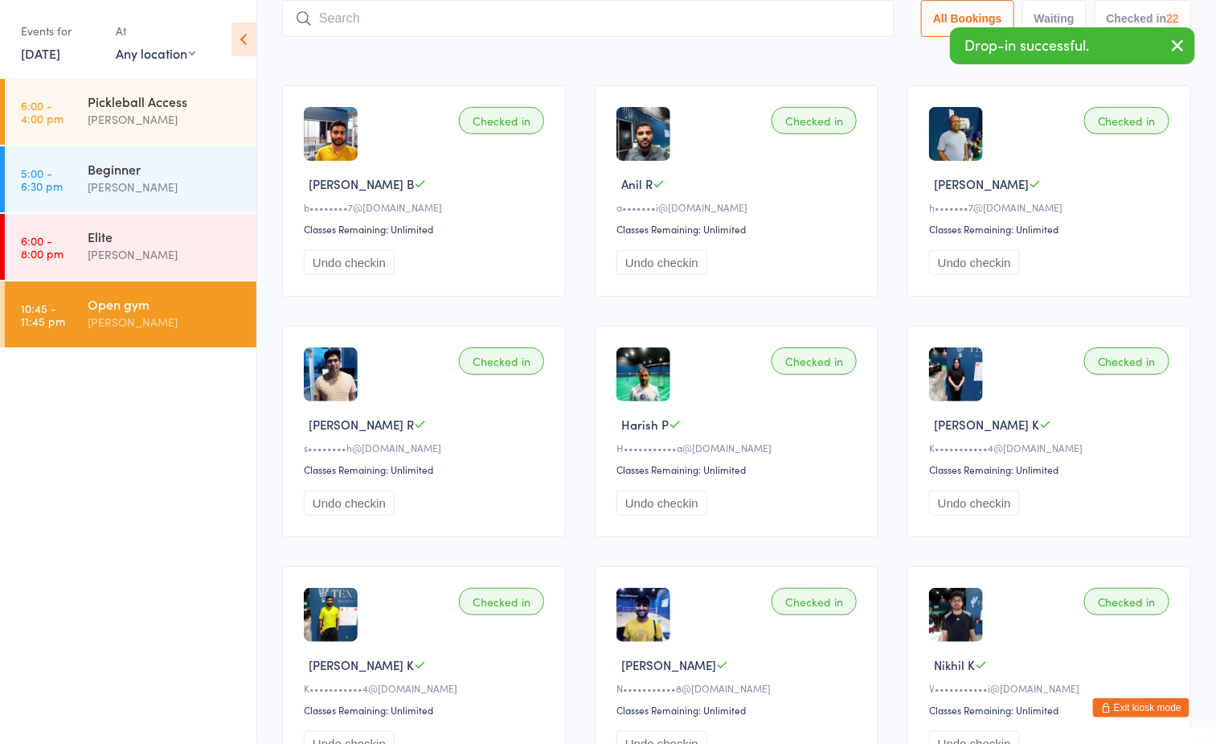
click at [483, 20] on input "search" at bounding box center [588, 18] width 613 height 37
type input "a"
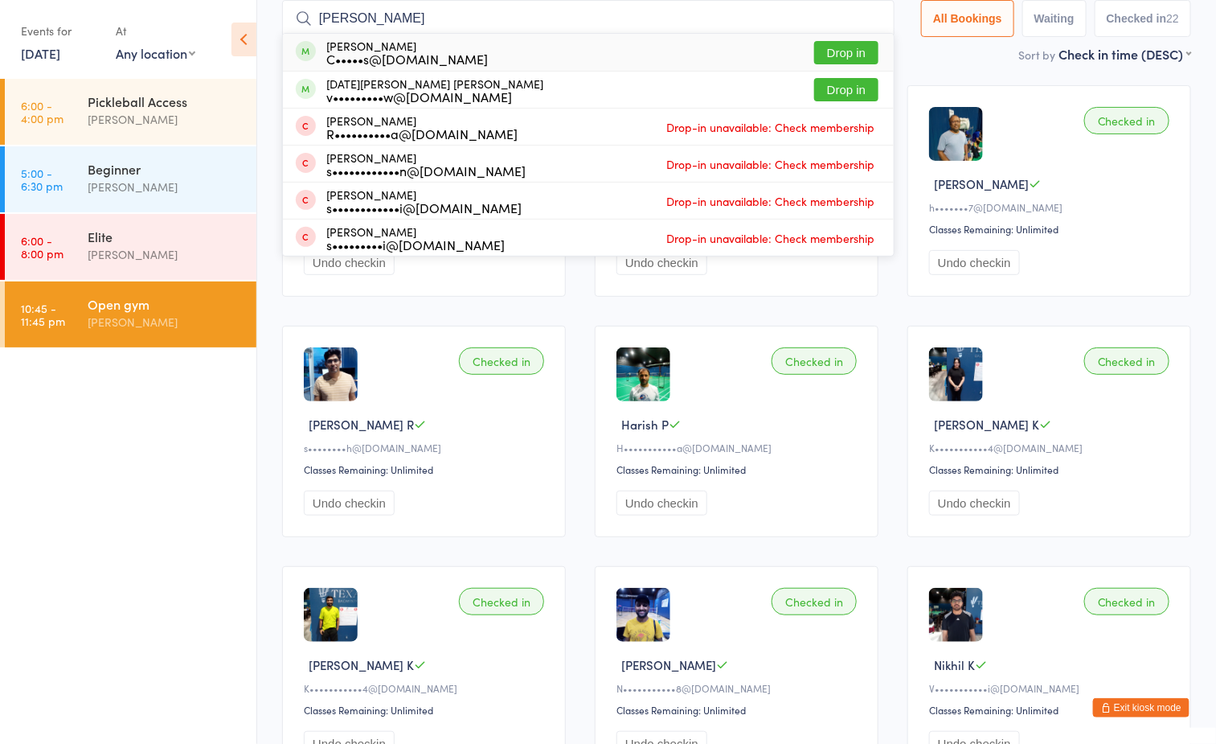
type input "sekhar"
click at [820, 51] on button "Drop in" at bounding box center [846, 52] width 64 height 23
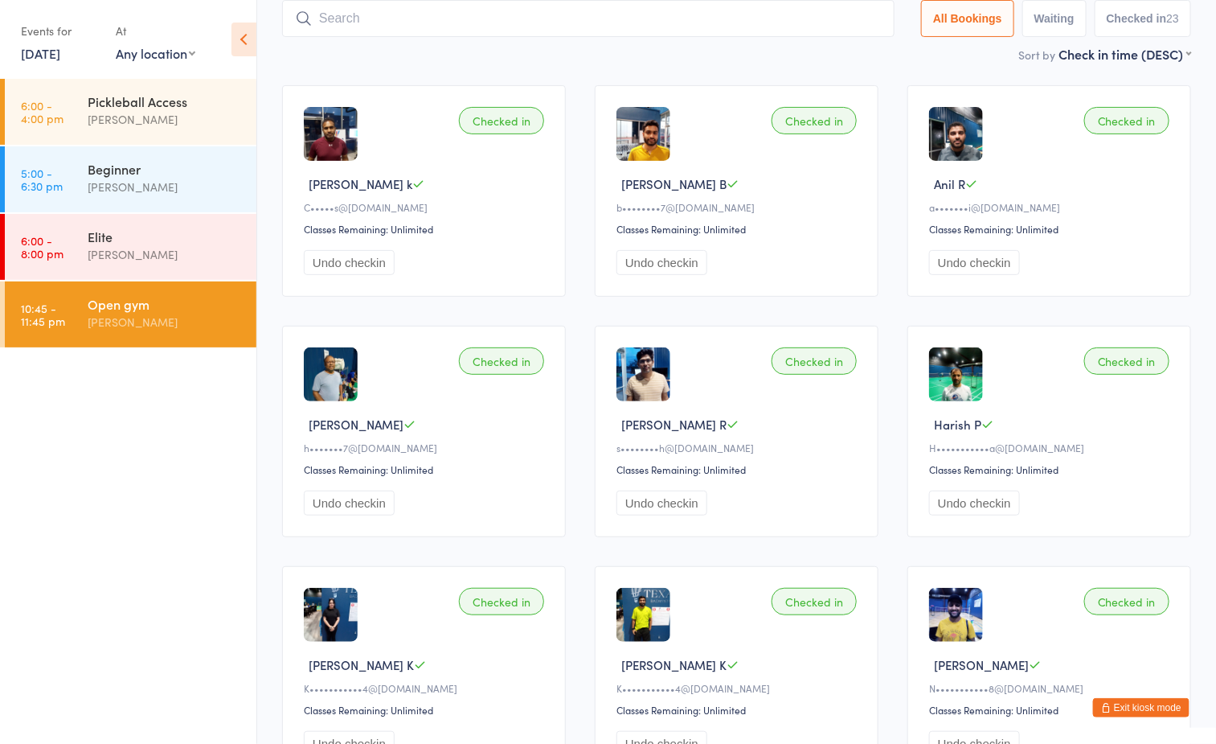
click at [1131, 705] on button "Exit kiosk mode" at bounding box center [1141, 707] width 96 height 19
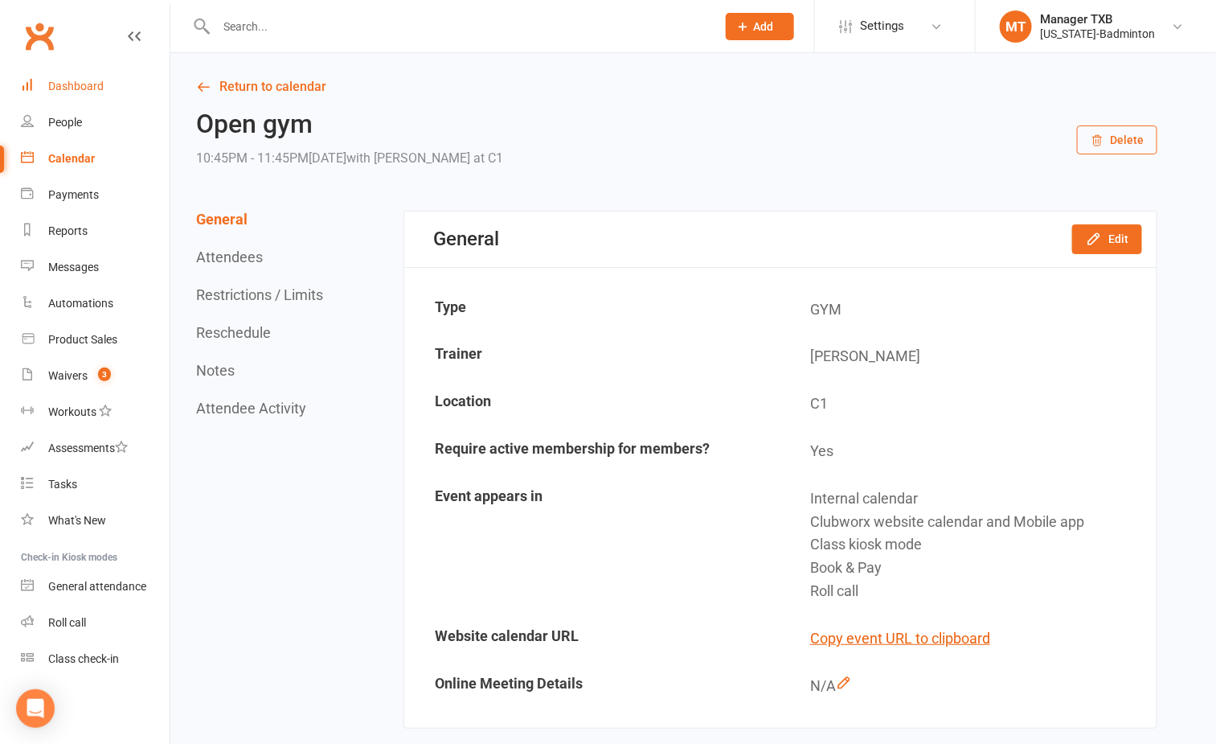
click at [88, 82] on div "Dashboard" at bounding box center [75, 86] width 55 height 13
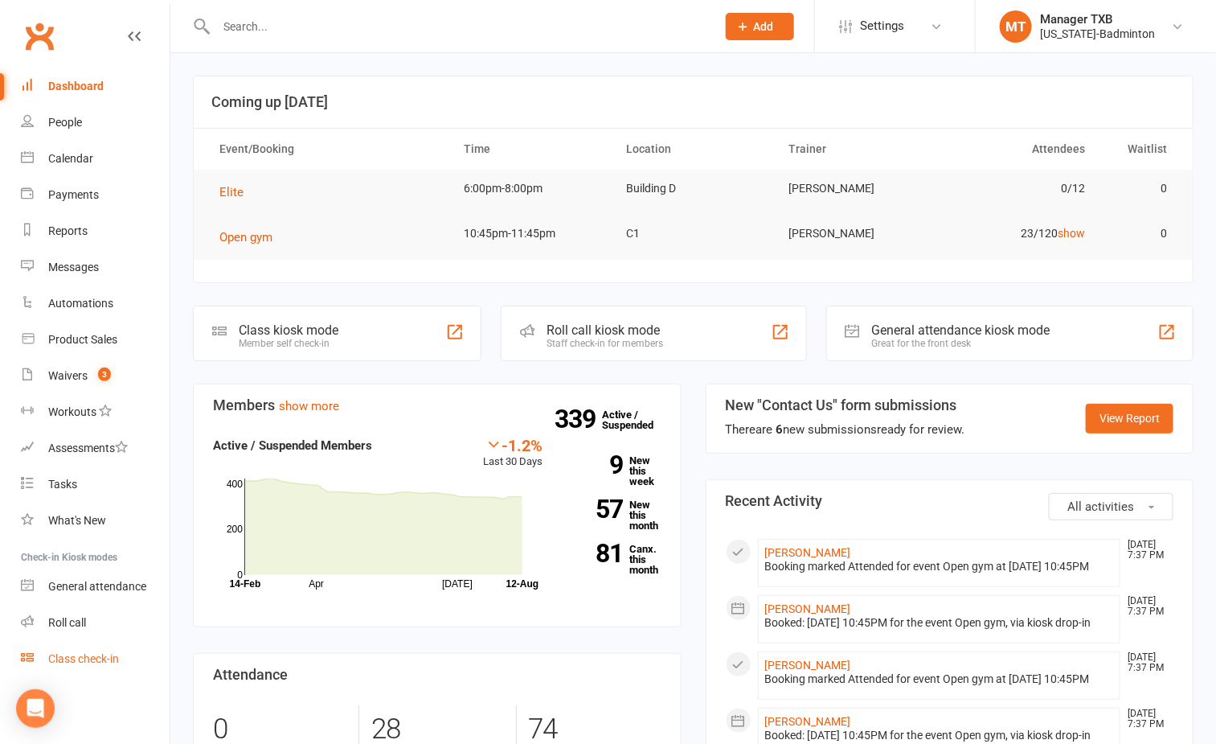
click at [88, 645] on link "Class check-in" at bounding box center [95, 659] width 149 height 36
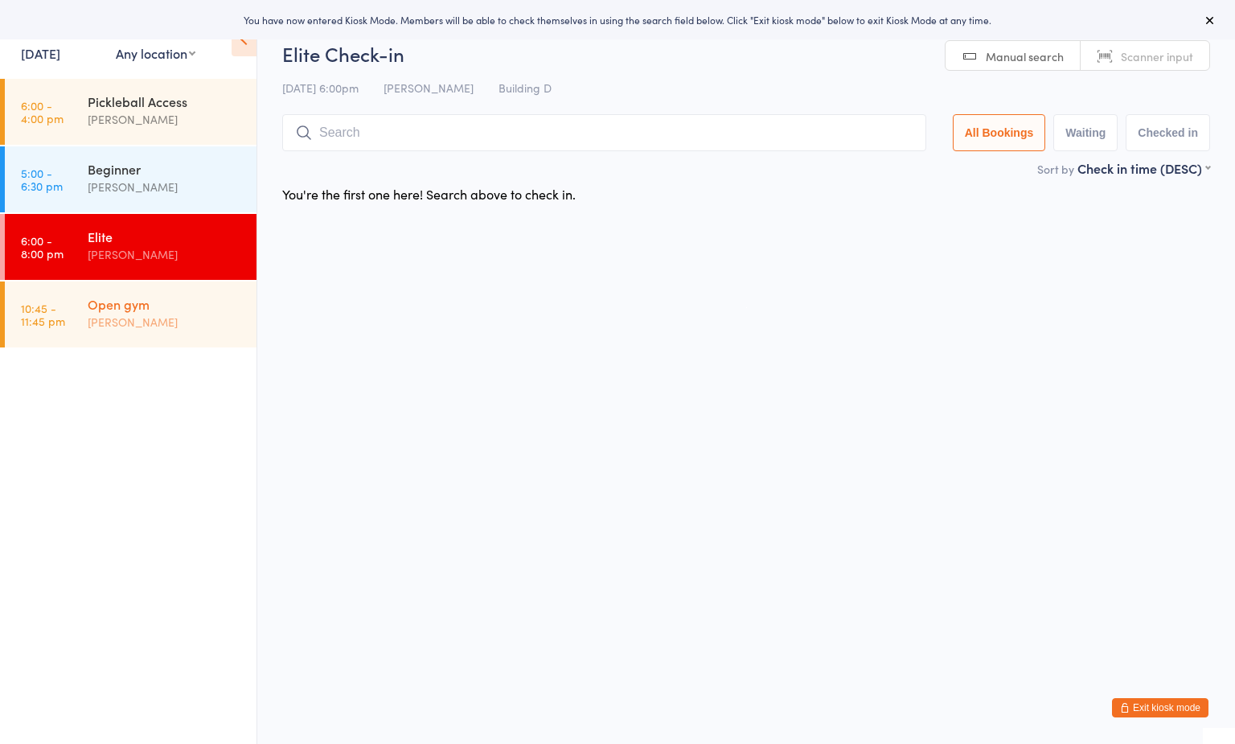
click at [174, 299] on div "Open gym" at bounding box center [165, 304] width 155 height 18
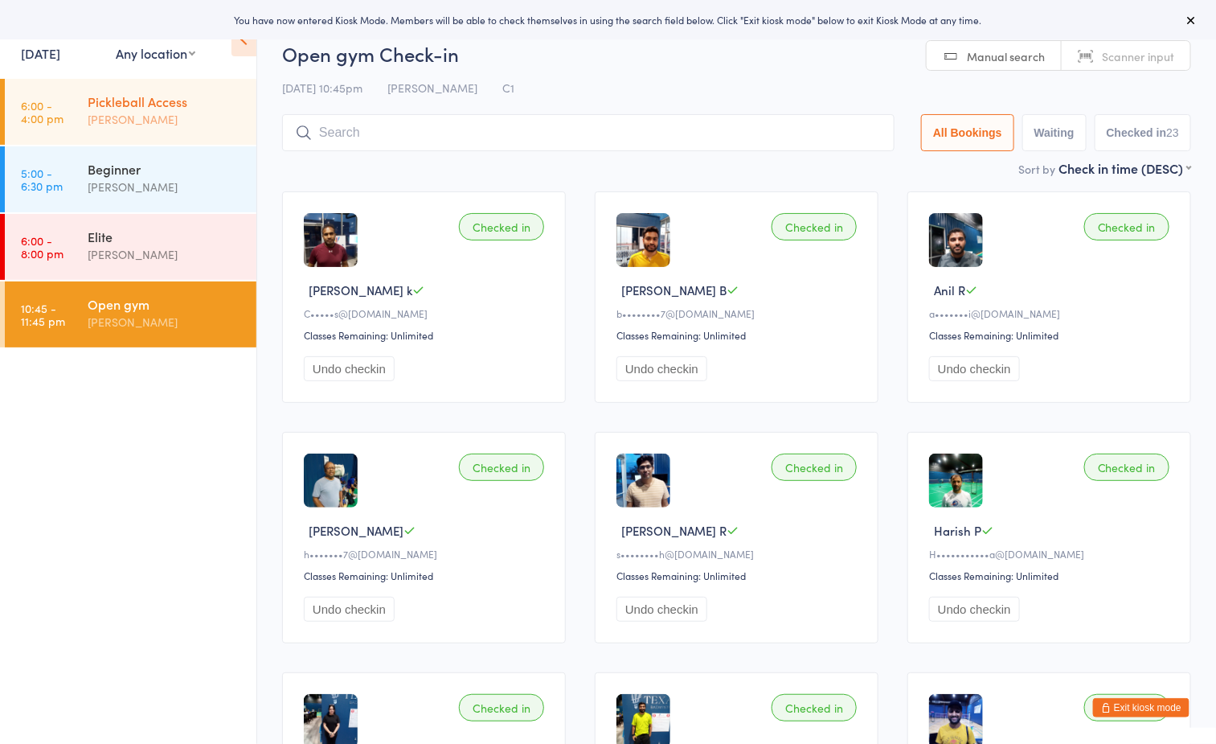
click at [182, 106] on div "Pickleball Access" at bounding box center [165, 101] width 155 height 18
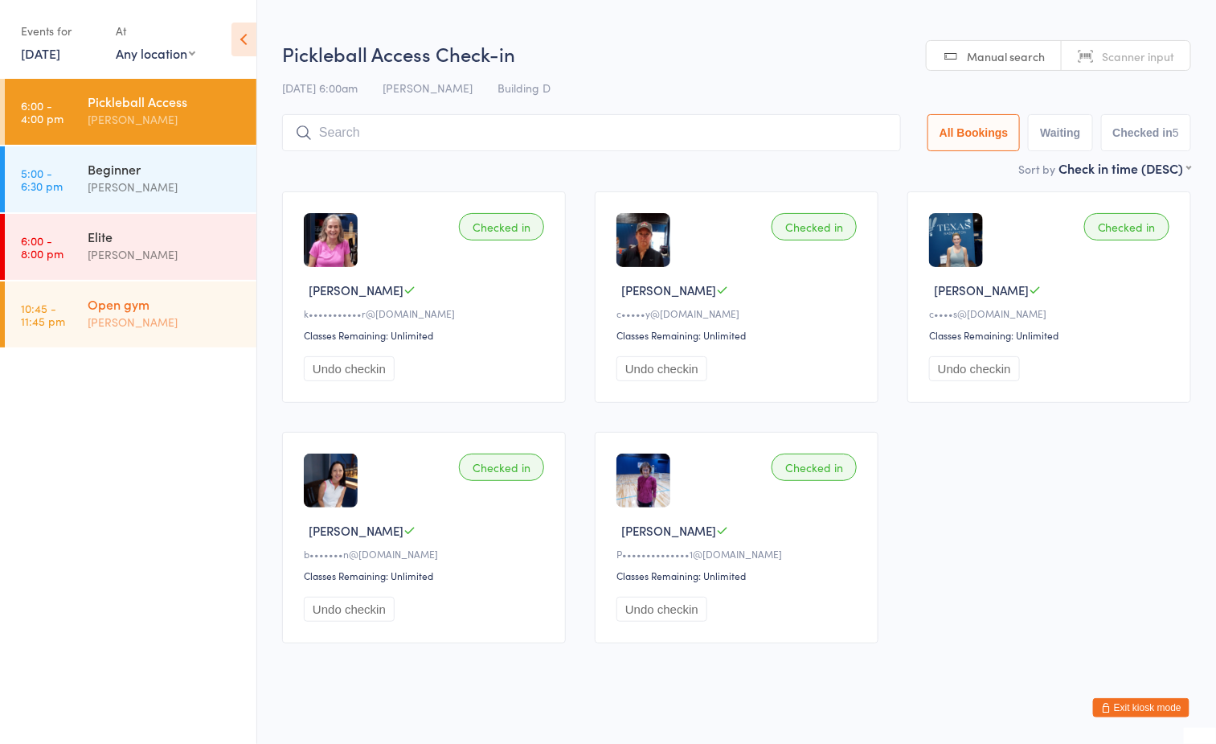
click at [194, 309] on div "Open gym" at bounding box center [165, 304] width 155 height 18
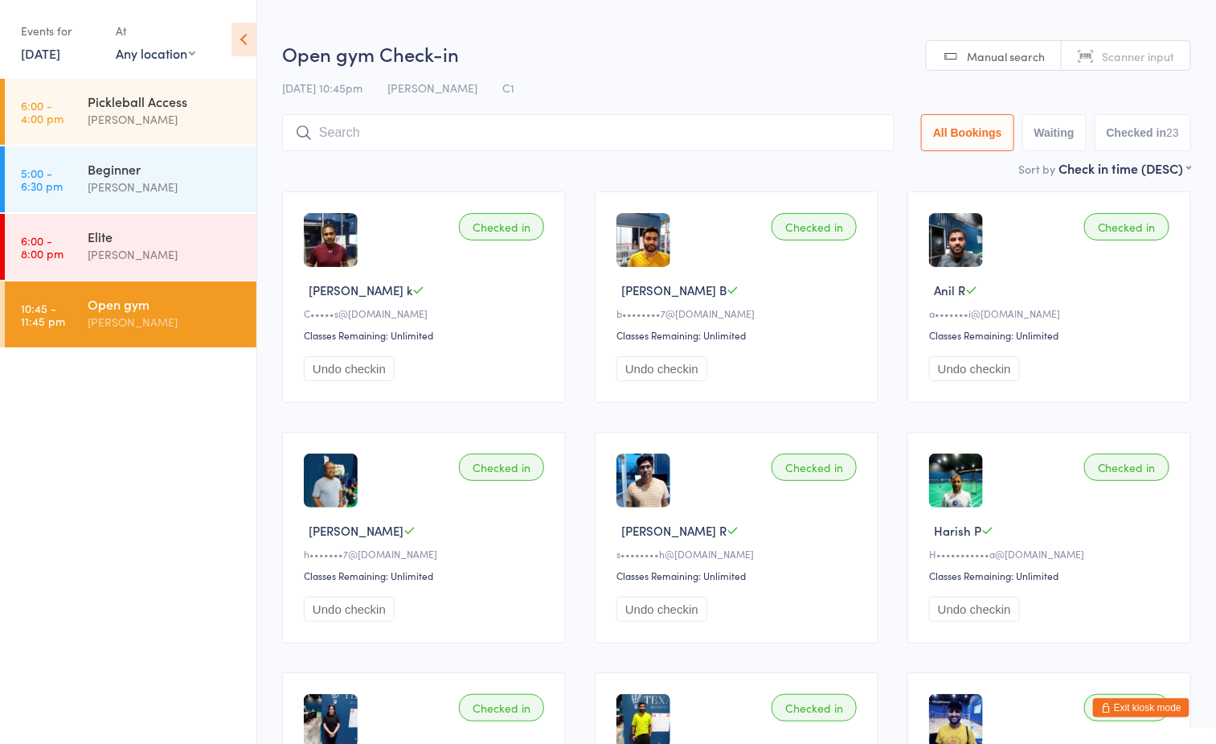
click at [609, 55] on h2 "Open gym Check-in" at bounding box center [736, 53] width 909 height 27
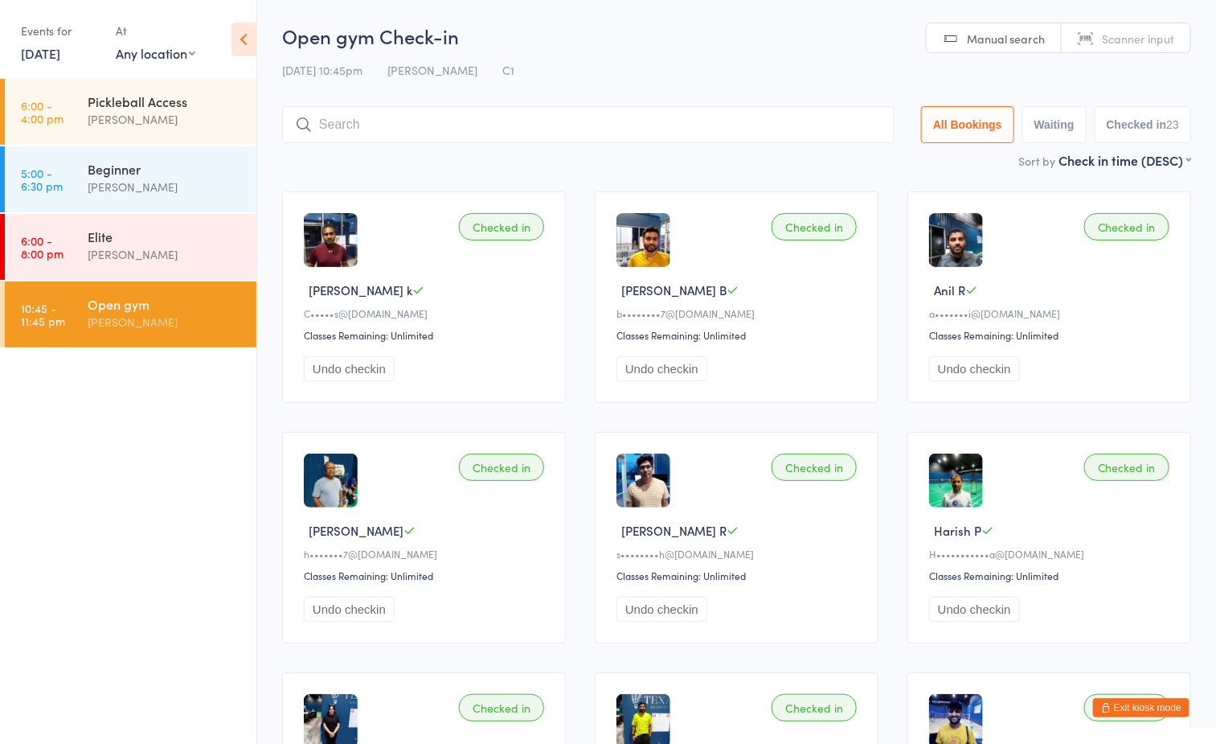
click at [780, 34] on h2 "Open gym Check-in" at bounding box center [736, 36] width 909 height 27
click at [220, 316] on div "[PERSON_NAME]" at bounding box center [165, 322] width 155 height 18
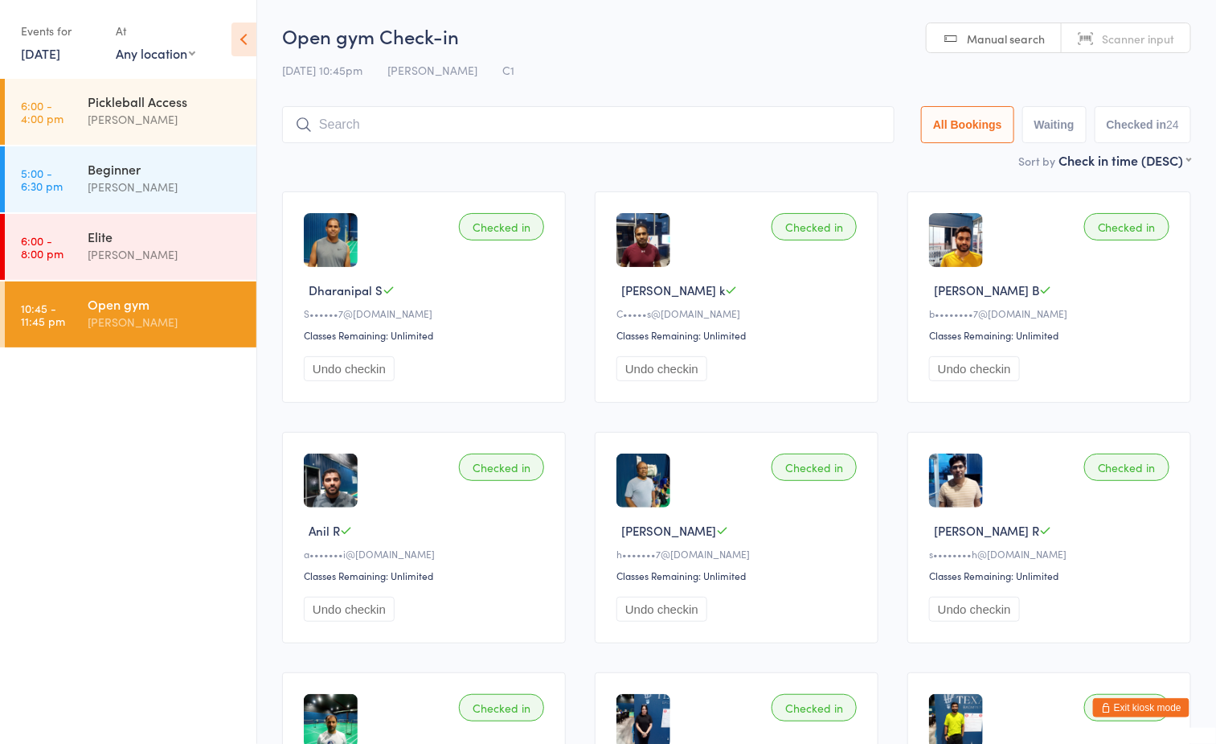
click at [649, 54] on div "Open gym Check-in [DATE] 10:45pm [PERSON_NAME] Tahtat C1 Manual search Scanner …" at bounding box center [736, 87] width 909 height 129
click at [194, 319] on div "[PERSON_NAME]" at bounding box center [165, 322] width 155 height 18
